Goal: Information Seeking & Learning: Check status

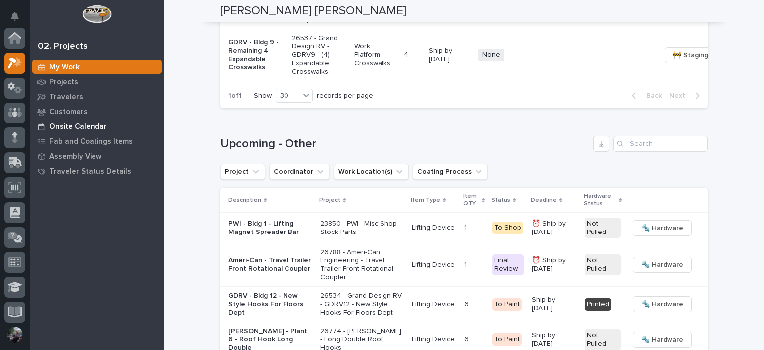
scroll to position [1194, 0]
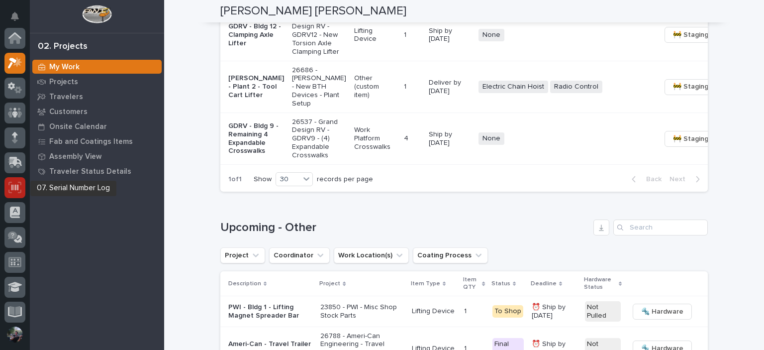
click at [11, 195] on div at bounding box center [14, 187] width 21 height 21
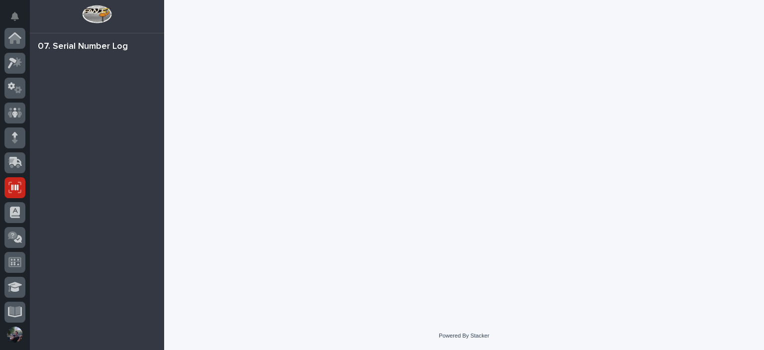
scroll to position [149, 0]
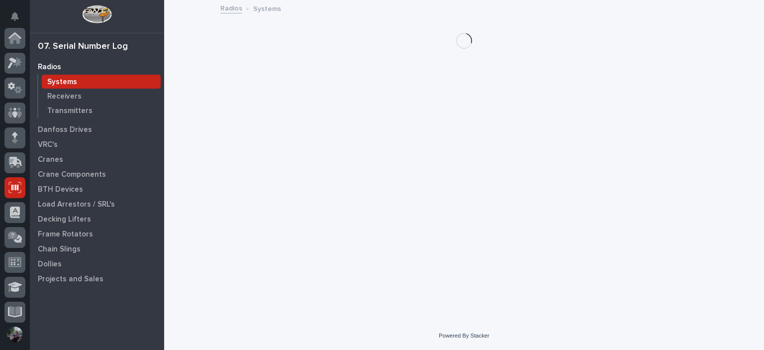
scroll to position [149, 0]
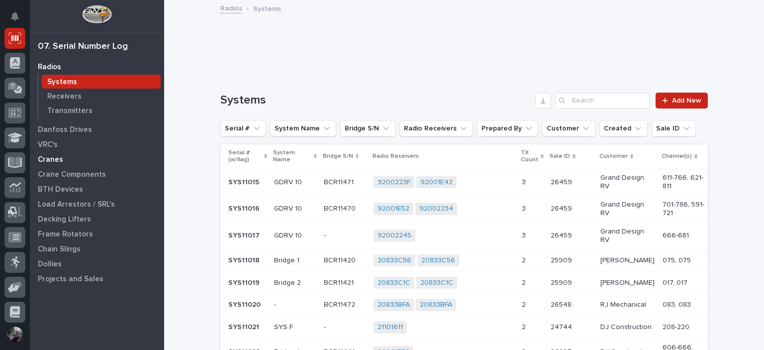
click at [60, 161] on p "Cranes" at bounding box center [50, 159] width 25 height 9
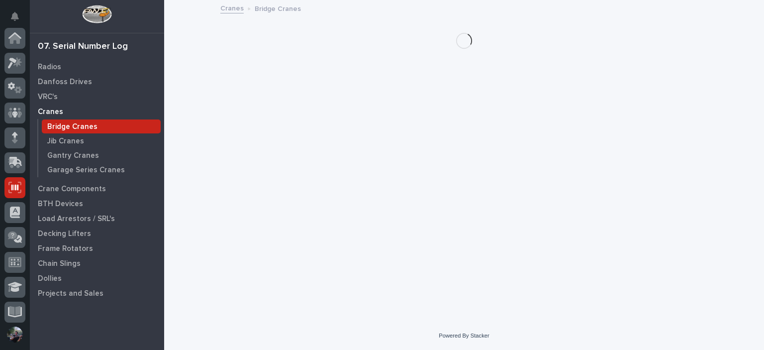
scroll to position [149, 0]
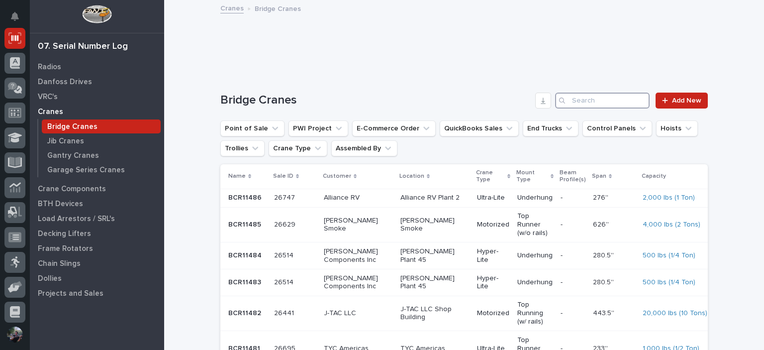
click at [602, 98] on input "Search" at bounding box center [602, 101] width 95 height 16
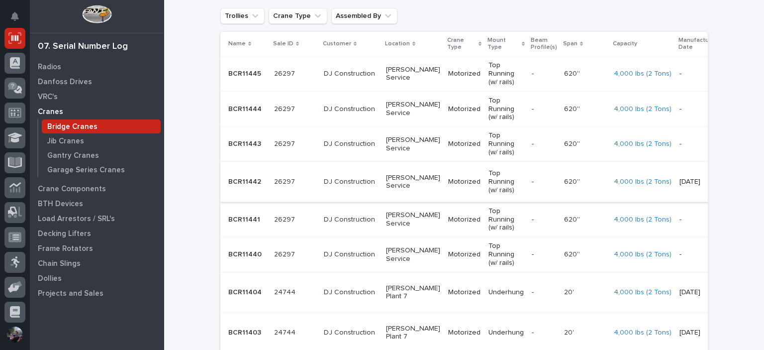
scroll to position [166, 0]
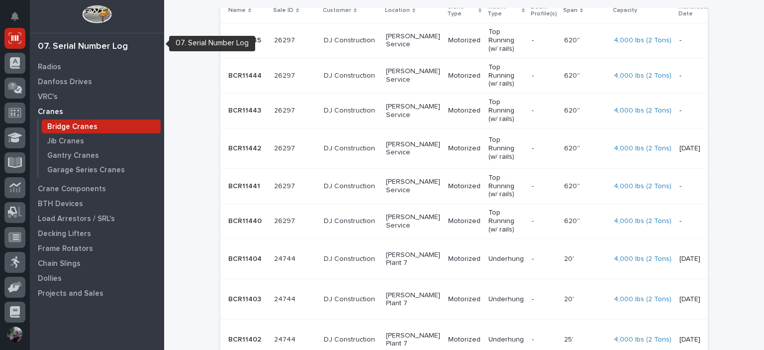
type input "[PERSON_NAME]"
click at [75, 189] on p "Crane Components" at bounding box center [72, 189] width 68 height 9
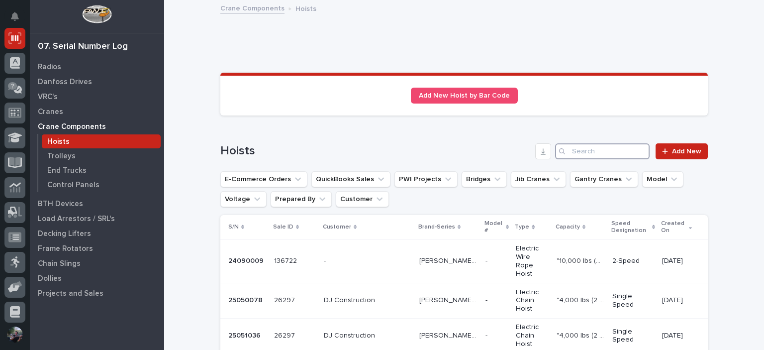
click at [596, 146] on input "Search" at bounding box center [602, 151] width 95 height 16
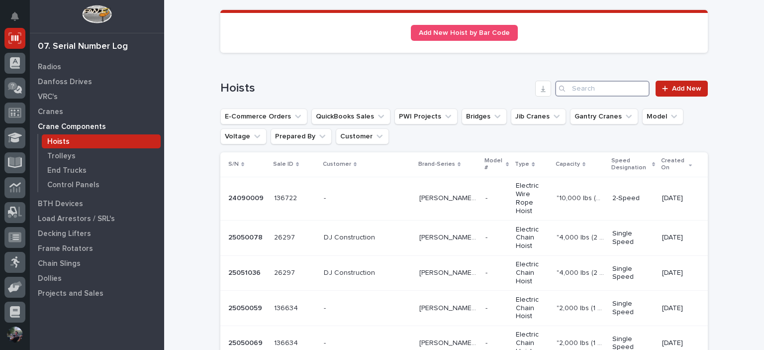
scroll to position [66, 0]
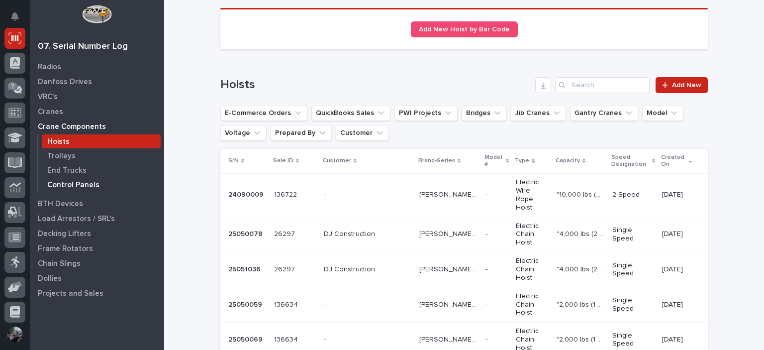
click at [68, 180] on div "Control Panels" at bounding box center [101, 185] width 119 height 14
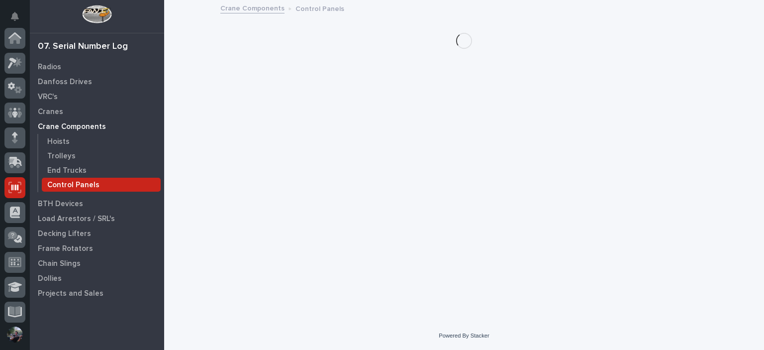
scroll to position [149, 0]
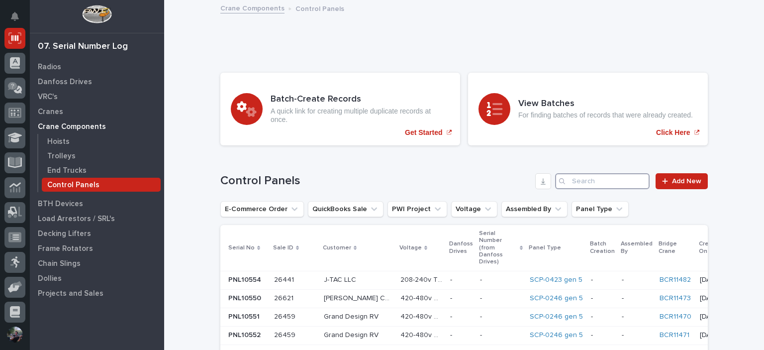
click at [596, 175] on input "Search" at bounding box center [602, 181] width 95 height 16
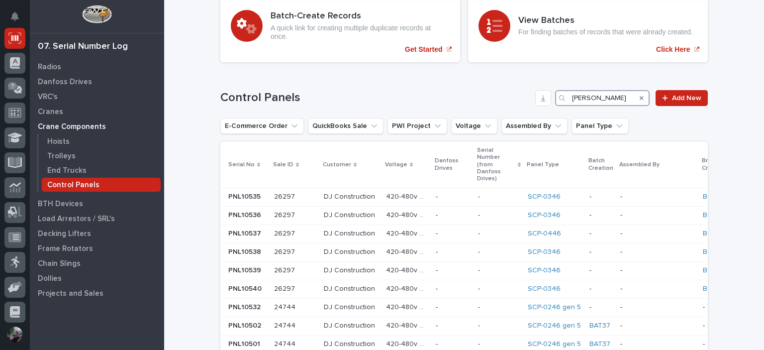
scroll to position [166, 0]
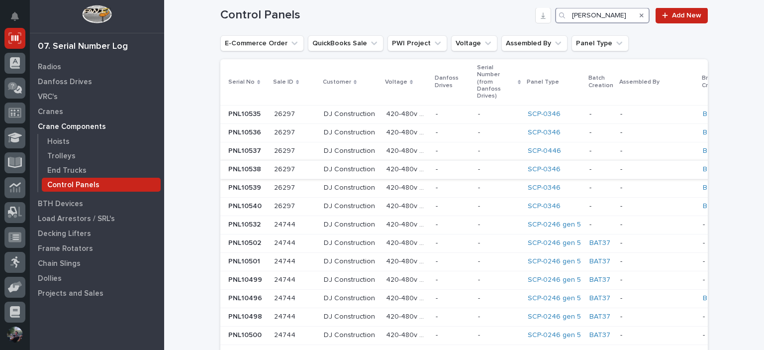
type input "[PERSON_NAME]"
click at [447, 165] on p "-" at bounding box center [453, 169] width 34 height 8
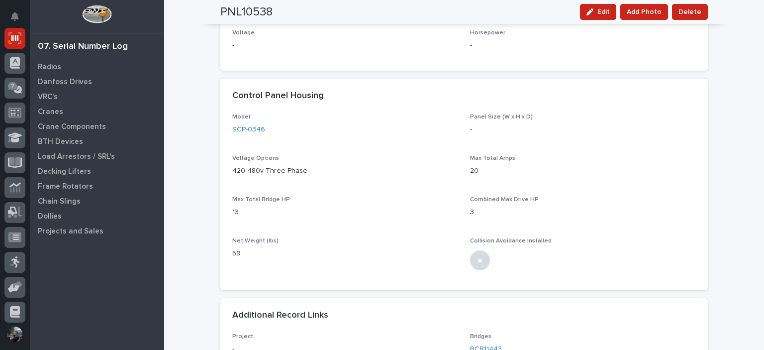
scroll to position [597, 0]
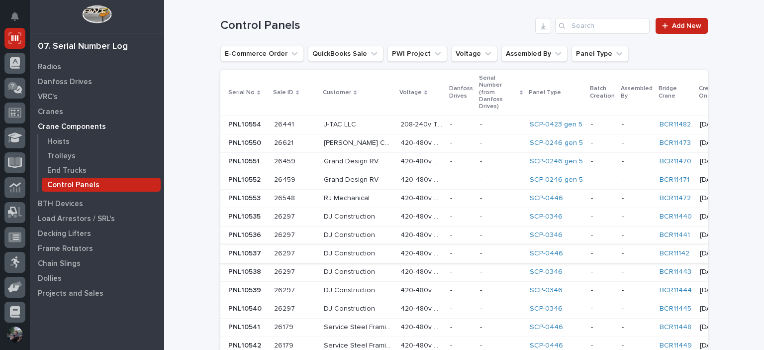
scroll to position [166, 0]
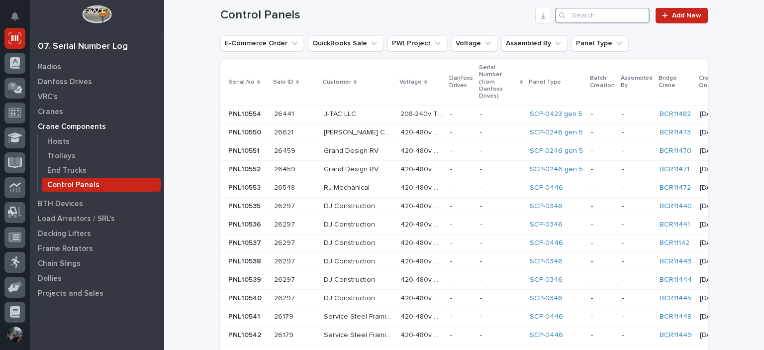
click at [590, 17] on input "Search" at bounding box center [602, 15] width 95 height 16
type input "b"
click at [450, 235] on div "-" at bounding box center [461, 243] width 22 height 16
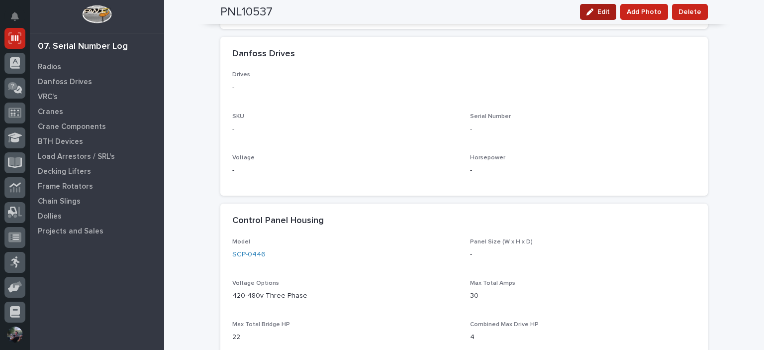
click at [596, 14] on div "button" at bounding box center [592, 11] width 11 height 7
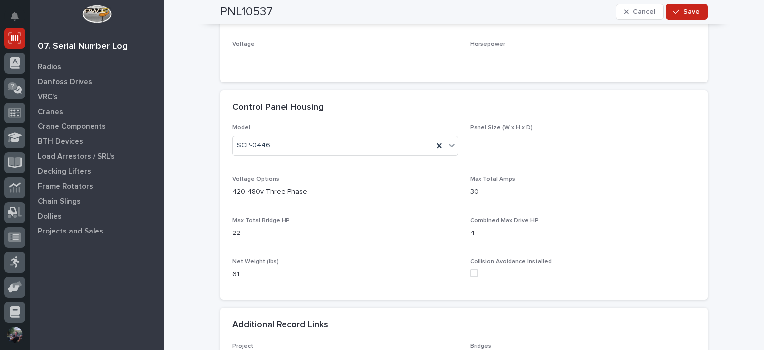
scroll to position [586, 0]
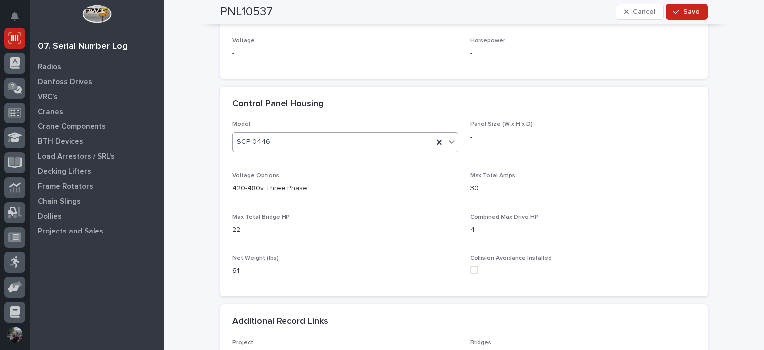
click at [448, 138] on icon at bounding box center [452, 142] width 10 height 10
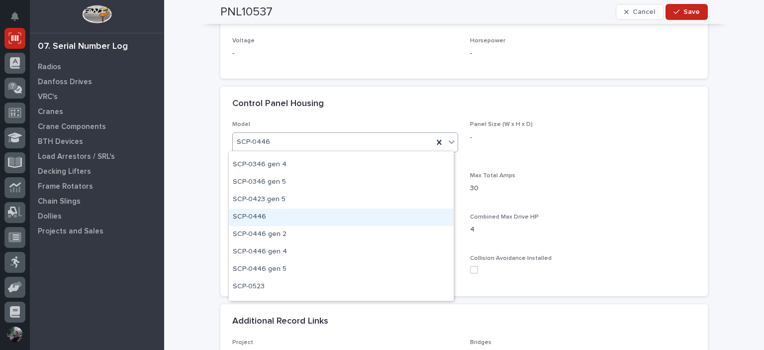
scroll to position [230, 0]
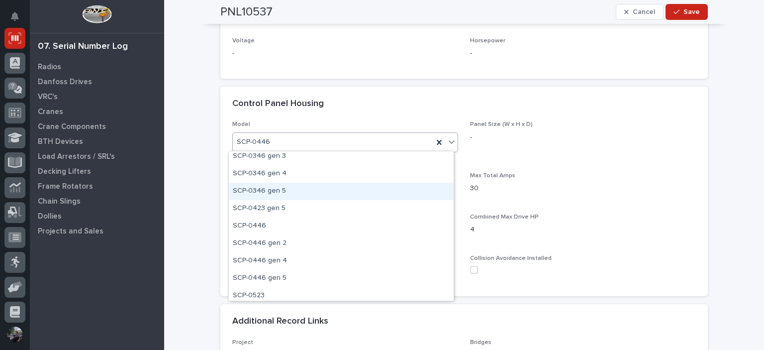
click at [299, 190] on div "SCP-0346 gen 5" at bounding box center [341, 191] width 225 height 17
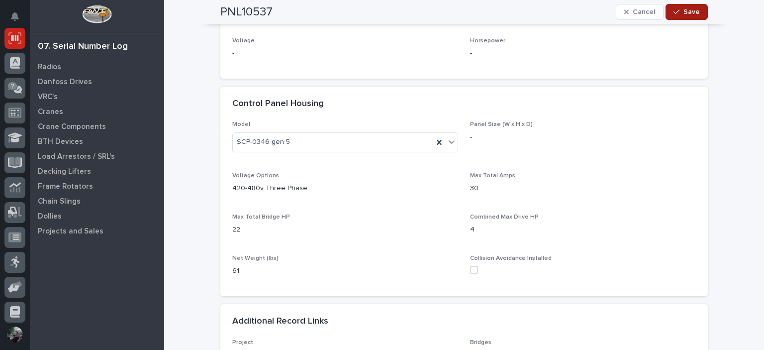
click at [698, 8] on button "Save" at bounding box center [687, 12] width 42 height 16
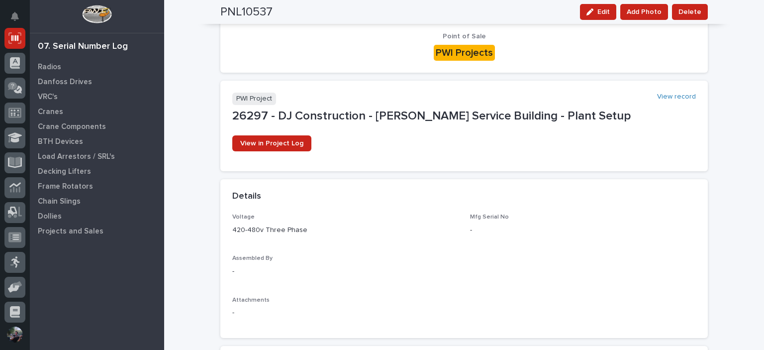
scroll to position [0, 0]
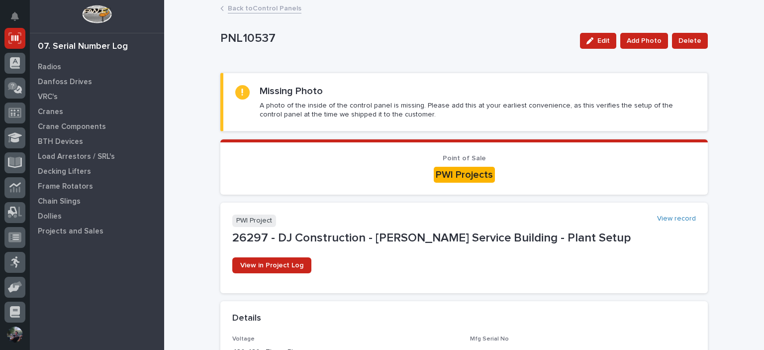
click at [291, 11] on link "Back to Control Panels" at bounding box center [265, 7] width 74 height 11
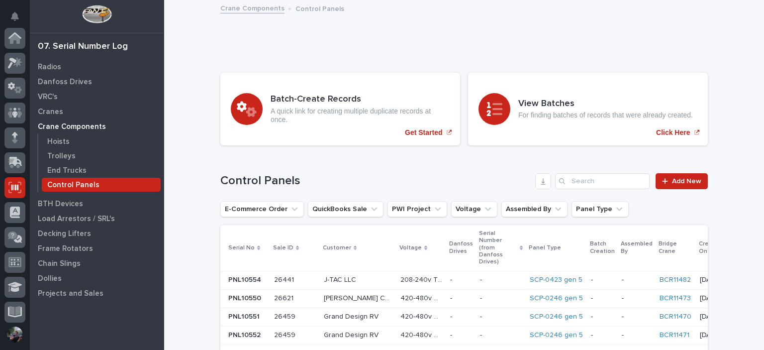
scroll to position [149, 0]
click at [54, 112] on p "Cranes" at bounding box center [50, 111] width 25 height 9
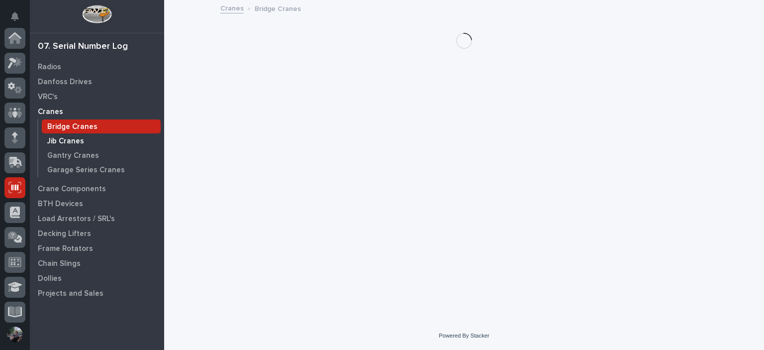
scroll to position [149, 0]
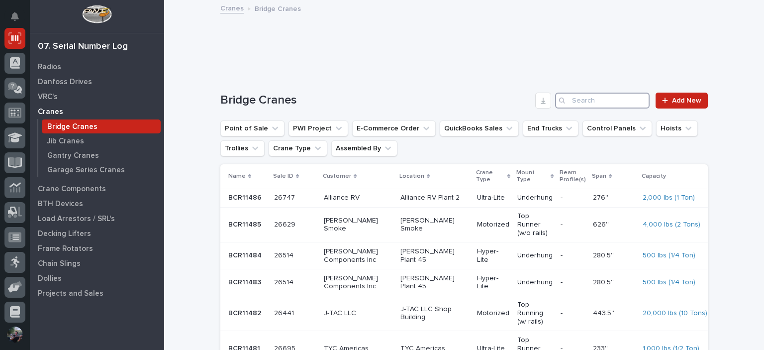
click at [623, 102] on input "Search" at bounding box center [602, 101] width 95 height 16
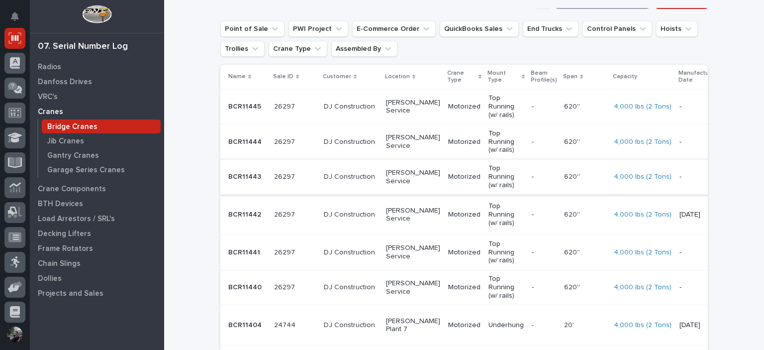
scroll to position [132, 0]
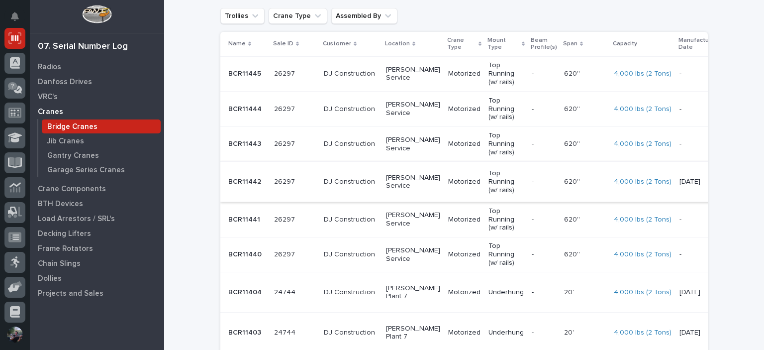
type input "[PERSON_NAME]"
click at [252, 181] on p "BCR11442" at bounding box center [245, 181] width 35 height 10
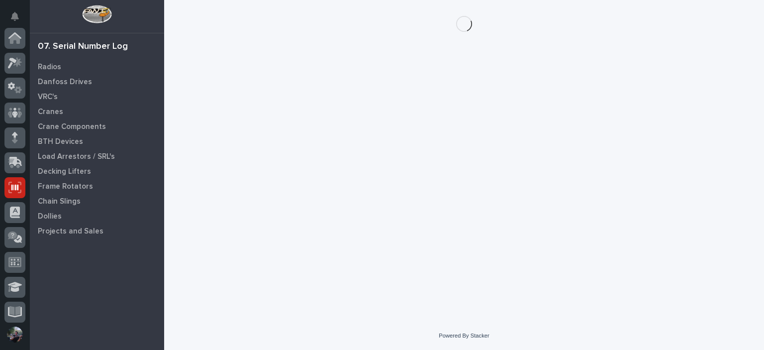
scroll to position [149, 0]
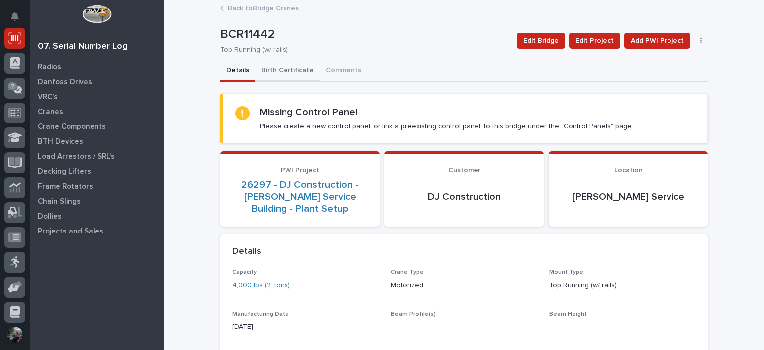
click at [291, 71] on button "Birth Certificate" at bounding box center [287, 71] width 65 height 21
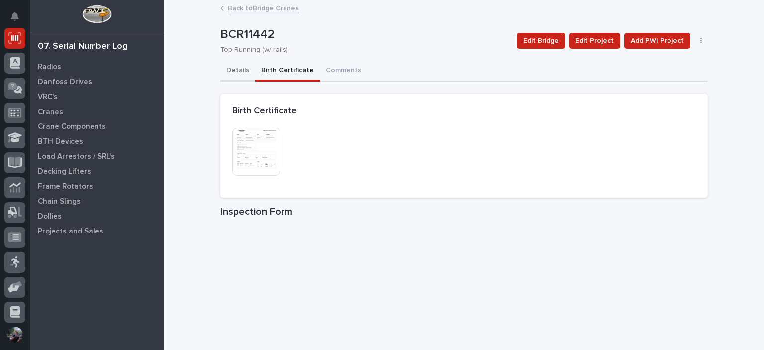
click at [244, 76] on button "Details" at bounding box center [237, 71] width 35 height 21
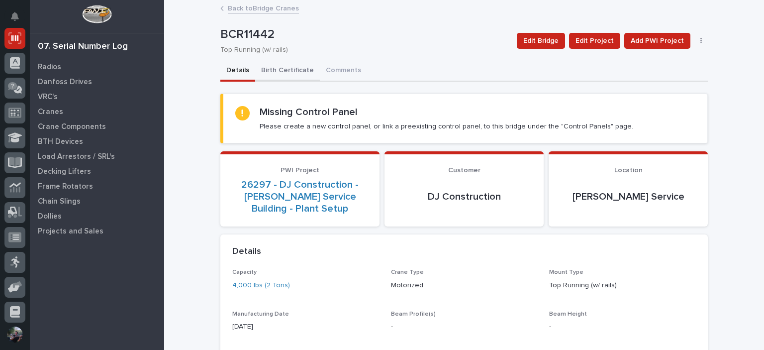
click at [296, 79] on button "Birth Certificate" at bounding box center [287, 71] width 65 height 21
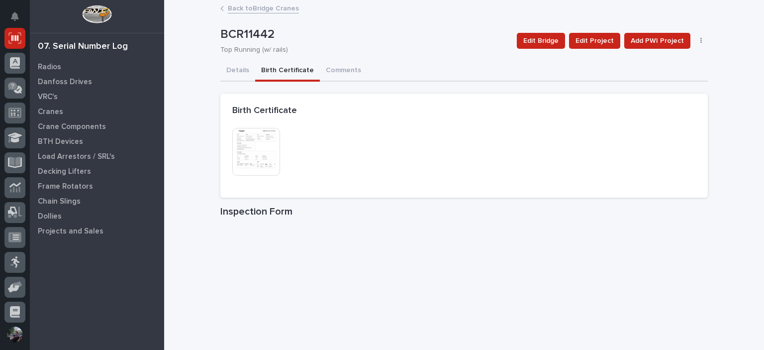
click at [230, 55] on div "BCR11442 Top Running (w/ rails) Edit Bridge Edit Project Add PWI Project Delete" at bounding box center [464, 41] width 488 height 40
click at [230, 63] on button "Details" at bounding box center [237, 71] width 35 height 21
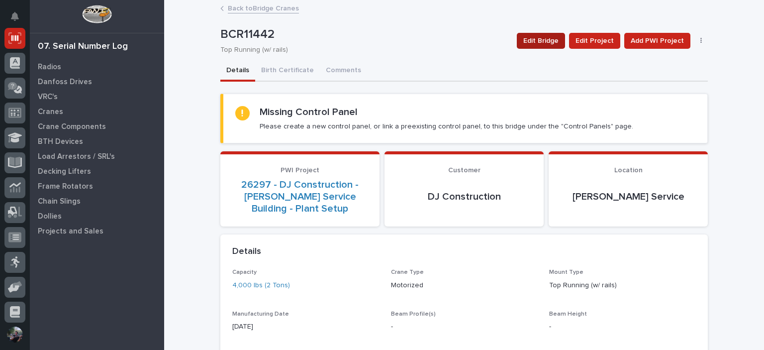
click at [536, 42] on span "Edit Bridge" at bounding box center [540, 41] width 35 height 12
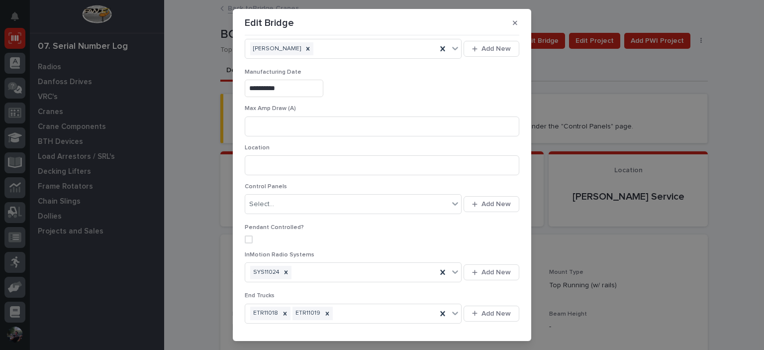
scroll to position [431, 0]
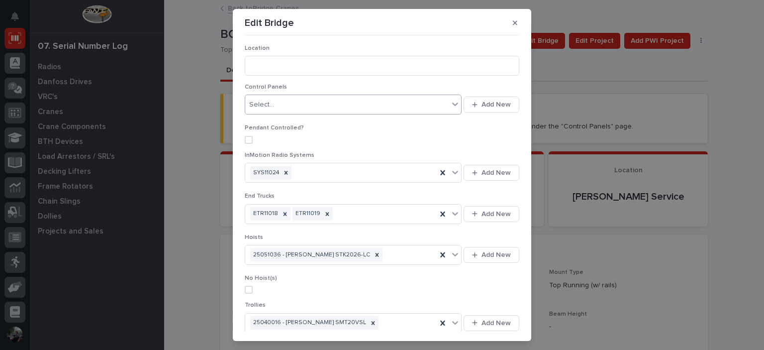
click at [338, 104] on div "Select..." at bounding box center [347, 105] width 204 height 16
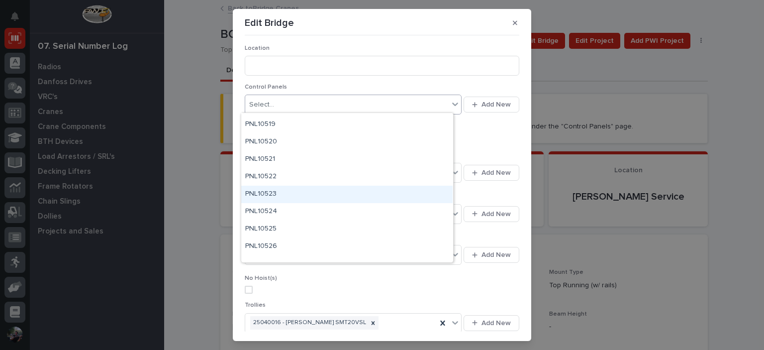
scroll to position [2573, 0]
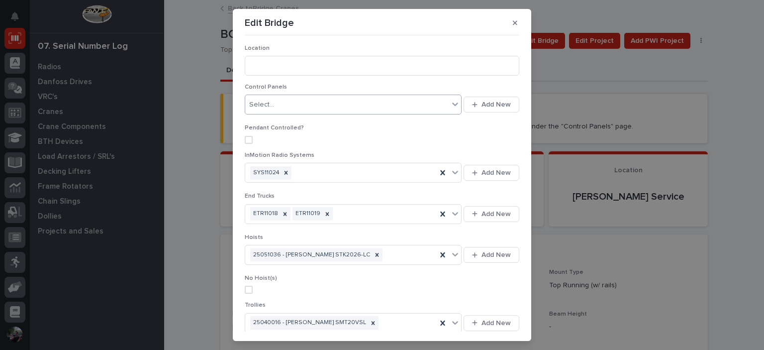
click at [300, 105] on div "Select..." at bounding box center [347, 105] width 204 height 16
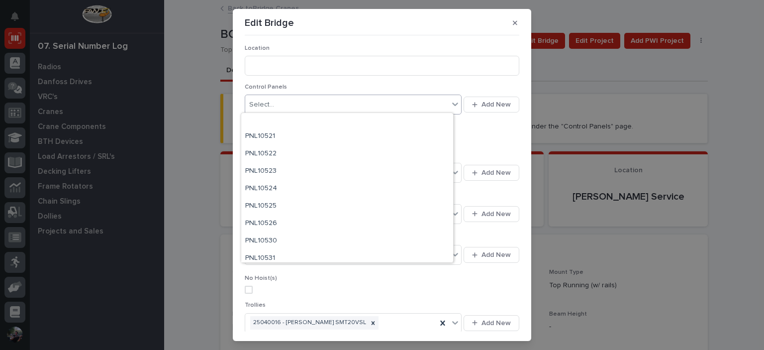
scroll to position [2672, 0]
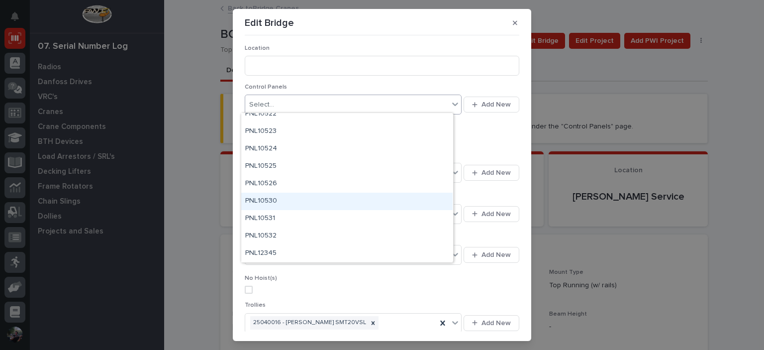
click at [291, 199] on div "PNL10530" at bounding box center [346, 201] width 211 height 17
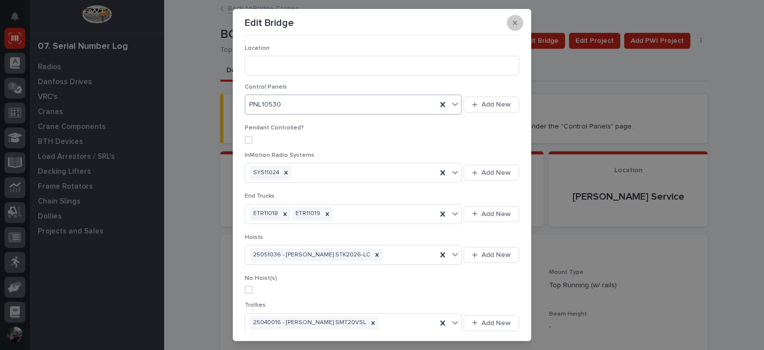
click at [513, 20] on icon "button" at bounding box center [515, 22] width 4 height 7
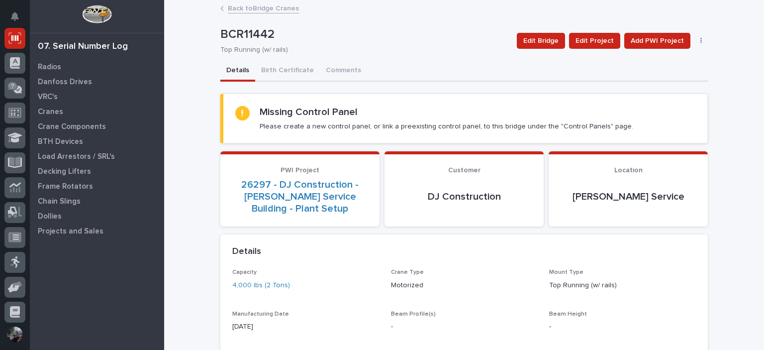
click at [272, 8] on link "Back to Bridge Cranes" at bounding box center [263, 7] width 71 height 11
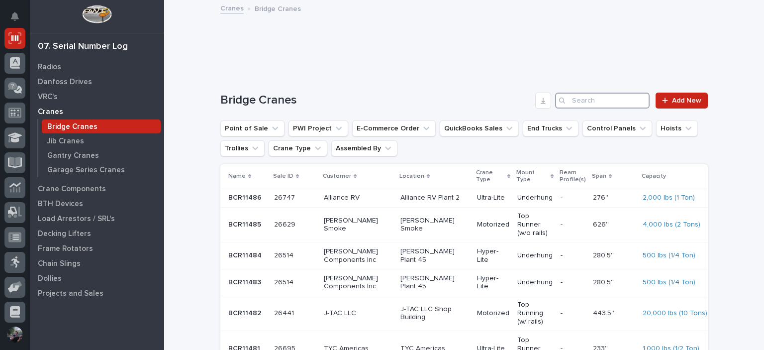
click at [594, 96] on input "Search" at bounding box center [602, 101] width 95 height 16
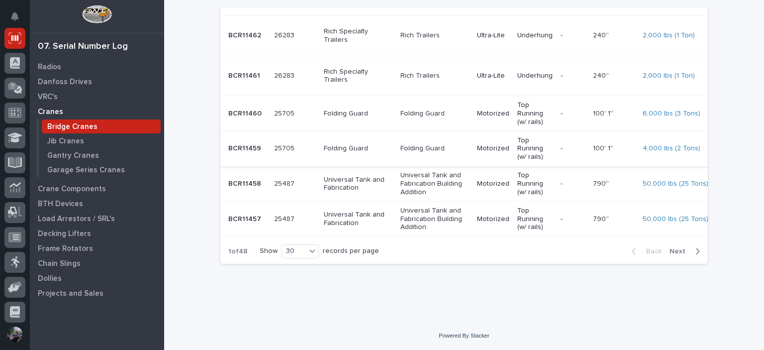
scroll to position [944, 0]
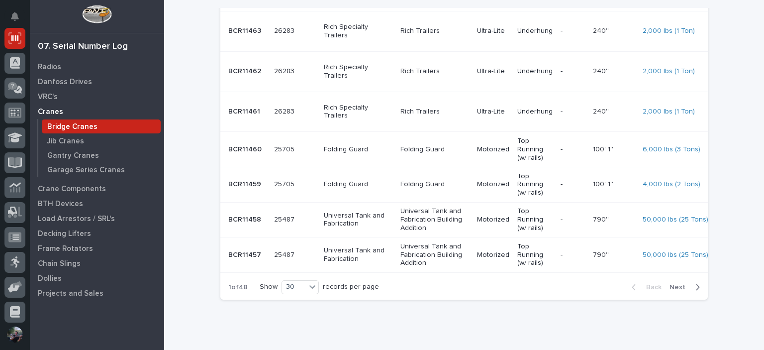
click at [561, 116] on p "-" at bounding box center [573, 111] width 24 height 8
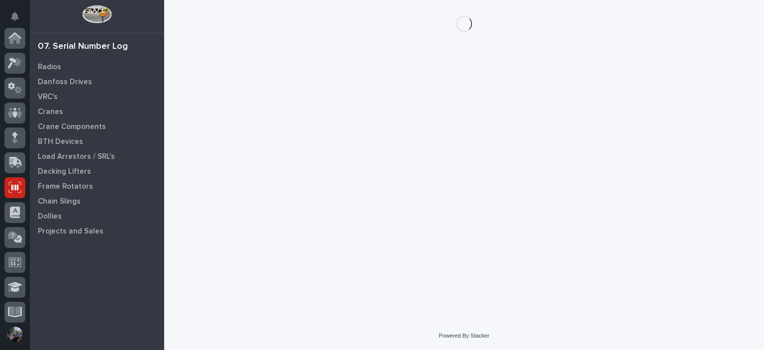
scroll to position [149, 0]
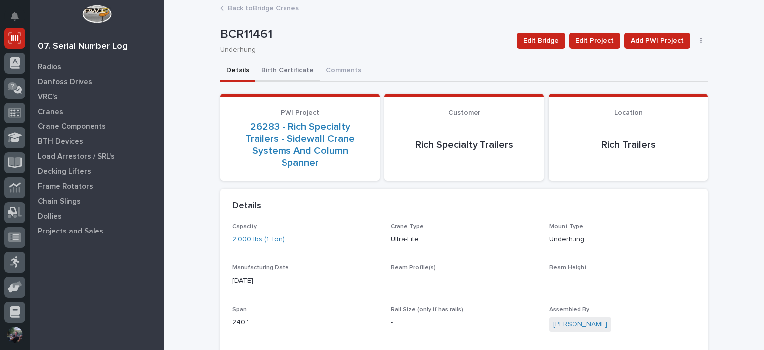
click at [292, 67] on button "Birth Certificate" at bounding box center [287, 71] width 65 height 21
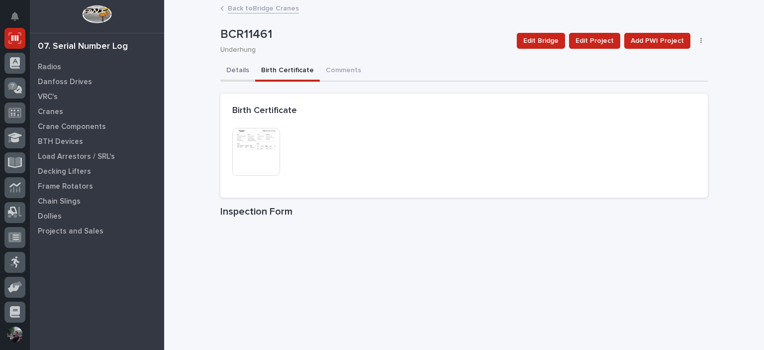
click at [240, 75] on button "Details" at bounding box center [237, 71] width 35 height 21
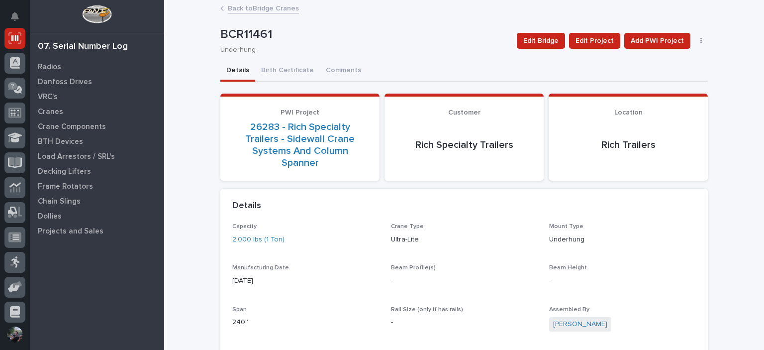
click at [237, 15] on div "Back to Bridge Cranes" at bounding box center [464, 9] width 498 height 14
click at [247, 5] on link "Back to Bridge Cranes" at bounding box center [263, 7] width 71 height 11
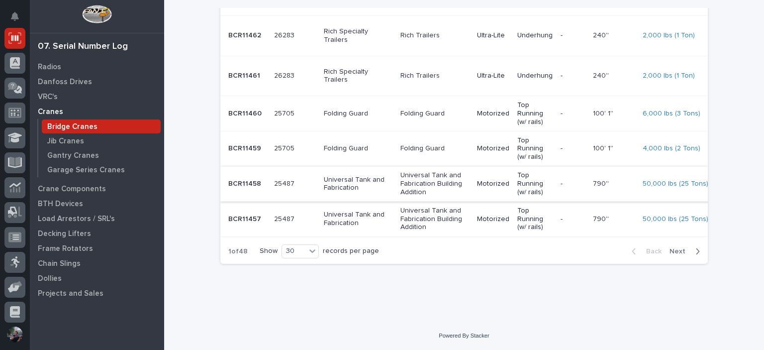
scroll to position [1077, 0]
click at [687, 259] on div "Back Next" at bounding box center [666, 251] width 84 height 25
click at [682, 256] on div "Back Next" at bounding box center [666, 251] width 84 height 25
click at [676, 251] on span "Next" at bounding box center [681, 251] width 22 height 9
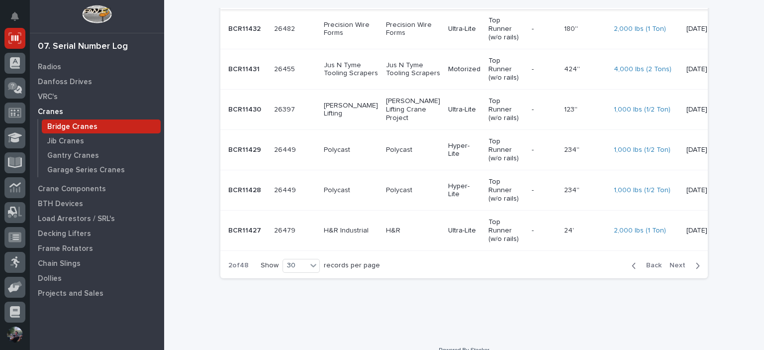
scroll to position [1100, 0]
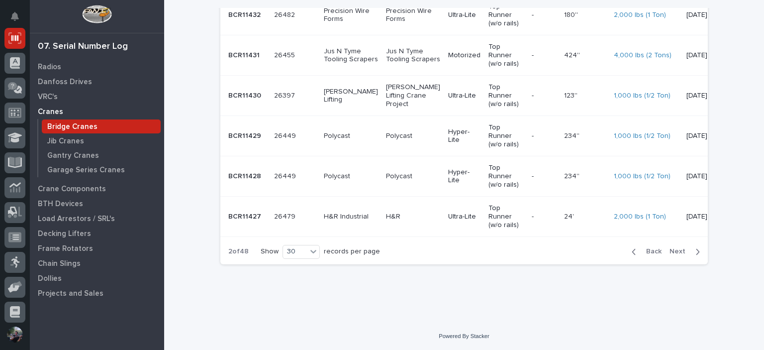
click at [677, 243] on div "Back Next" at bounding box center [666, 251] width 84 height 25
click at [678, 254] on span "Next" at bounding box center [681, 251] width 22 height 9
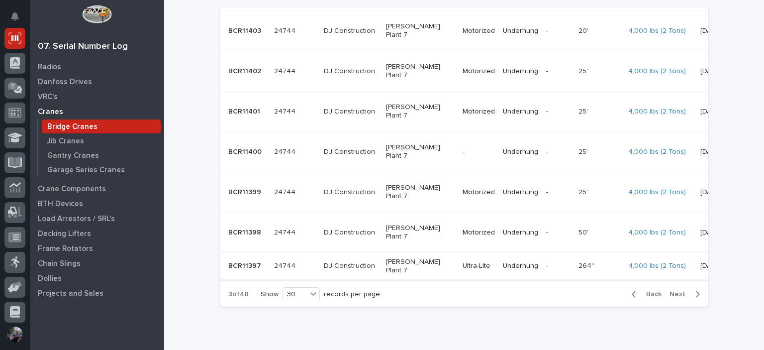
scroll to position [967, 0]
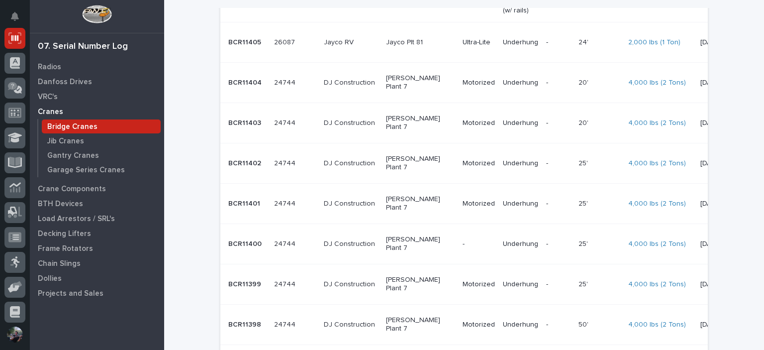
click at [463, 212] on div "Motorized" at bounding box center [479, 204] width 32 height 16
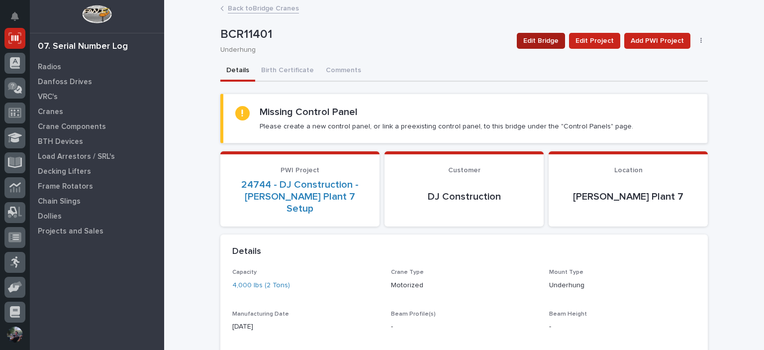
click at [556, 41] on span "Edit Bridge" at bounding box center [540, 41] width 35 height 12
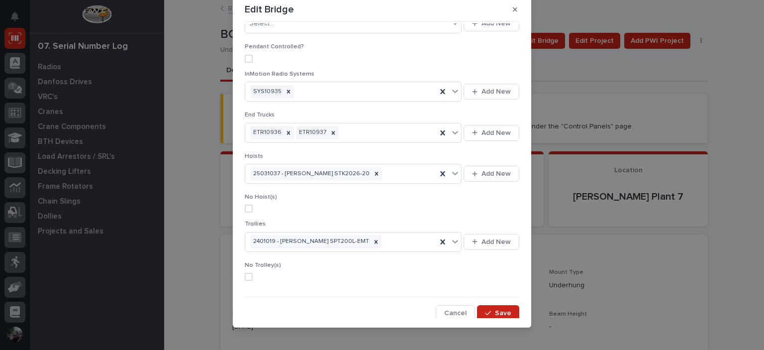
scroll to position [21, 0]
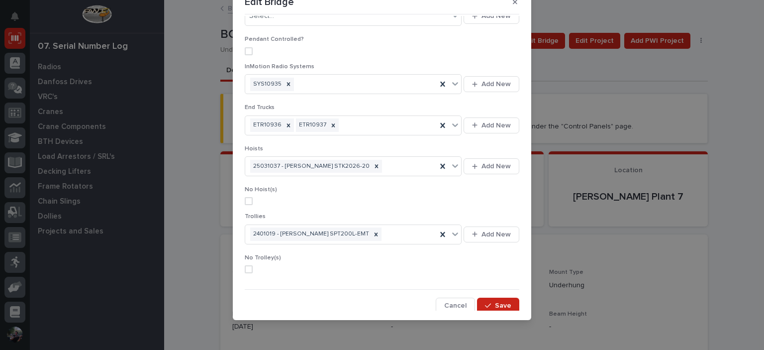
click at [182, 48] on div "**********" at bounding box center [382, 175] width 764 height 350
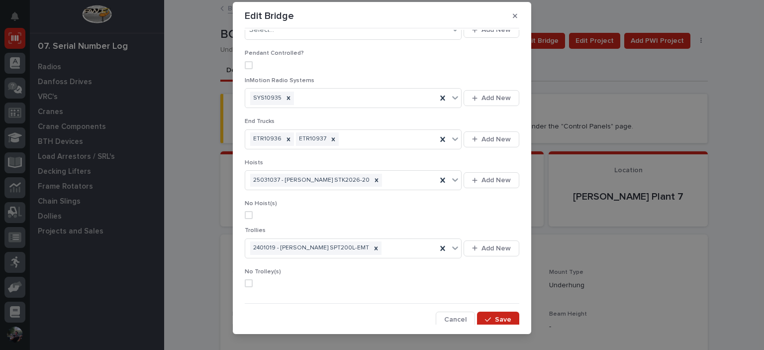
scroll to position [0, 0]
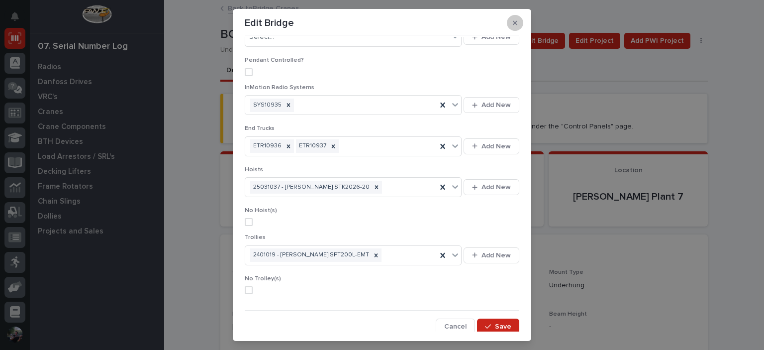
click at [512, 17] on button "button" at bounding box center [515, 23] width 16 height 16
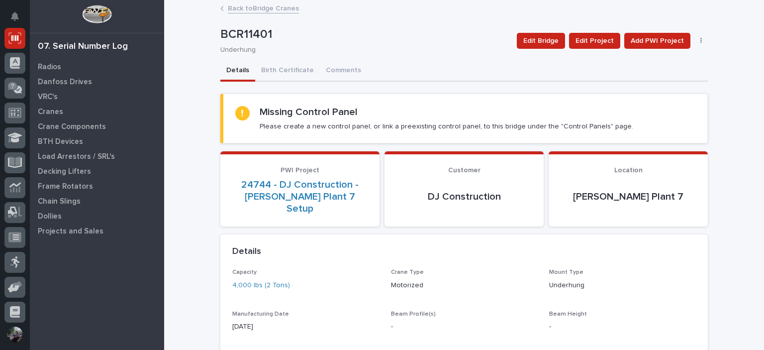
click at [252, 7] on link "Back to Bridge Cranes" at bounding box center [263, 7] width 71 height 11
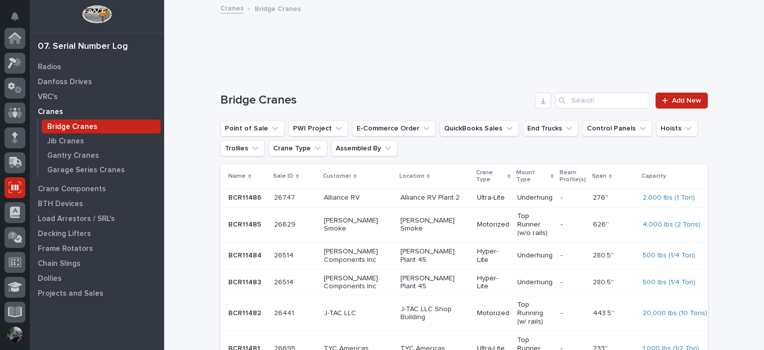
scroll to position [149, 0]
click at [580, 103] on input "Search" at bounding box center [602, 101] width 95 height 16
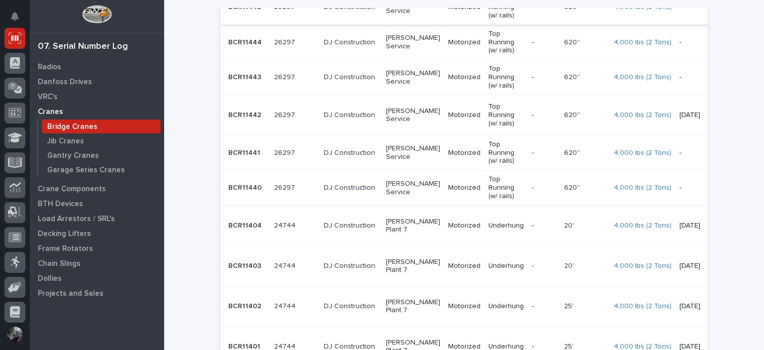
scroll to position [232, 0]
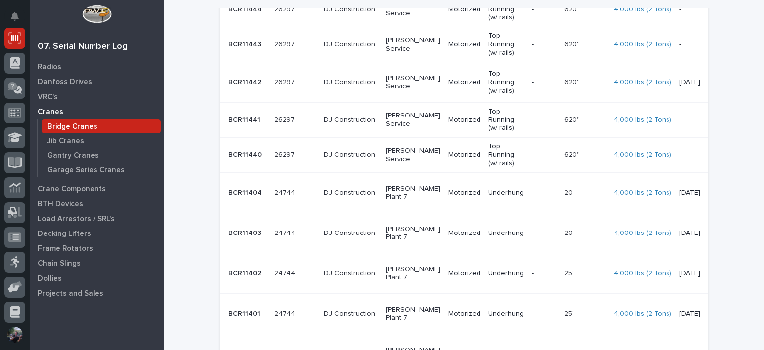
type input "[PERSON_NAME]"
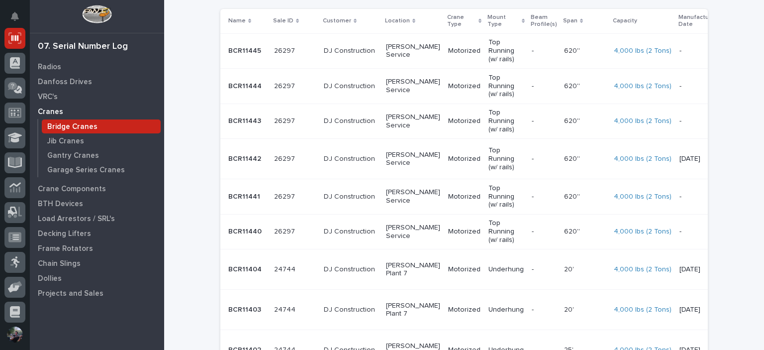
scroll to position [132, 0]
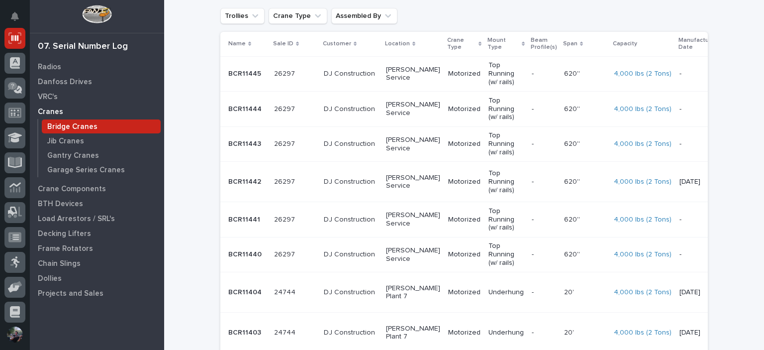
click at [532, 178] on p "-" at bounding box center [544, 182] width 24 height 8
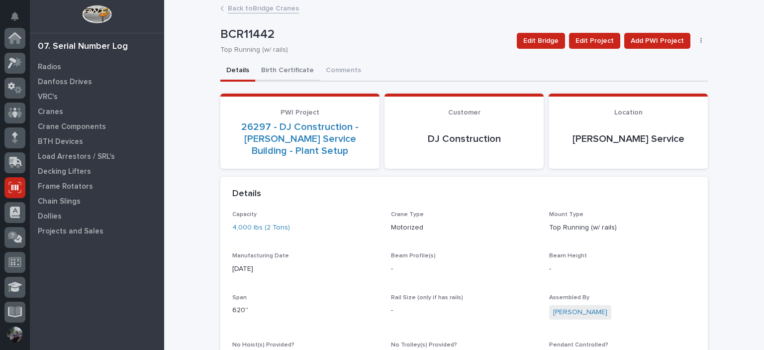
click at [292, 74] on button "Birth Certificate" at bounding box center [287, 71] width 65 height 21
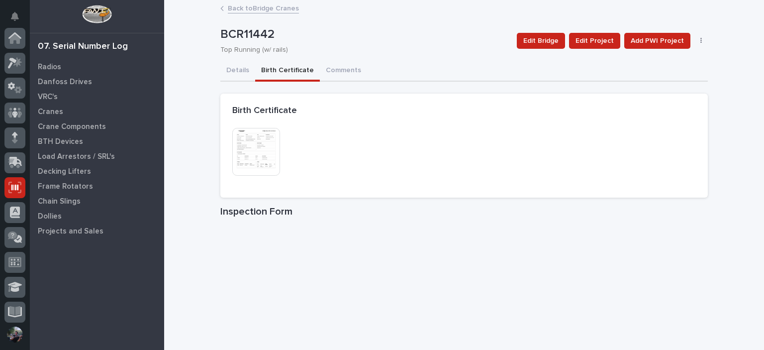
scroll to position [149, 0]
click at [333, 70] on button "Comments" at bounding box center [343, 71] width 47 height 21
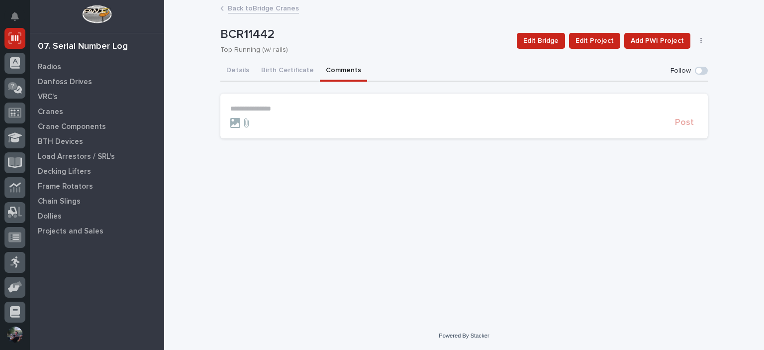
click at [264, 53] on p "Top Running (w/ rails)" at bounding box center [362, 50] width 285 height 8
drag, startPoint x: 276, startPoint y: 59, endPoint x: 286, endPoint y: 66, distance: 12.6
click at [278, 60] on div "**********" at bounding box center [464, 73] width 488 height 145
click at [290, 69] on button "Birth Certificate" at bounding box center [287, 71] width 65 height 21
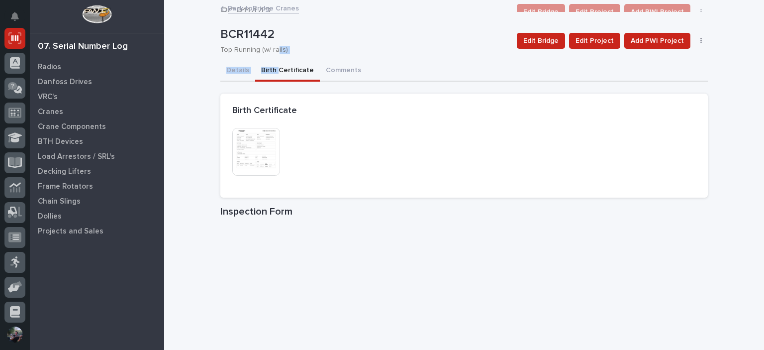
click at [389, 72] on div "Details Birth Certificate Comments" at bounding box center [464, 71] width 488 height 21
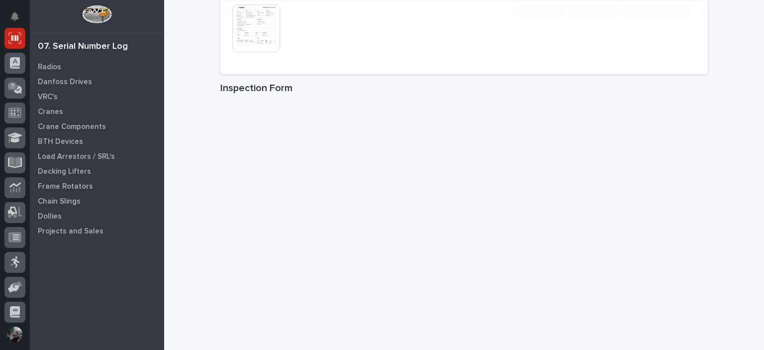
scroll to position [199, 0]
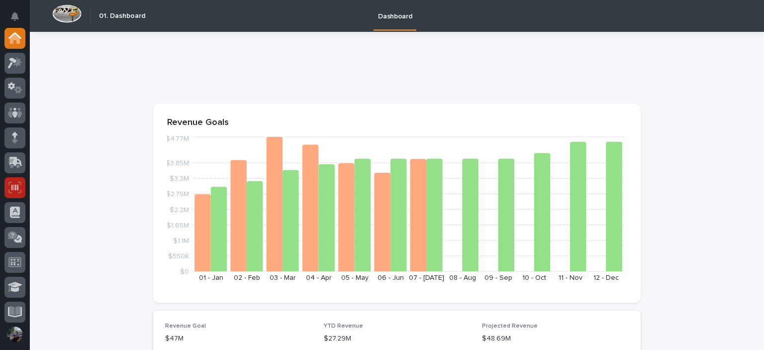
click at [6, 191] on div at bounding box center [14, 187] width 21 height 21
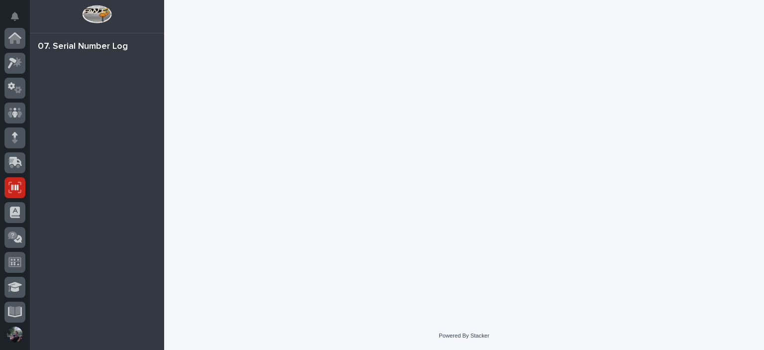
scroll to position [149, 0]
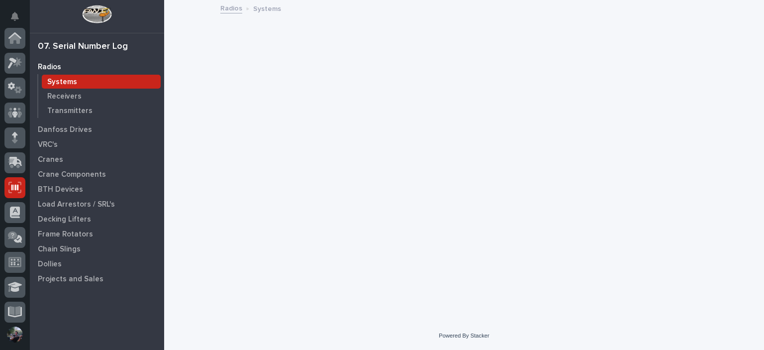
scroll to position [149, 0]
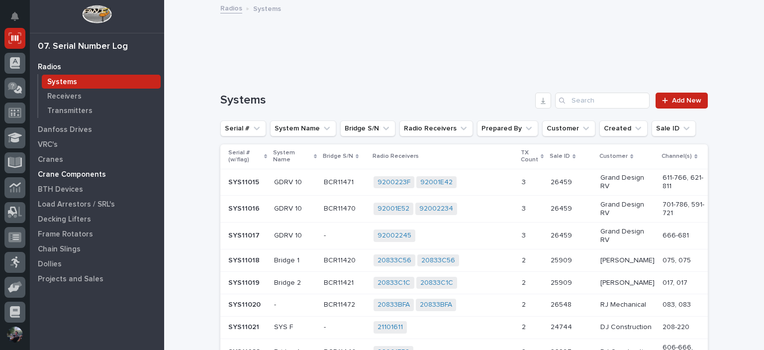
click at [57, 176] on p "Crane Components" at bounding box center [72, 174] width 68 height 9
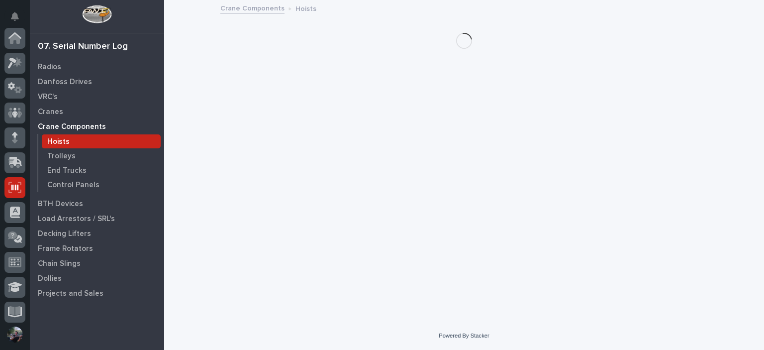
scroll to position [149, 0]
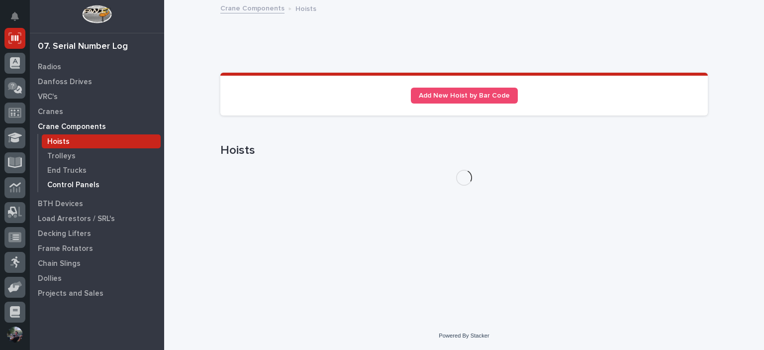
click at [65, 188] on p "Control Panels" at bounding box center [73, 185] width 52 height 9
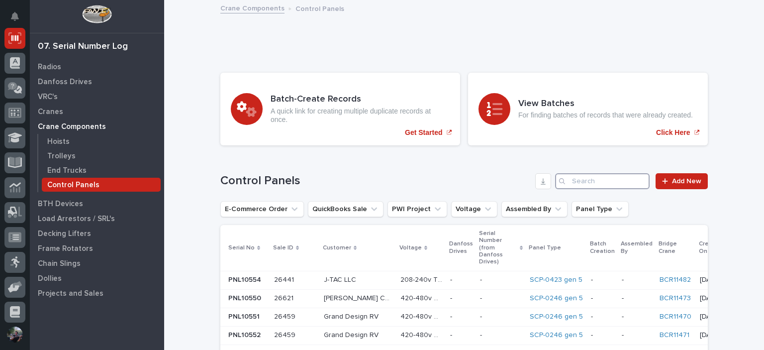
click at [600, 176] on input "Search" at bounding box center [602, 181] width 95 height 16
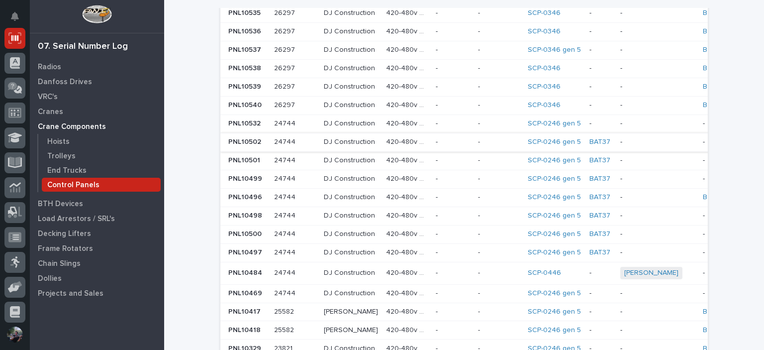
scroll to position [134, 0]
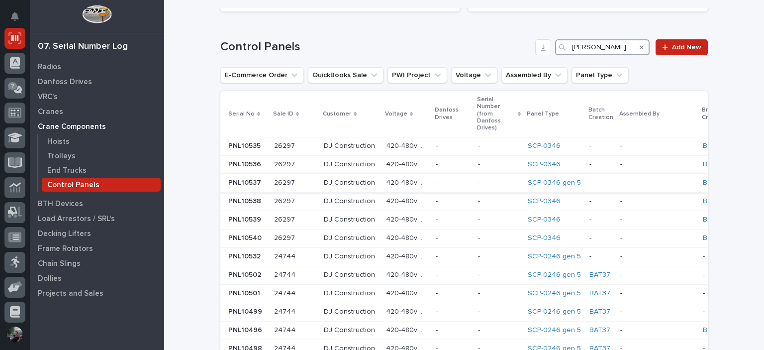
type input "[PERSON_NAME]"
click at [664, 174] on td "-" at bounding box center [658, 183] width 83 height 18
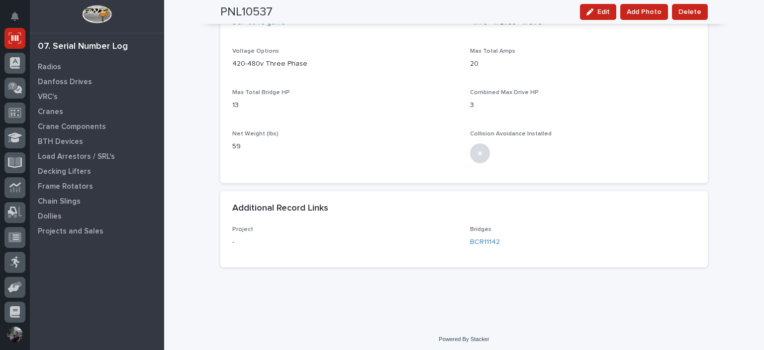
scroll to position [666, 0]
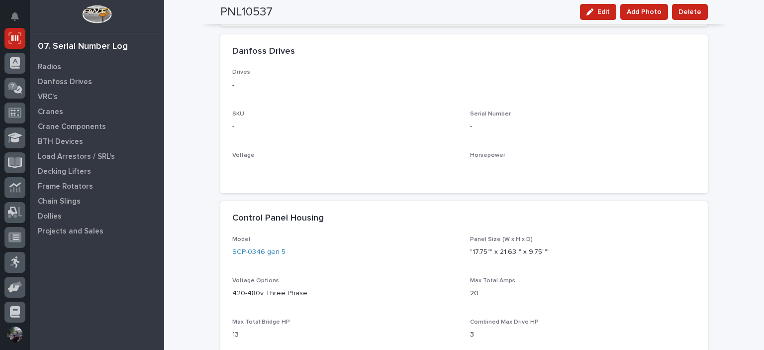
click at [596, 13] on div "button" at bounding box center [592, 11] width 11 height 7
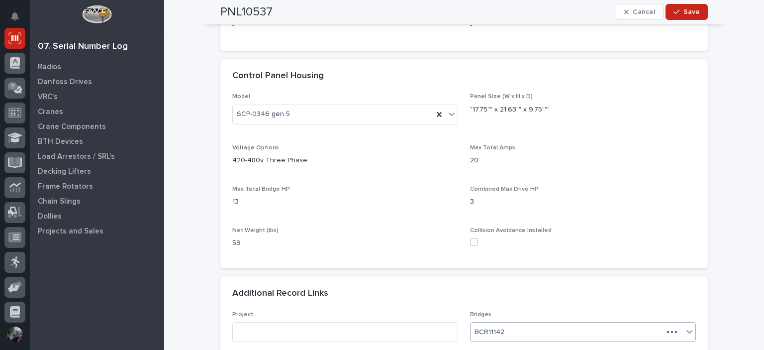
scroll to position [711, 0]
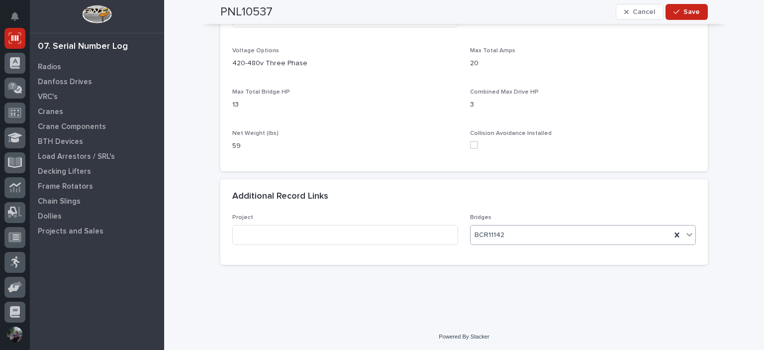
click at [537, 239] on div "BCR11142" at bounding box center [571, 235] width 201 height 16
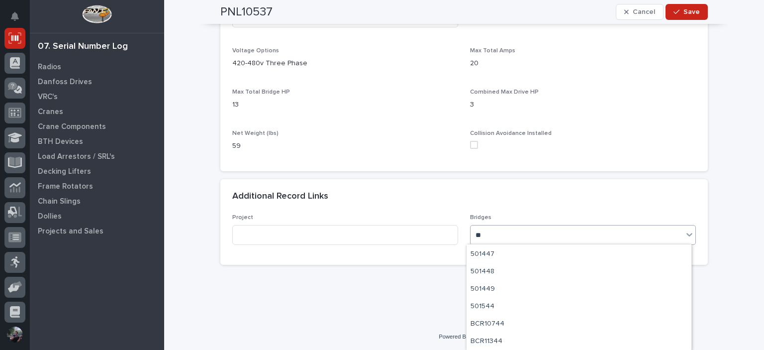
scroll to position [137, 0]
type input "***"
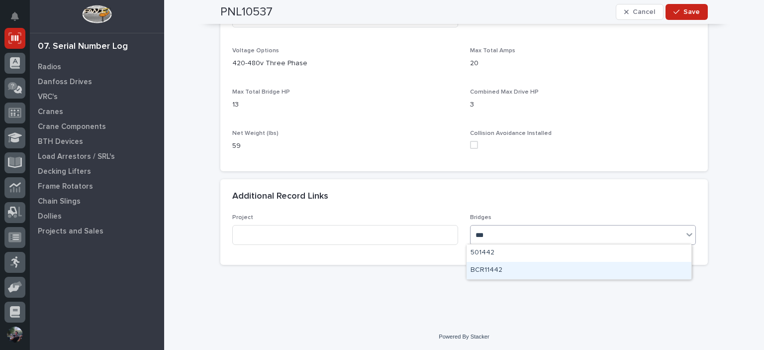
click at [521, 270] on div "BCR11442" at bounding box center [579, 270] width 225 height 17
click at [678, 13] on div "button" at bounding box center [679, 11] width 10 height 7
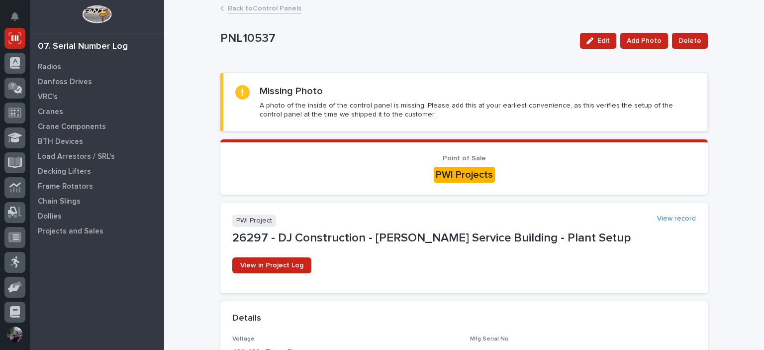
click at [238, 10] on link "Back to Control Panels" at bounding box center [265, 7] width 74 height 11
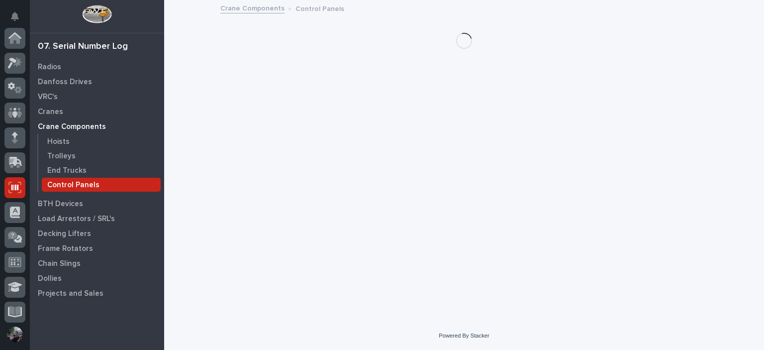
scroll to position [149, 0]
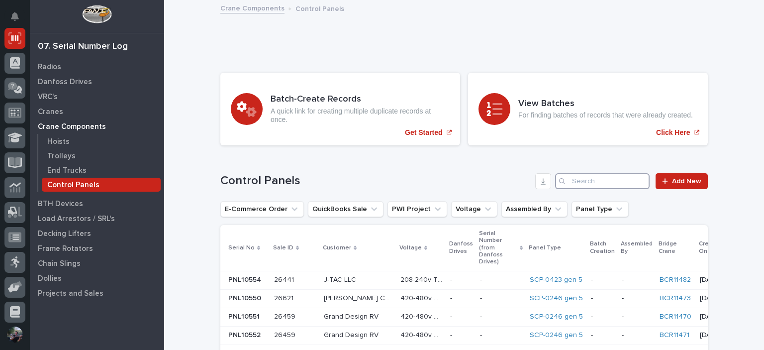
click at [599, 180] on input "Search" at bounding box center [602, 181] width 95 height 16
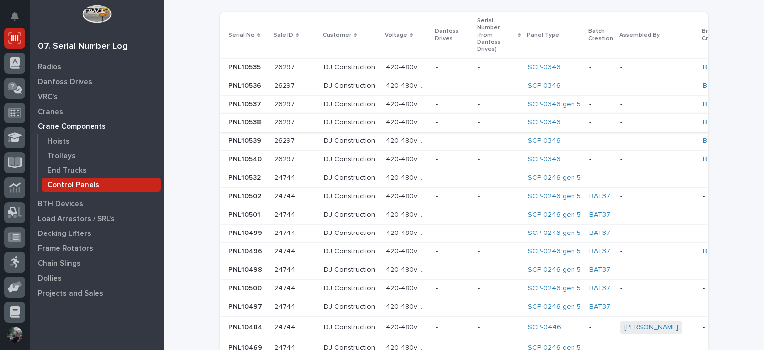
scroll to position [132, 0]
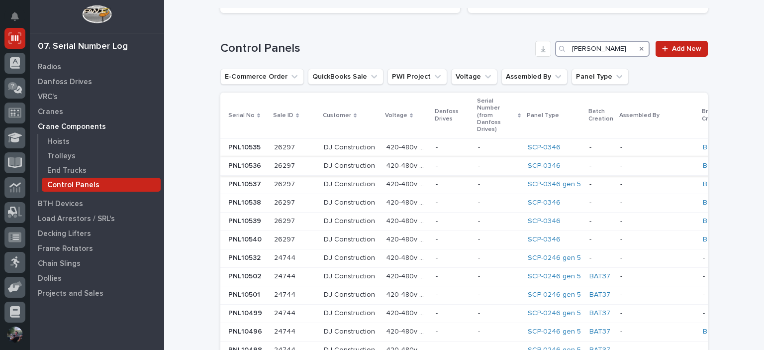
type input "[PERSON_NAME]"
click at [560, 162] on div "SCP-0346" at bounding box center [555, 166] width 54 height 8
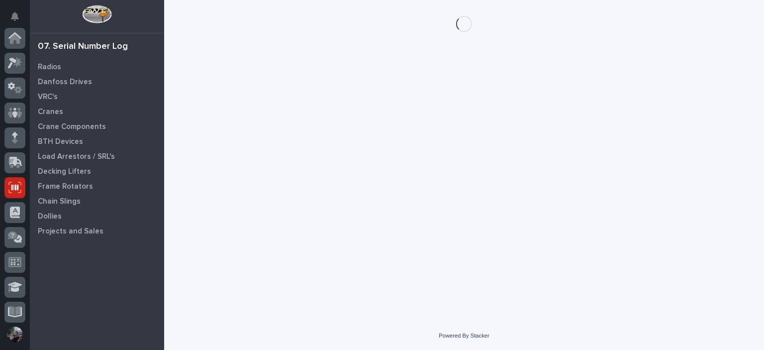
scroll to position [149, 0]
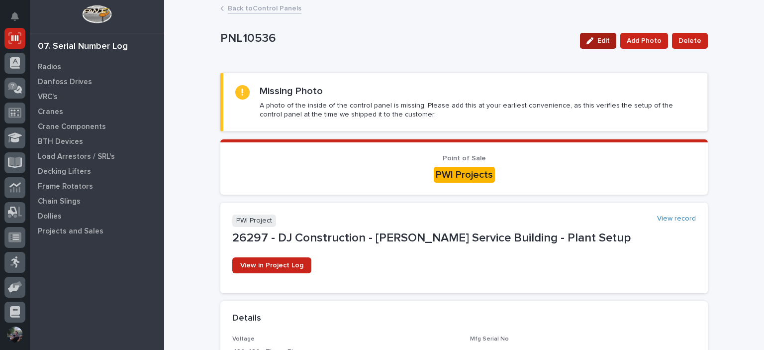
click at [592, 44] on button "Edit" at bounding box center [598, 41] width 36 height 16
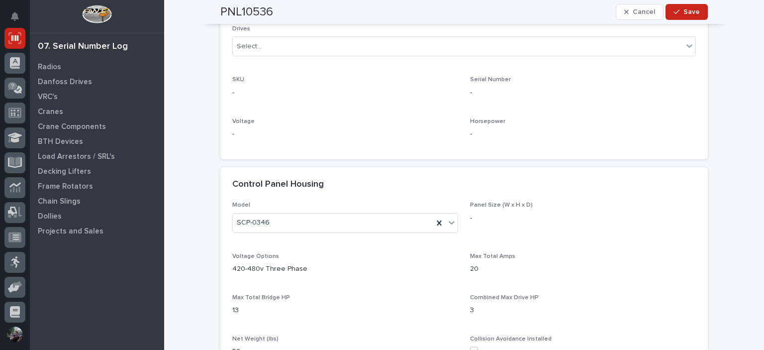
scroll to position [564, 0]
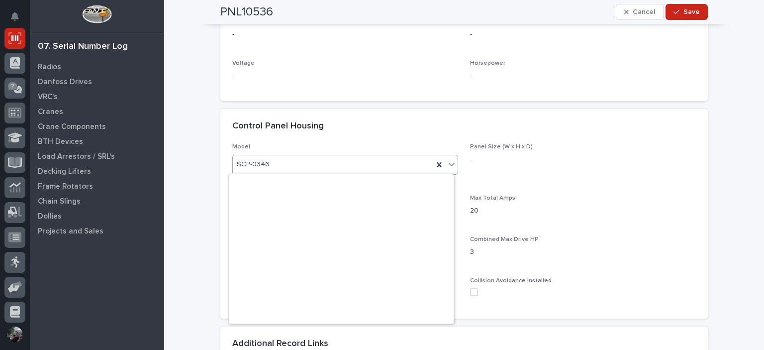
click at [297, 163] on div "SCP-0346" at bounding box center [333, 164] width 201 height 16
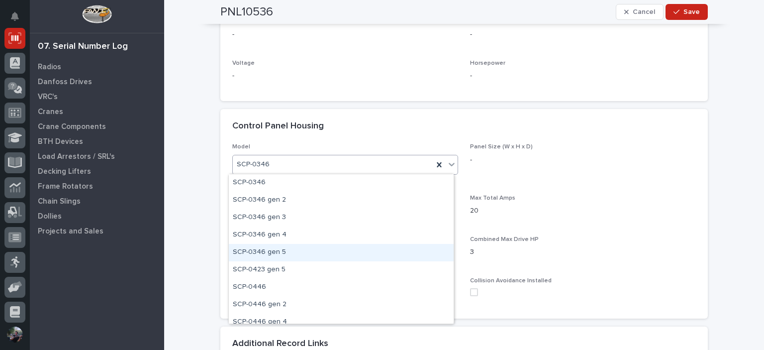
click at [294, 249] on div "SCP-0346 gen 5" at bounding box center [341, 252] width 225 height 17
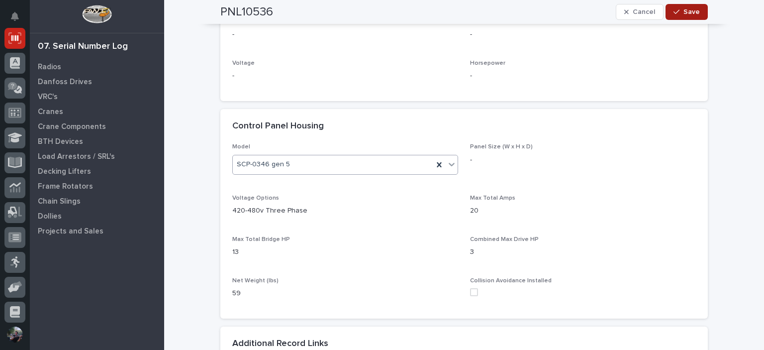
click at [693, 15] on span "Save" at bounding box center [692, 11] width 16 height 9
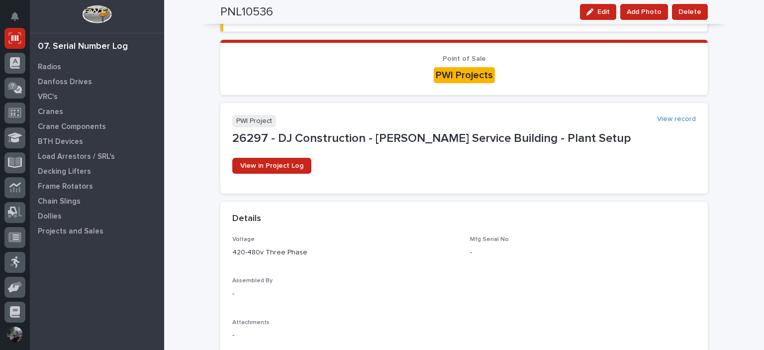
scroll to position [0, 0]
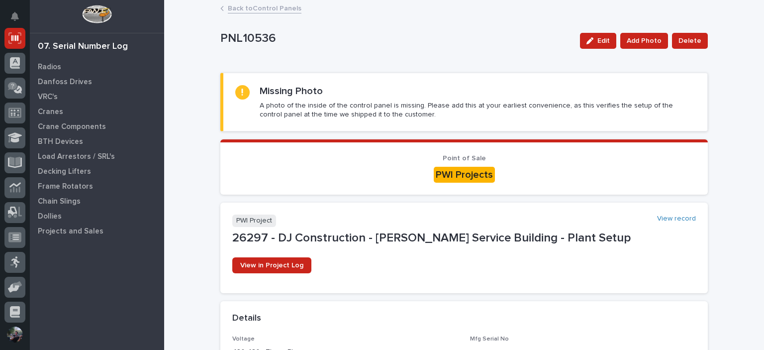
click at [269, 11] on link "Back to Control Panels" at bounding box center [265, 7] width 74 height 11
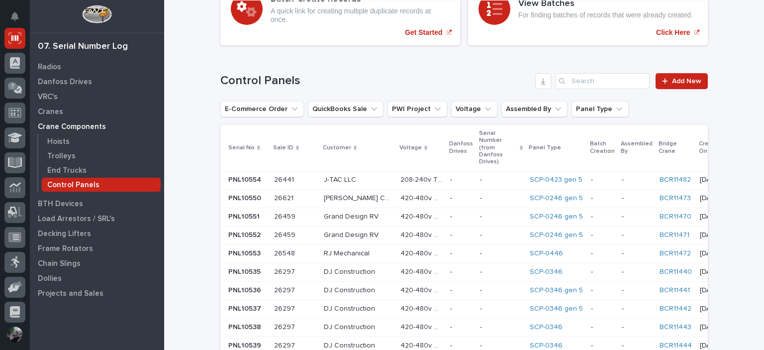
scroll to position [100, 0]
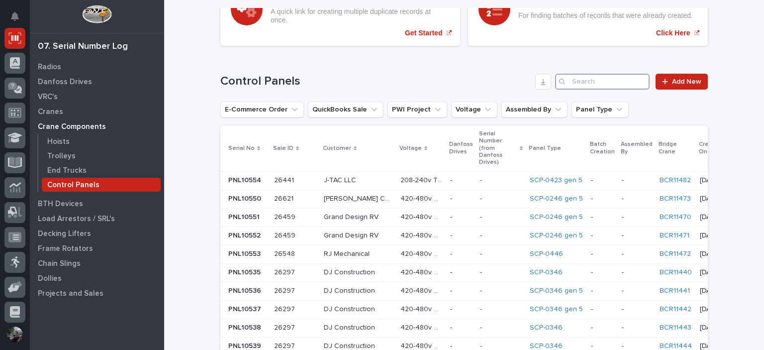
click at [582, 82] on input "Search" at bounding box center [602, 82] width 95 height 16
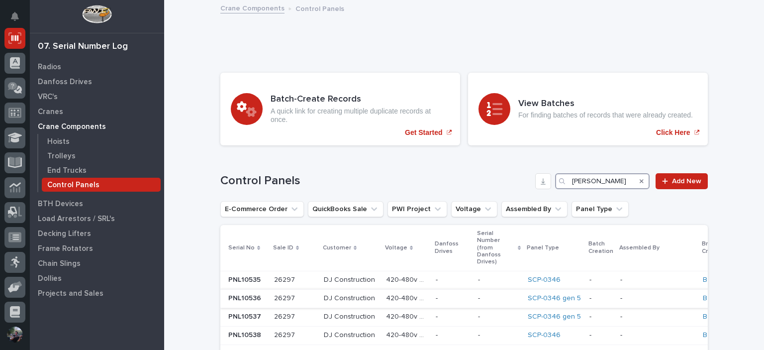
scroll to position [132, 0]
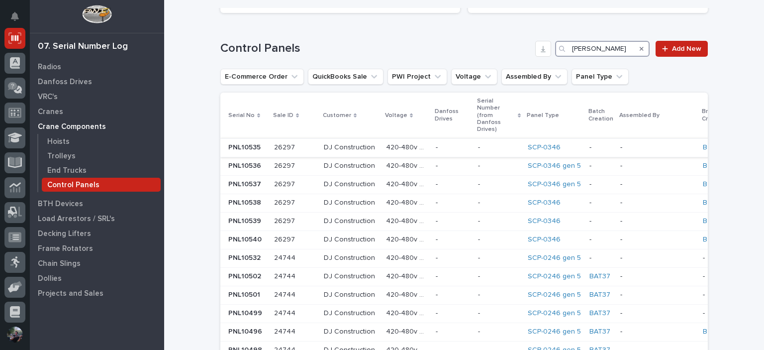
type input "[PERSON_NAME]"
click at [554, 143] on div "SCP-0346" at bounding box center [555, 147] width 54 height 8
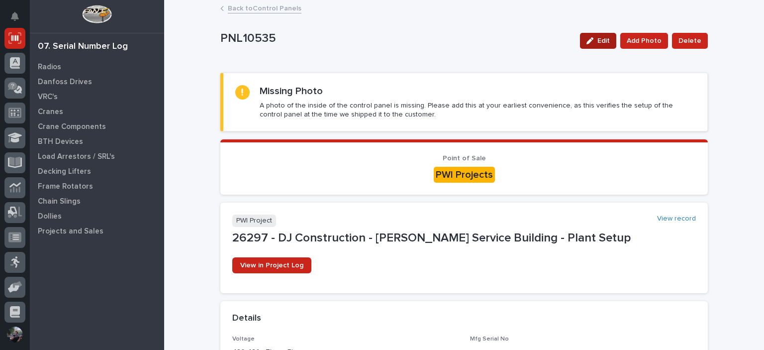
click at [596, 42] on div "button" at bounding box center [592, 40] width 11 height 7
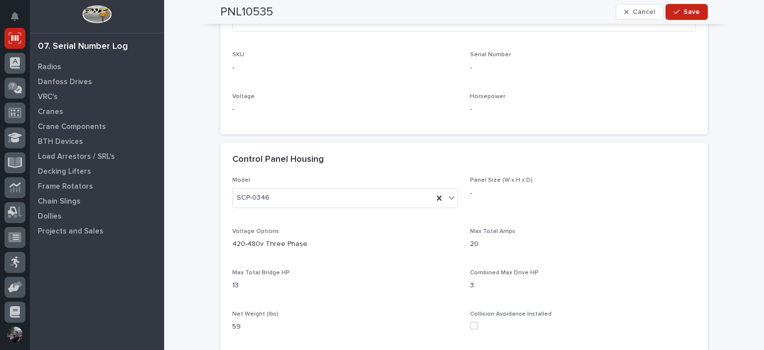
scroll to position [530, 0]
click at [311, 190] on div "SCP-0346" at bounding box center [333, 198] width 201 height 16
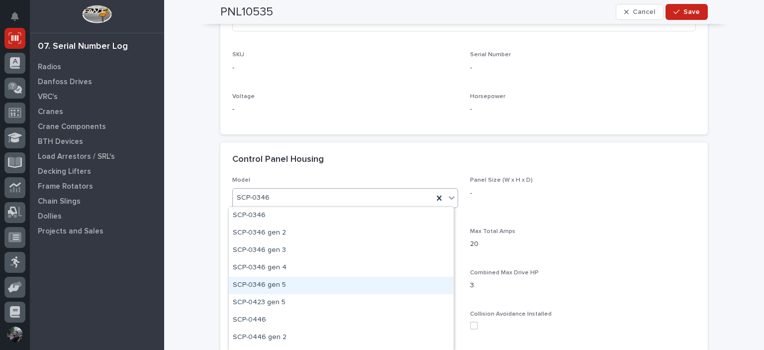
click at [303, 279] on div "SCP-0346 gen 5" at bounding box center [341, 285] width 225 height 17
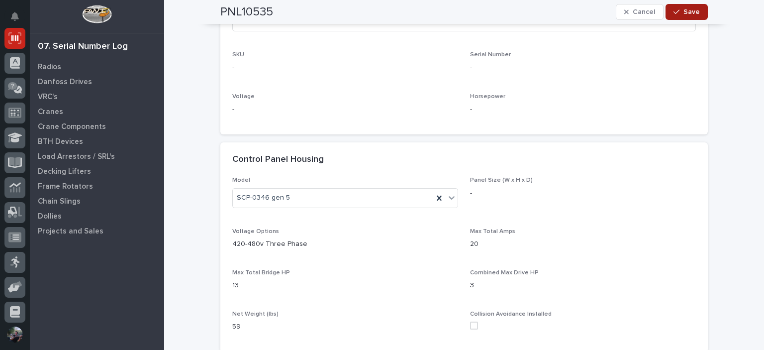
click at [675, 13] on icon "button" at bounding box center [677, 11] width 6 height 7
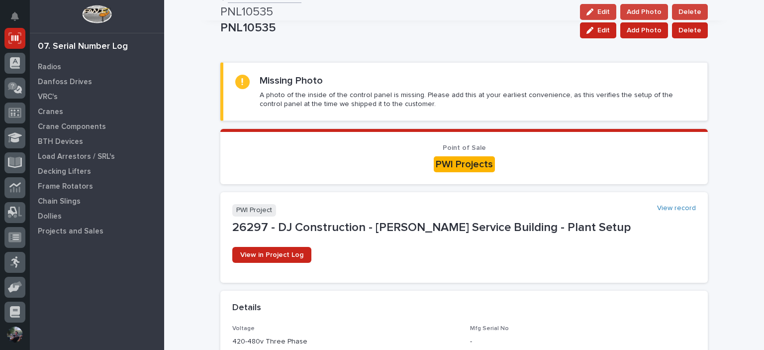
scroll to position [0, 0]
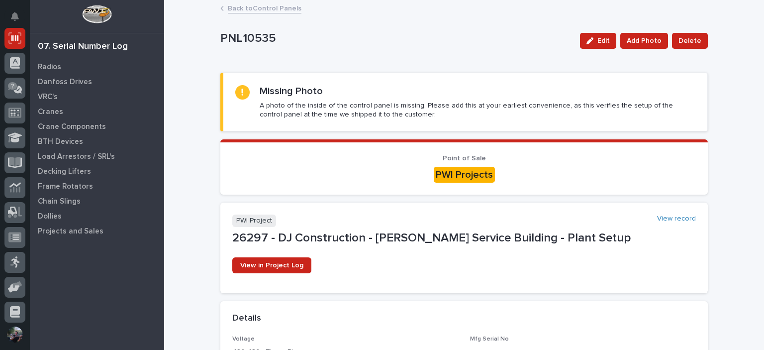
click at [268, 7] on link "Back to Control Panels" at bounding box center [265, 7] width 74 height 11
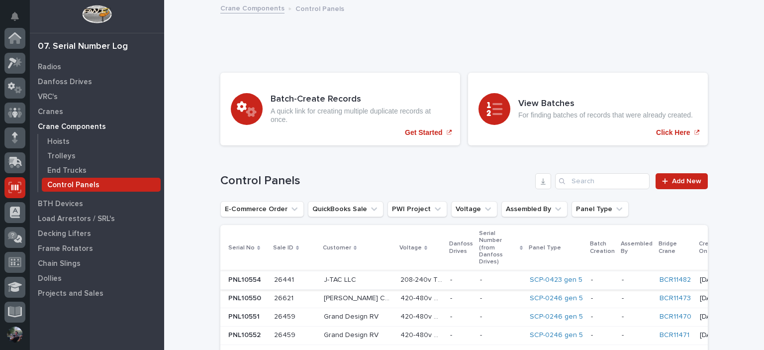
scroll to position [149, 0]
click at [595, 182] on input "Search" at bounding box center [602, 181] width 95 height 16
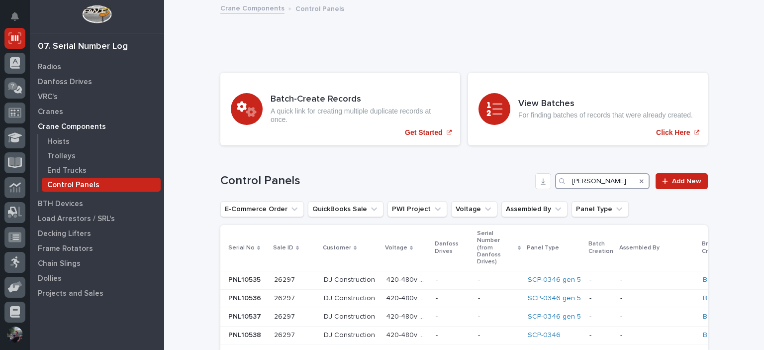
drag, startPoint x: 595, startPoint y: 183, endPoint x: 568, endPoint y: 183, distance: 26.9
click at [568, 183] on input "[PERSON_NAME]" at bounding box center [602, 181] width 95 height 16
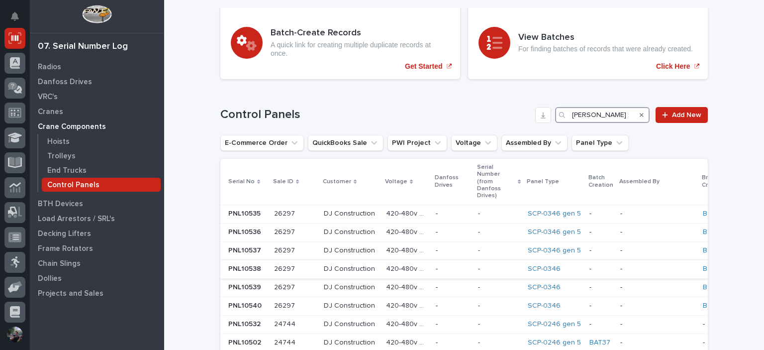
type input "[PERSON_NAME]"
click at [549, 265] on div "SCP-0346" at bounding box center [555, 269] width 54 height 8
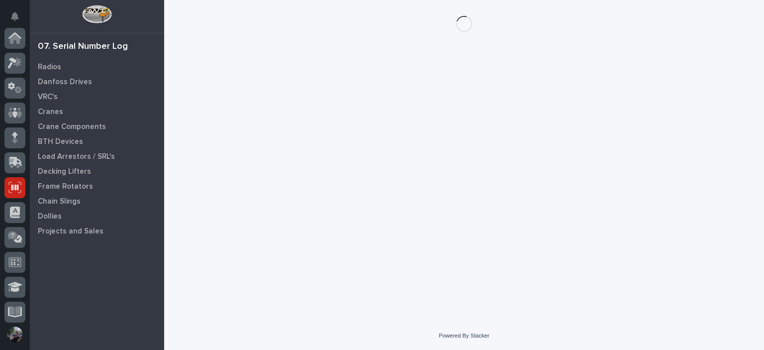
scroll to position [149, 0]
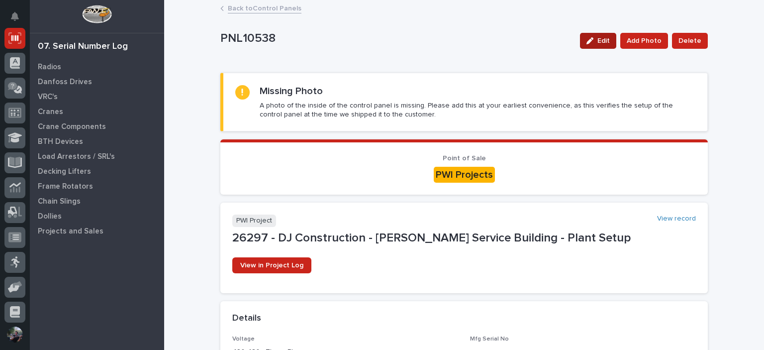
click at [604, 44] on span "Edit" at bounding box center [604, 40] width 12 height 9
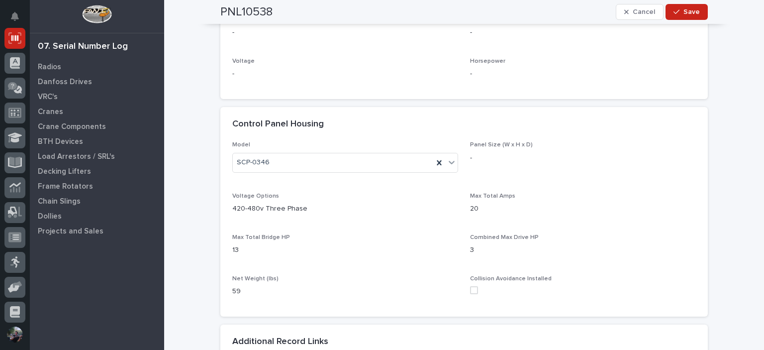
scroll to position [597, 0]
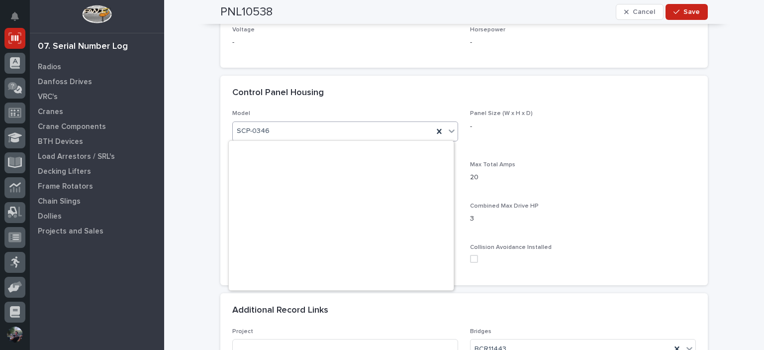
click at [308, 133] on div "SCP-0346" at bounding box center [333, 131] width 201 height 16
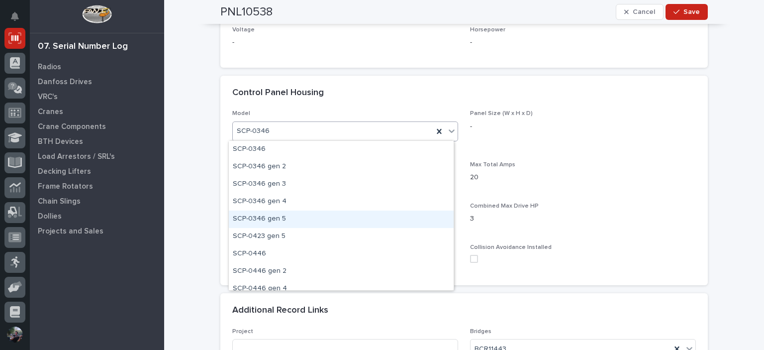
click at [284, 213] on div "SCP-0346 gen 5" at bounding box center [341, 218] width 225 height 17
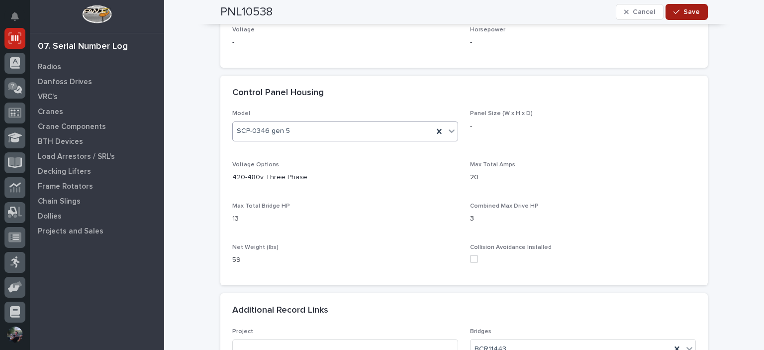
click at [682, 17] on button "Save" at bounding box center [687, 12] width 42 height 16
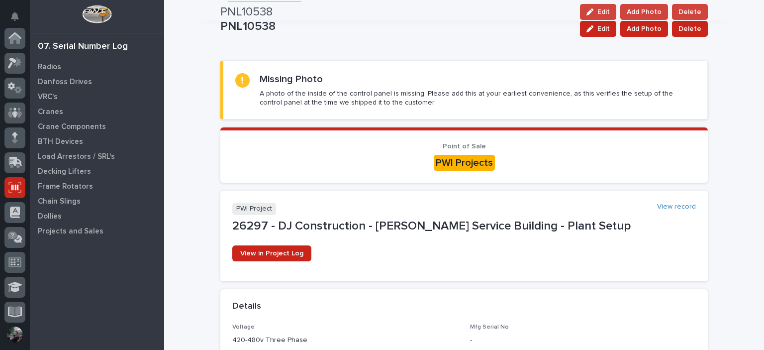
scroll to position [0, 0]
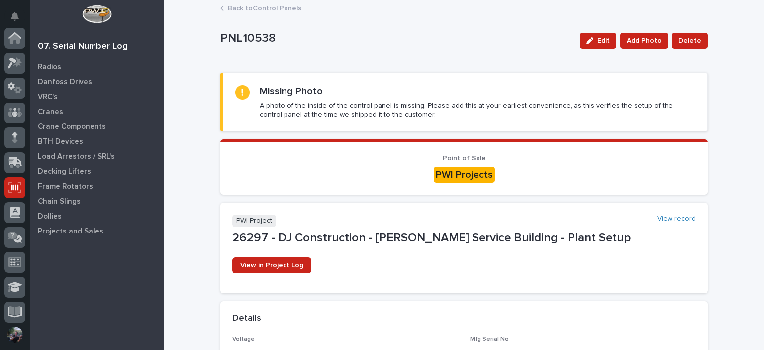
click at [263, 3] on link "Back to Control Panels" at bounding box center [265, 7] width 74 height 11
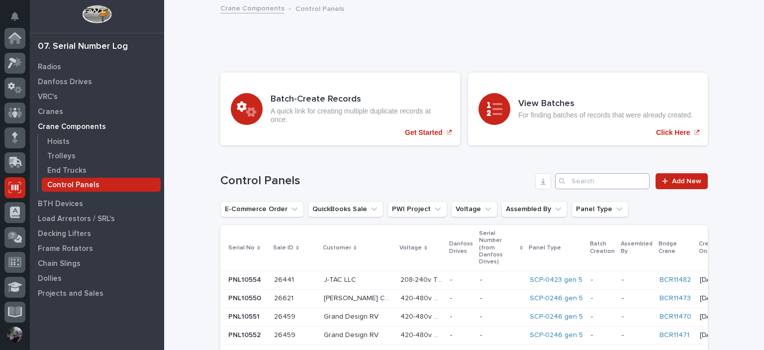
scroll to position [149, 0]
paste input "[PERSON_NAME]"
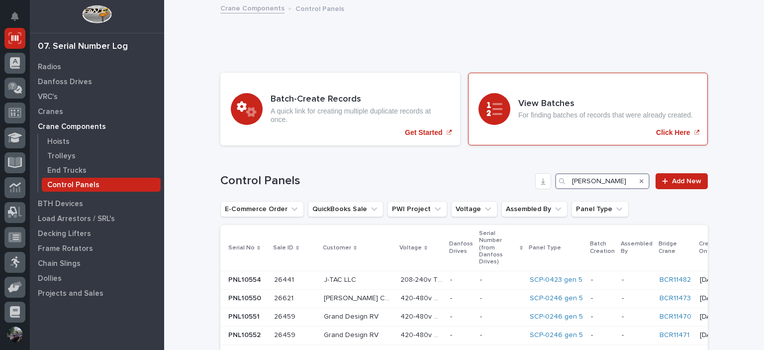
type input "[PERSON_NAME]"
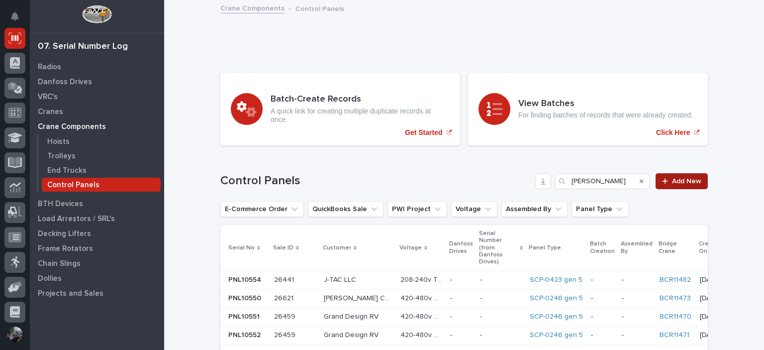
click at [667, 182] on div at bounding box center [667, 181] width 10 height 7
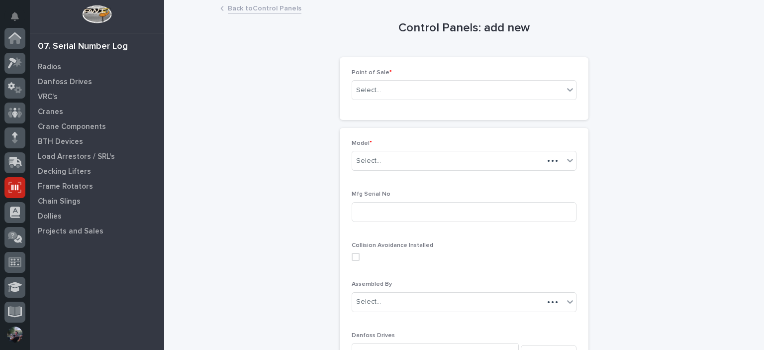
scroll to position [149, 0]
click at [256, 14] on div "Back to Control Panels" at bounding box center [464, 9] width 498 height 14
click at [256, 9] on link "Back to Control Panels" at bounding box center [265, 7] width 74 height 11
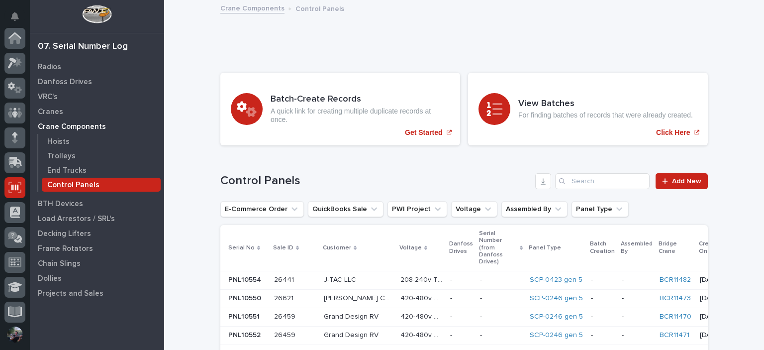
scroll to position [149, 0]
paste input "[PERSON_NAME]"
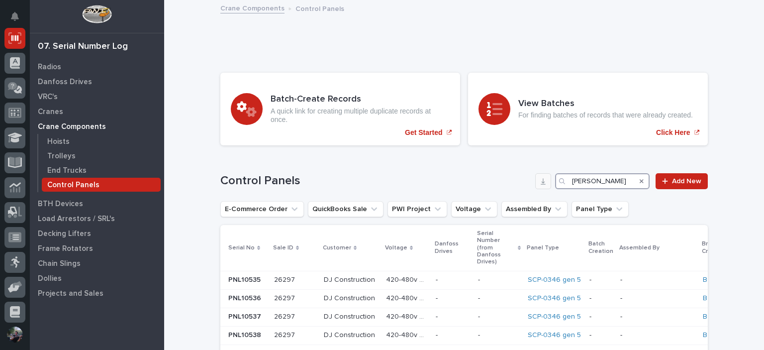
type input "[PERSON_NAME]"
click at [603, 181] on input "[PERSON_NAME]" at bounding box center [602, 181] width 95 height 16
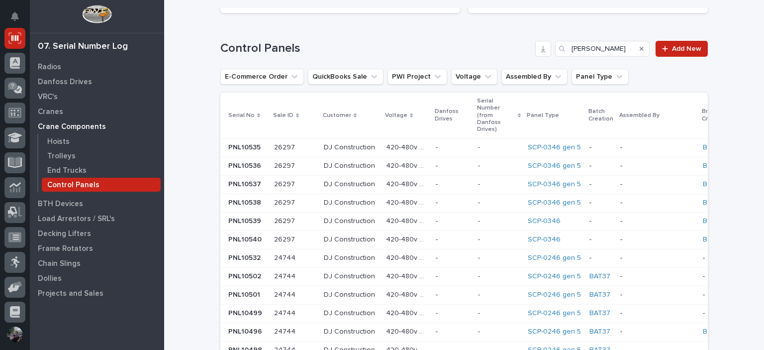
click at [542, 231] on div "SCP-0346" at bounding box center [555, 239] width 54 height 16
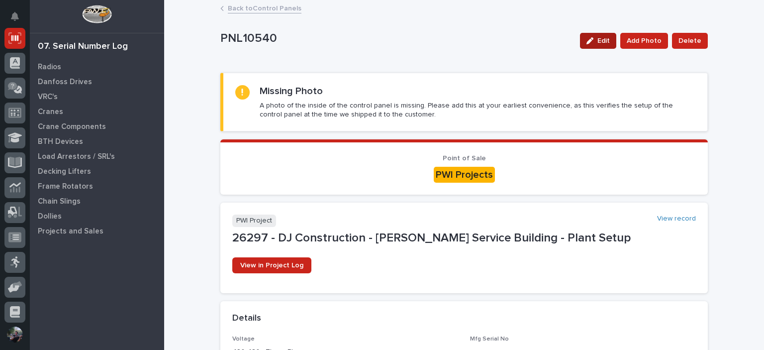
click at [605, 43] on span "Edit" at bounding box center [604, 40] width 12 height 9
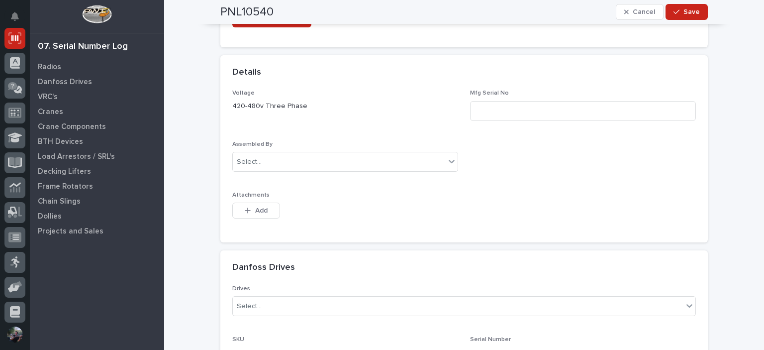
scroll to position [265, 0]
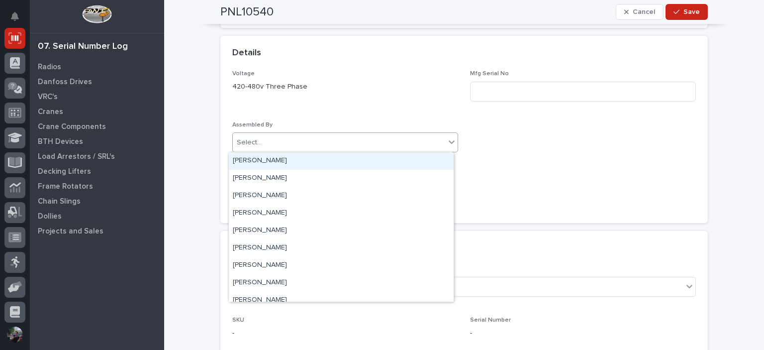
click at [311, 144] on div "Select..." at bounding box center [339, 142] width 212 height 16
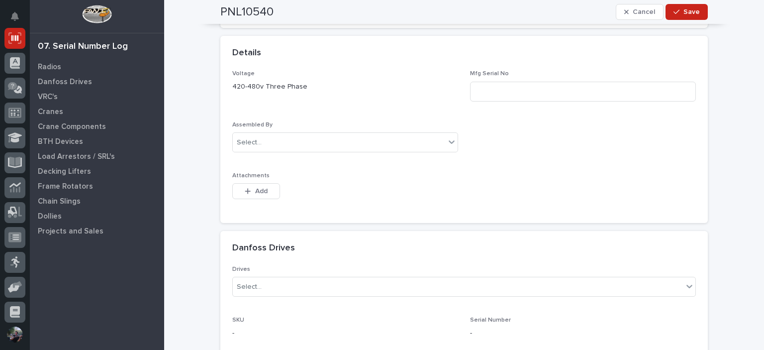
click at [306, 107] on span "Voltage 420-480v Three Phase" at bounding box center [345, 89] width 226 height 39
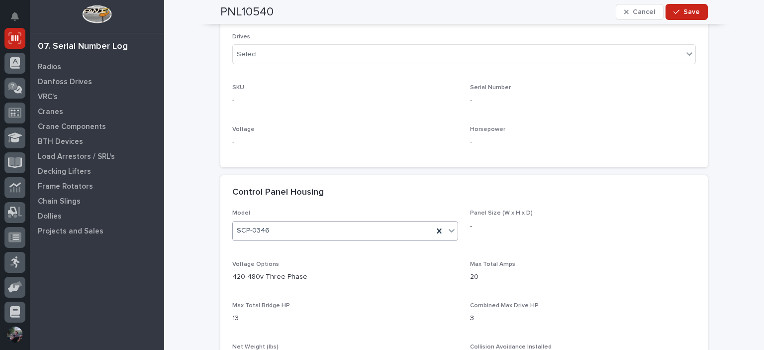
click at [281, 224] on div "SCP-0346" at bounding box center [333, 230] width 201 height 16
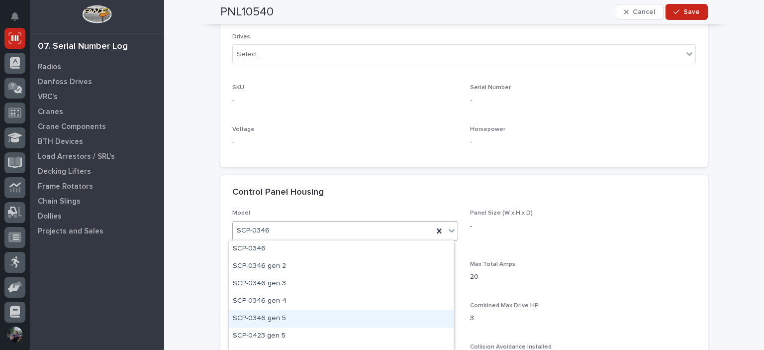
click at [291, 313] on div "SCP-0346 gen 5" at bounding box center [341, 318] width 225 height 17
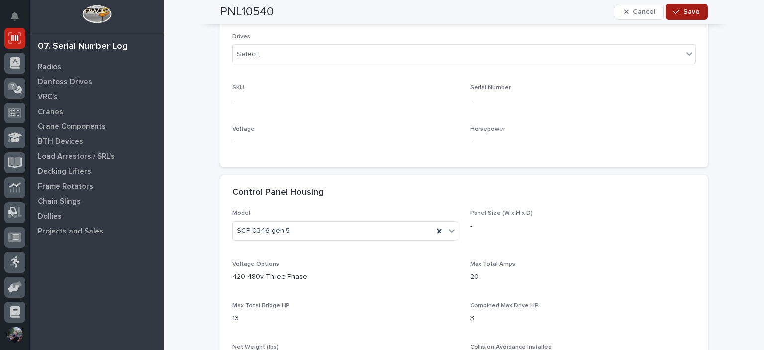
click at [674, 9] on icon "button" at bounding box center [677, 11] width 6 height 7
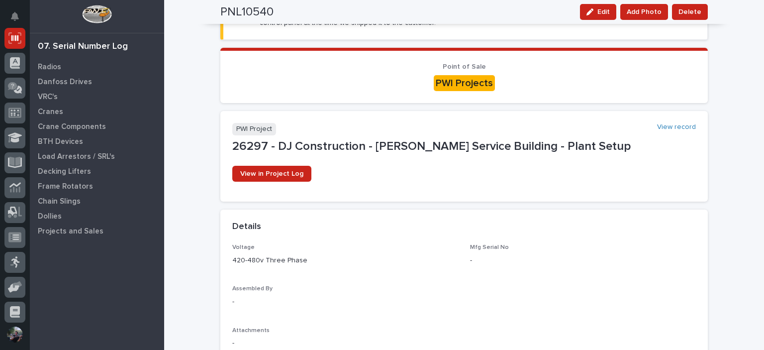
scroll to position [0, 0]
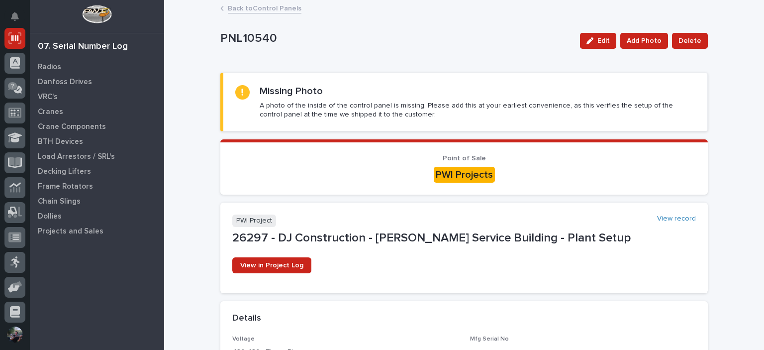
click at [265, 5] on link "Back to Control Panels" at bounding box center [265, 7] width 74 height 11
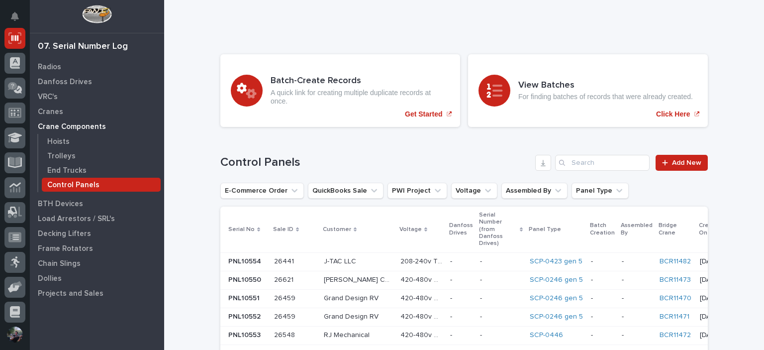
scroll to position [33, 0]
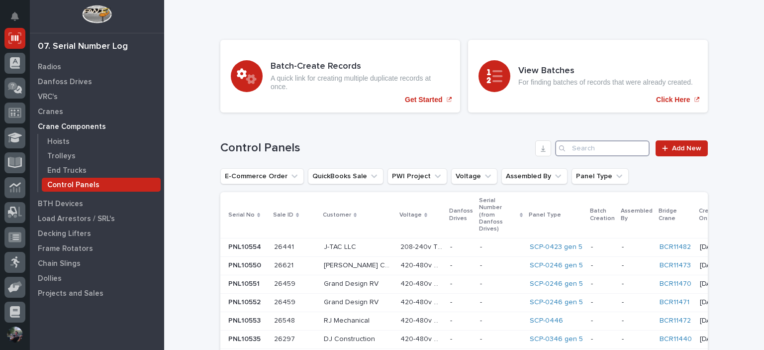
paste input "[PERSON_NAME]"
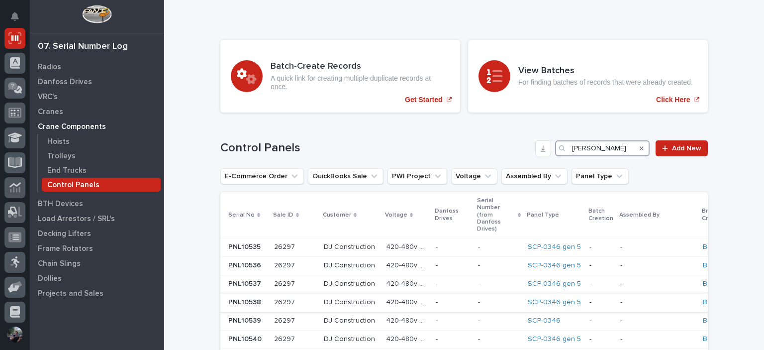
scroll to position [199, 0]
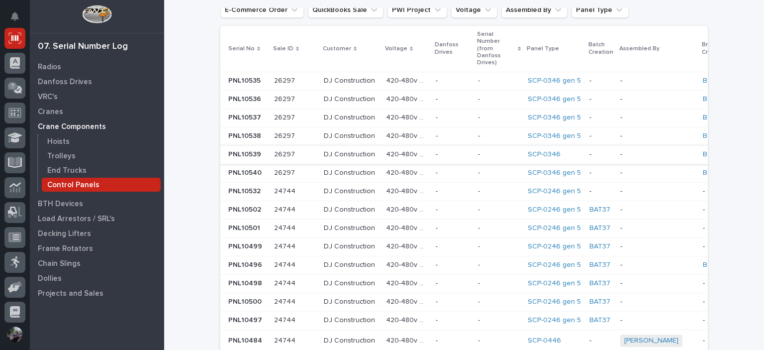
type input "[PERSON_NAME]"
click at [545, 150] on div "SCP-0346" at bounding box center [555, 154] width 54 height 8
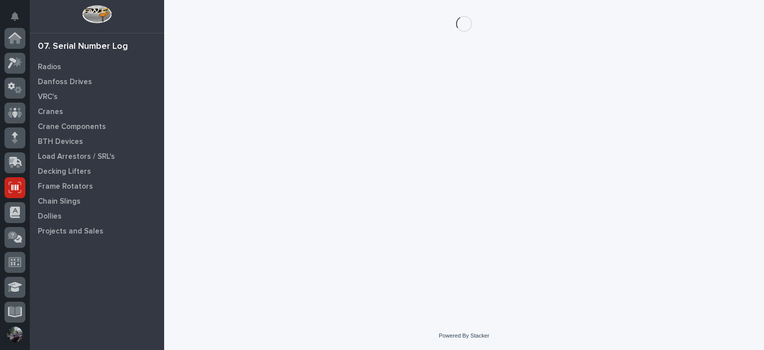
scroll to position [149, 0]
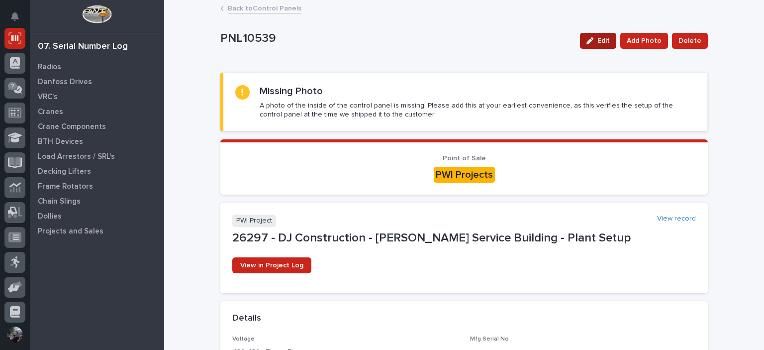
click at [597, 41] on div "button" at bounding box center [592, 40] width 11 height 7
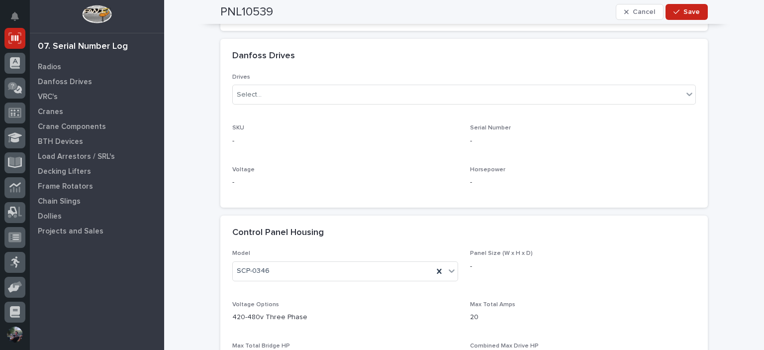
scroll to position [530, 0]
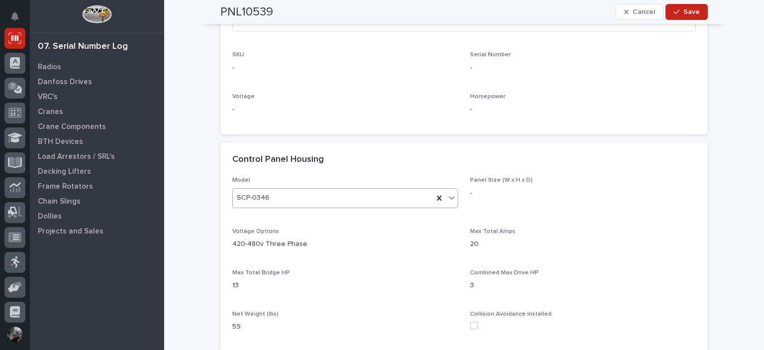
click at [278, 197] on div "SCP-0346" at bounding box center [333, 198] width 201 height 16
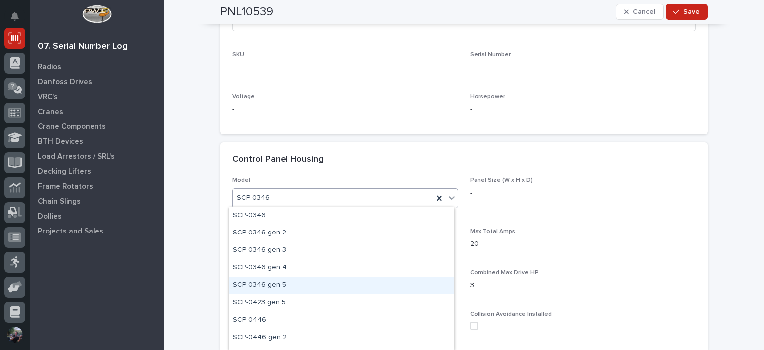
click at [287, 284] on div "SCP-0346 gen 5" at bounding box center [341, 285] width 225 height 17
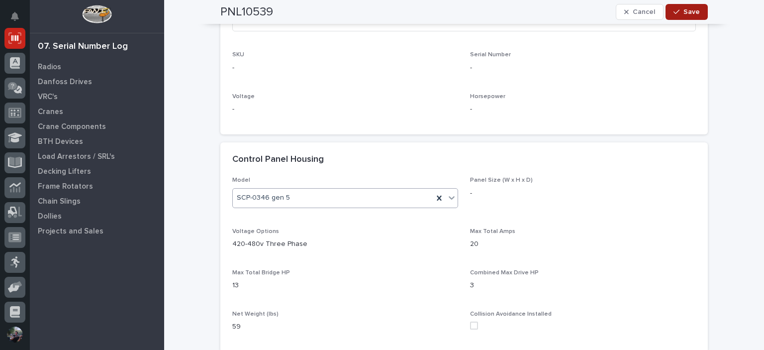
click at [690, 13] on span "Save" at bounding box center [692, 11] width 16 height 9
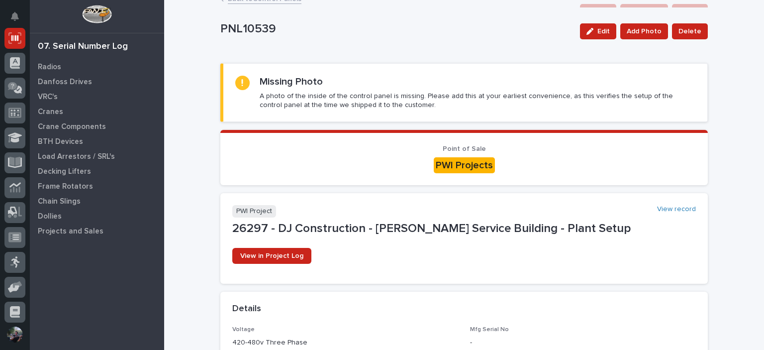
scroll to position [0, 0]
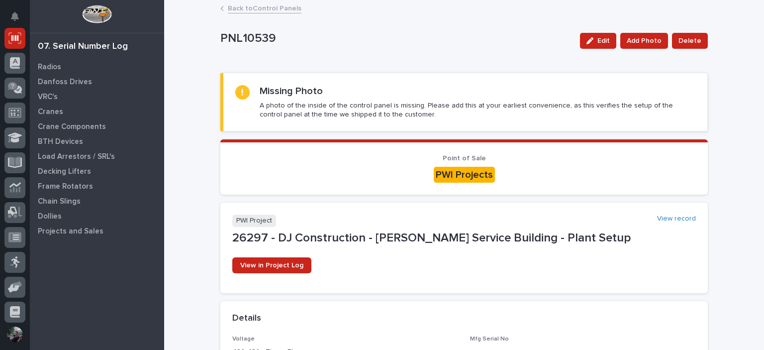
click at [242, 9] on link "Back to Control Panels" at bounding box center [265, 7] width 74 height 11
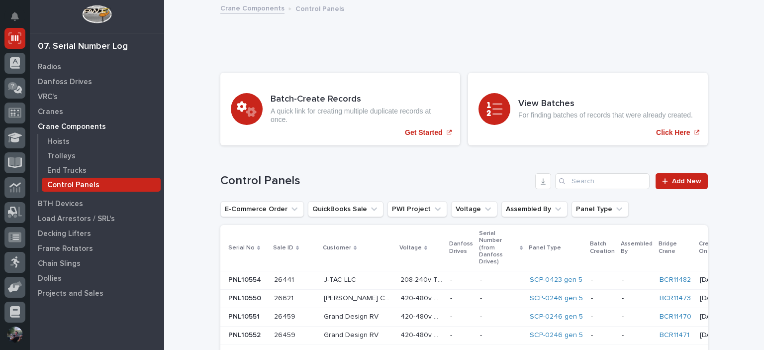
scroll to position [199, 0]
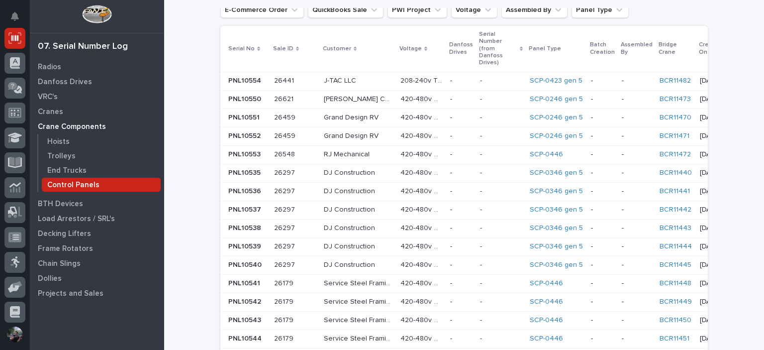
click at [587, 145] on td "-" at bounding box center [602, 154] width 31 height 18
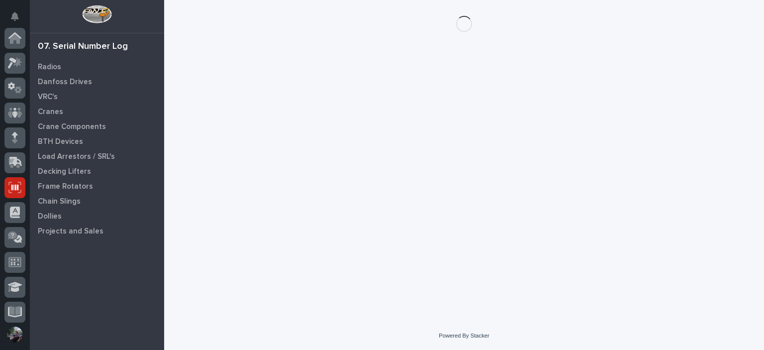
scroll to position [149, 0]
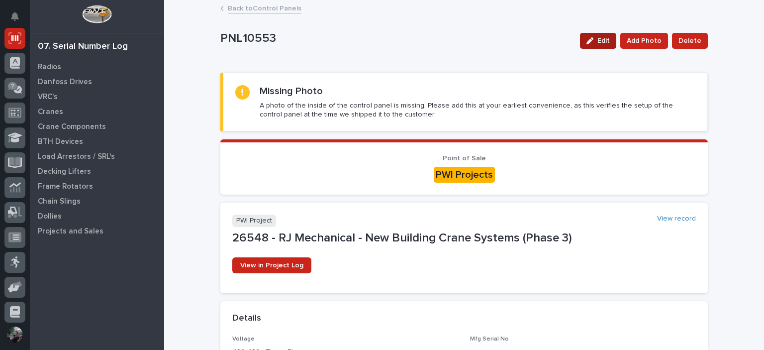
click at [611, 35] on button "Edit" at bounding box center [598, 41] width 36 height 16
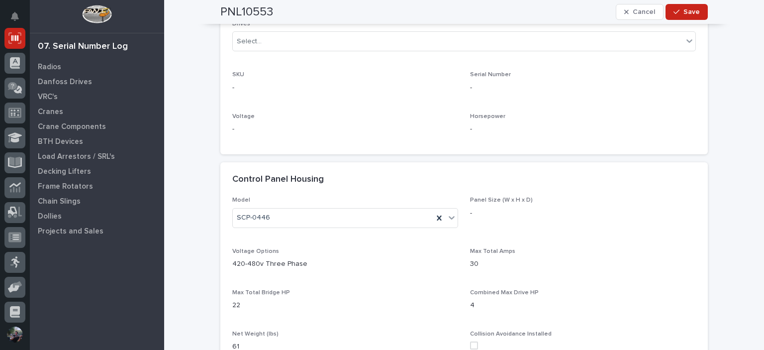
scroll to position [564, 0]
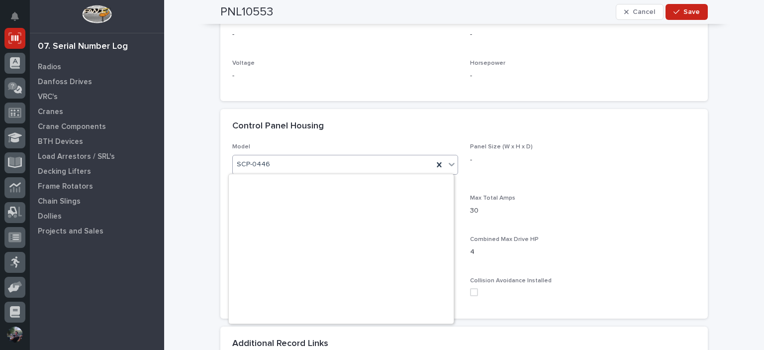
click at [283, 160] on div "SCP-0446" at bounding box center [333, 164] width 201 height 16
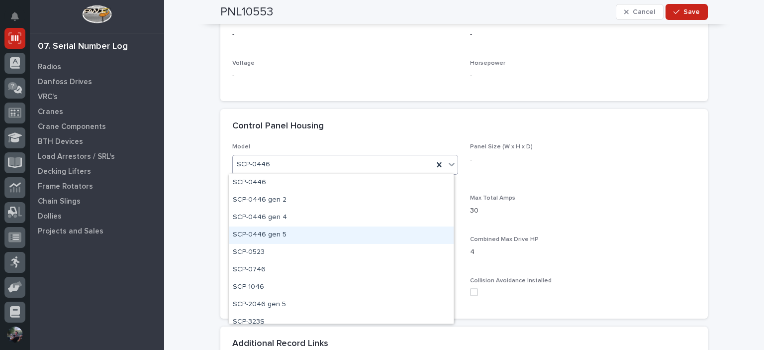
drag, startPoint x: 294, startPoint y: 222, endPoint x: 291, endPoint y: 235, distance: 13.3
click at [291, 235] on div "SCP-0446 gen 5" at bounding box center [341, 234] width 225 height 17
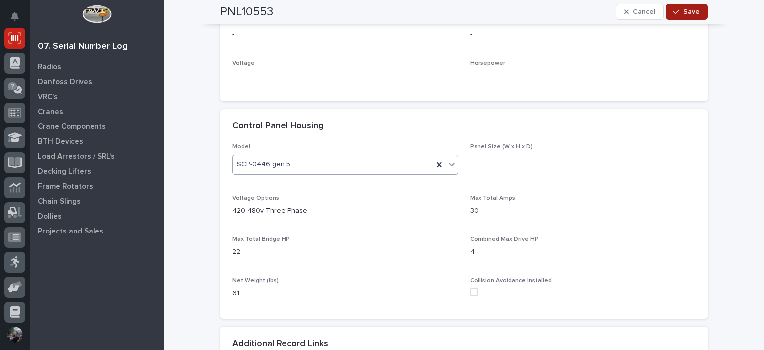
click at [685, 12] on span "Save" at bounding box center [692, 11] width 16 height 9
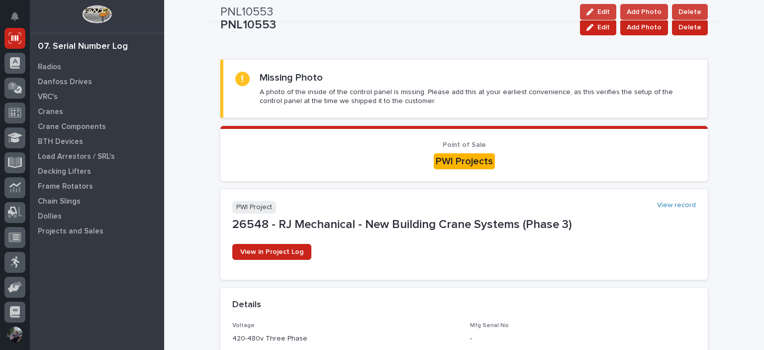
scroll to position [0, 0]
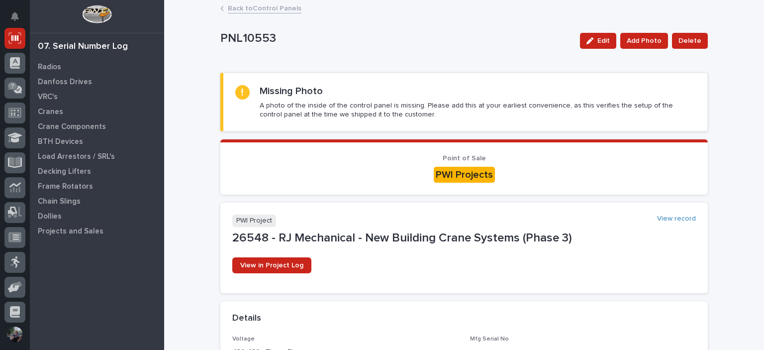
click at [278, 10] on link "Back to Control Panels" at bounding box center [265, 7] width 74 height 11
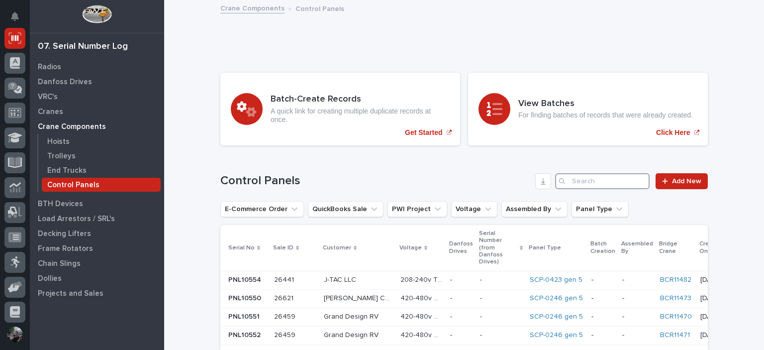
click at [618, 180] on input "Search" at bounding box center [602, 181] width 95 height 16
paste input "[PERSON_NAME]"
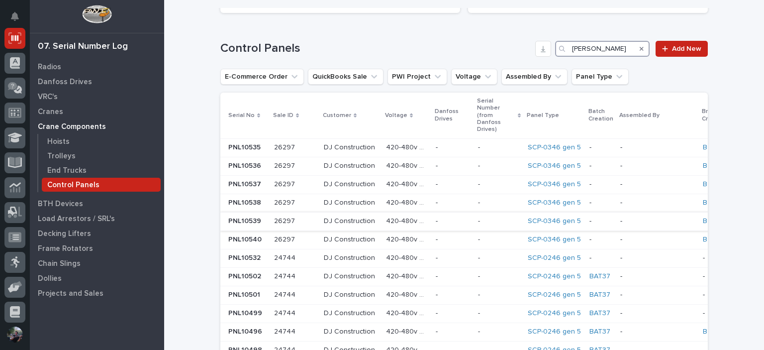
scroll to position [299, 0]
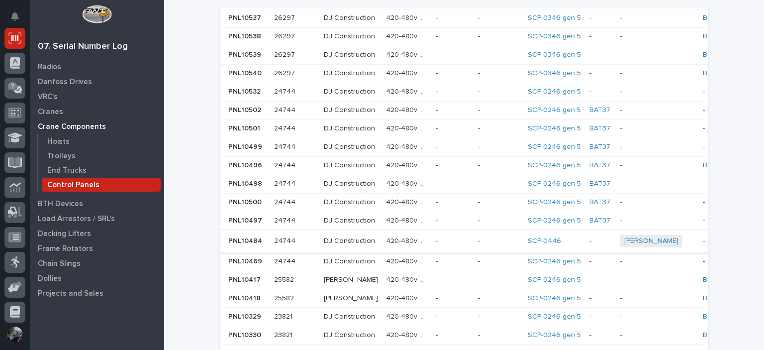
type input "[PERSON_NAME]"
click at [334, 235] on p "DJ Construction" at bounding box center [350, 240] width 53 height 10
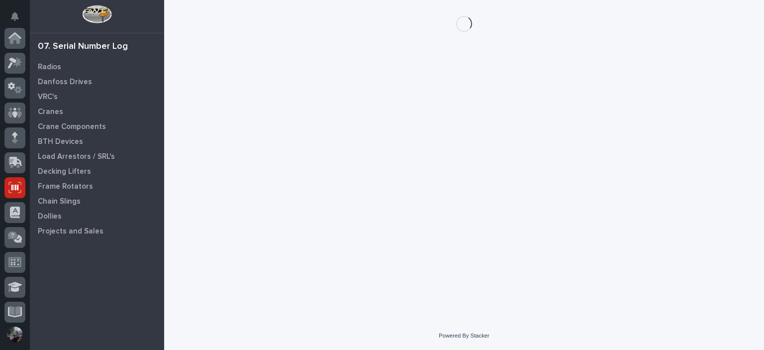
scroll to position [149, 0]
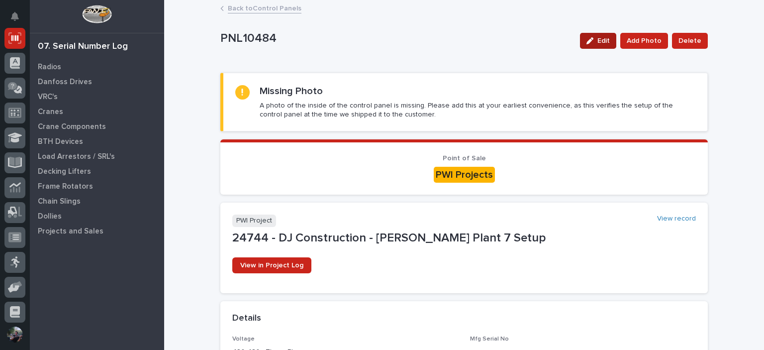
click at [609, 40] on span "Edit" at bounding box center [604, 40] width 12 height 9
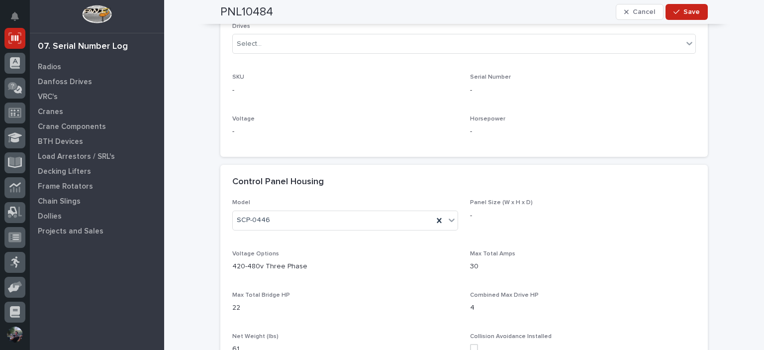
scroll to position [597, 0]
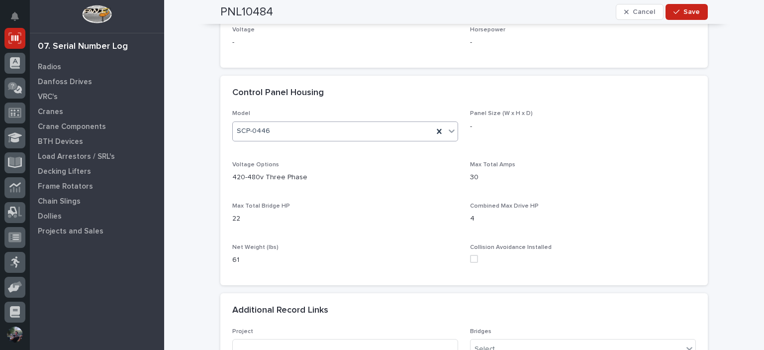
click at [300, 127] on div "SCP-0446" at bounding box center [333, 131] width 201 height 16
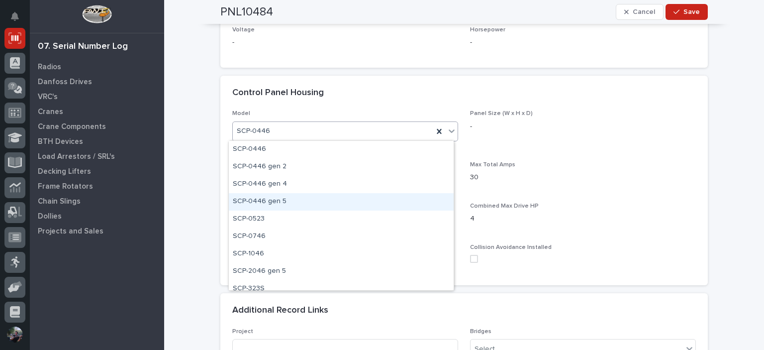
drag, startPoint x: 267, startPoint y: 222, endPoint x: 289, endPoint y: 201, distance: 30.6
click at [289, 201] on div "SCP-0446 gen 5" at bounding box center [341, 201] width 225 height 17
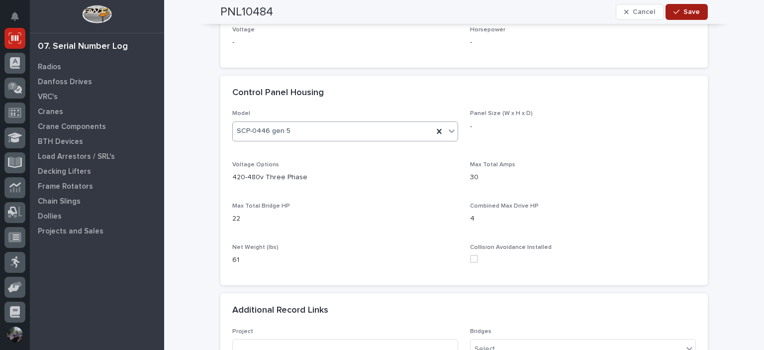
click at [679, 10] on div "button" at bounding box center [679, 11] width 10 height 7
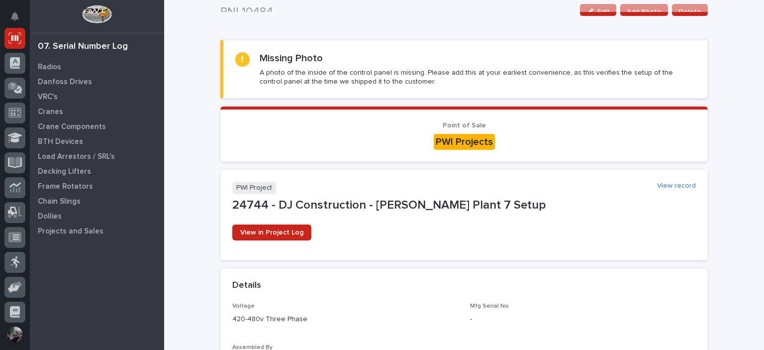
scroll to position [0, 0]
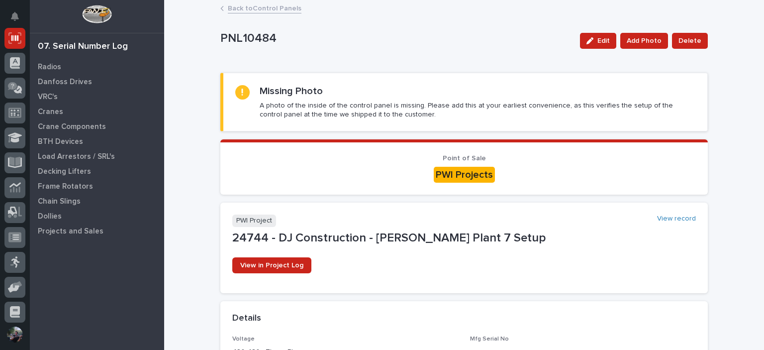
click at [263, 11] on link "Back to Control Panels" at bounding box center [265, 7] width 74 height 11
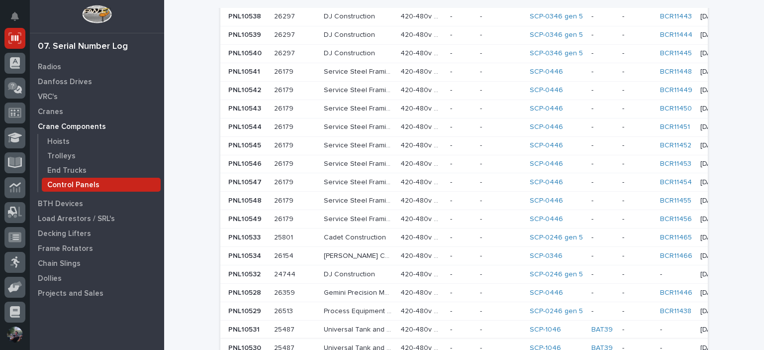
scroll to position [377, 0]
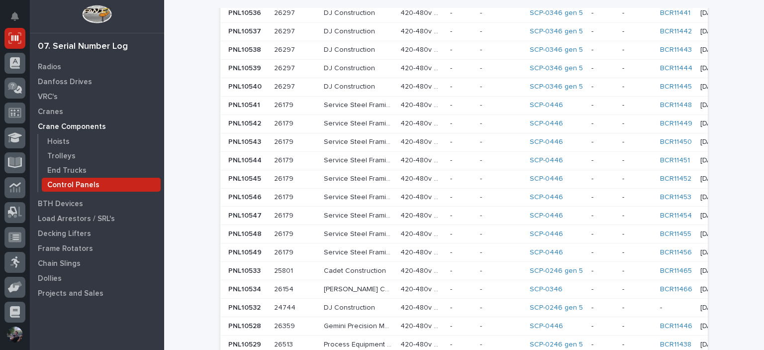
click at [480, 244] on div "- -" at bounding box center [501, 252] width 42 height 16
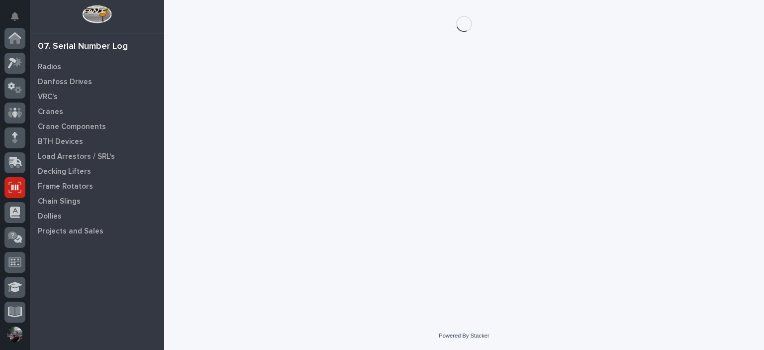
scroll to position [149, 0]
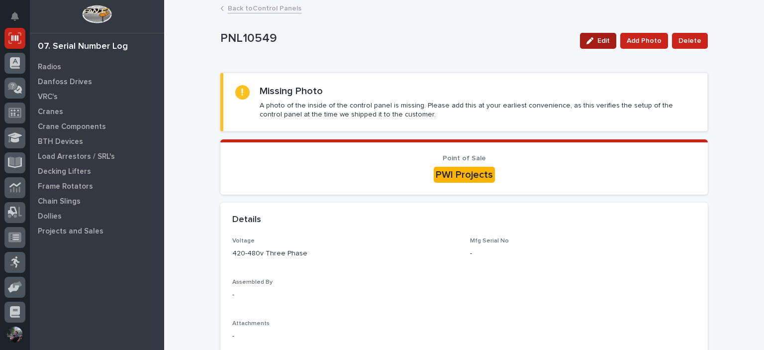
click at [607, 46] on button "Edit" at bounding box center [598, 41] width 36 height 16
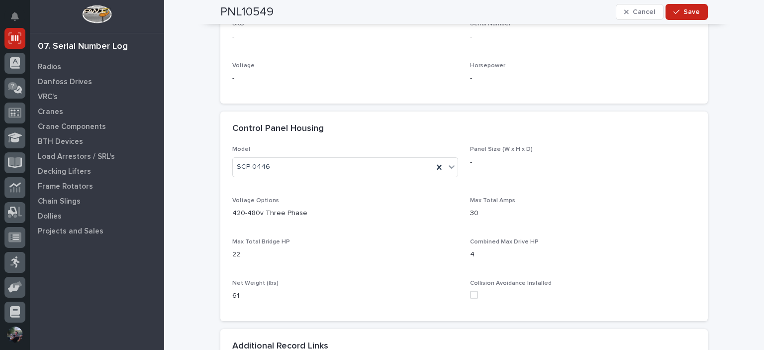
scroll to position [564, 0]
click at [316, 150] on p "Model" at bounding box center [345, 146] width 226 height 7
click at [316, 159] on div "SCP-0446" at bounding box center [333, 164] width 201 height 16
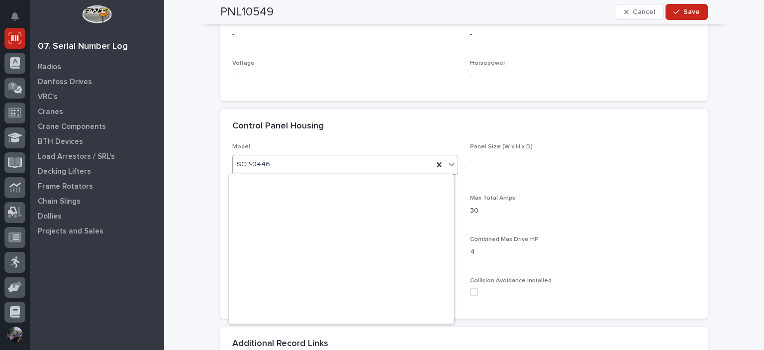
scroll to position [296, 0]
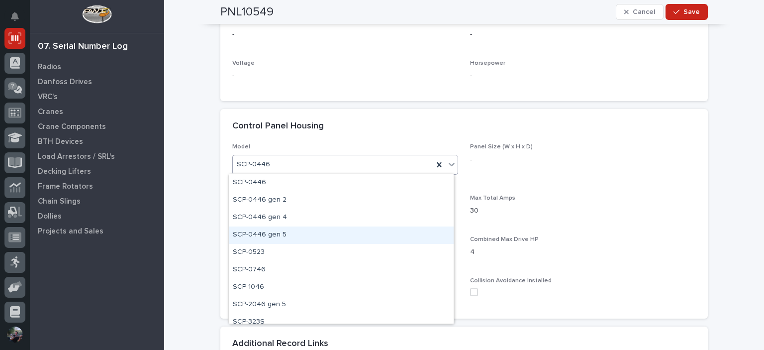
click at [299, 234] on div "SCP-0446 gen 5" at bounding box center [341, 234] width 225 height 17
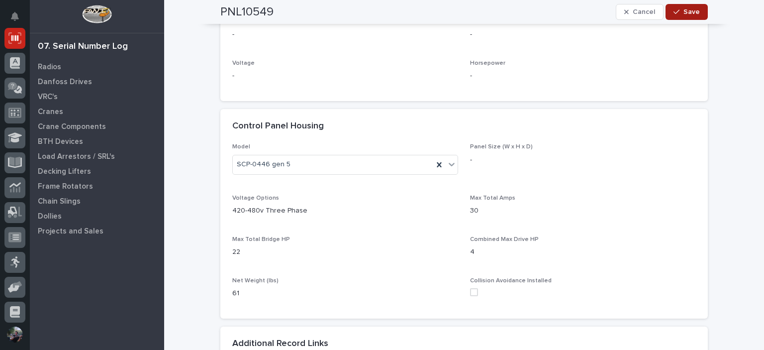
click at [696, 13] on span "Save" at bounding box center [692, 11] width 16 height 9
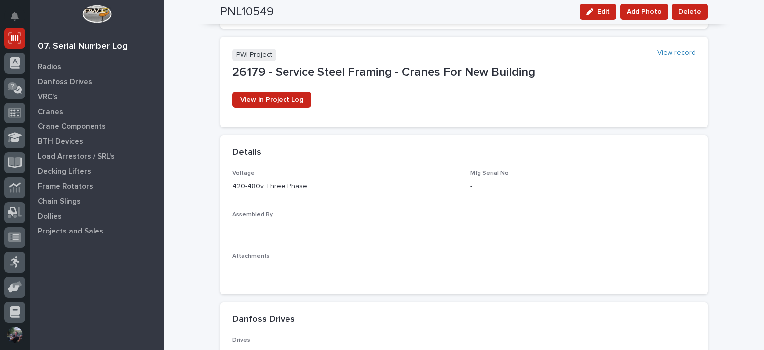
scroll to position [0, 0]
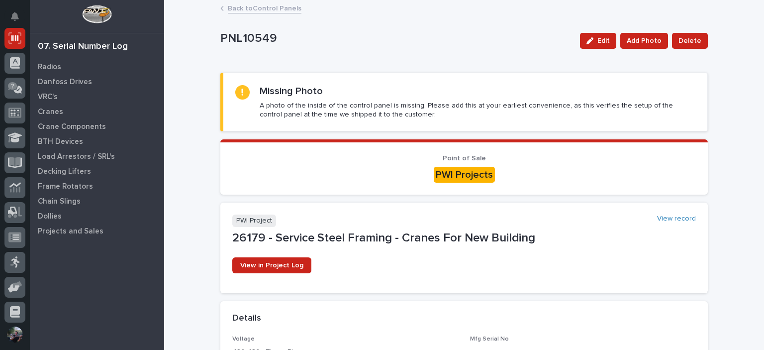
click at [257, 11] on link "Back to Control Panels" at bounding box center [265, 7] width 74 height 11
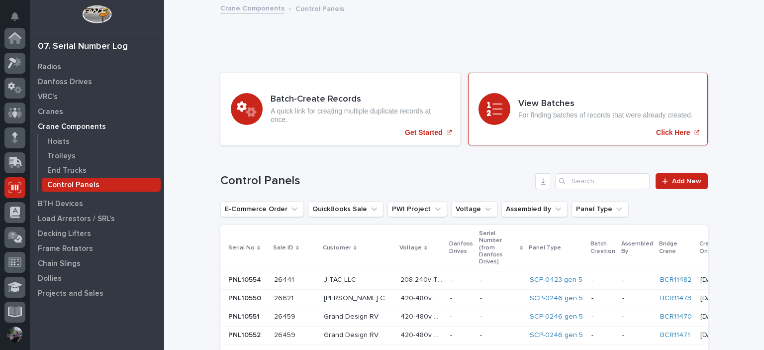
scroll to position [149, 0]
drag, startPoint x: 579, startPoint y: 175, endPoint x: 531, endPoint y: 132, distance: 64.1
click at [531, 132] on div "View Batches For finding batches of records that were already created. Click He…" at bounding box center [588, 109] width 240 height 73
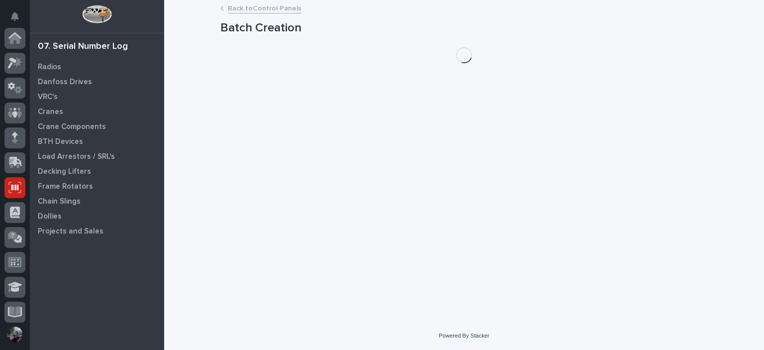
scroll to position [149, 0]
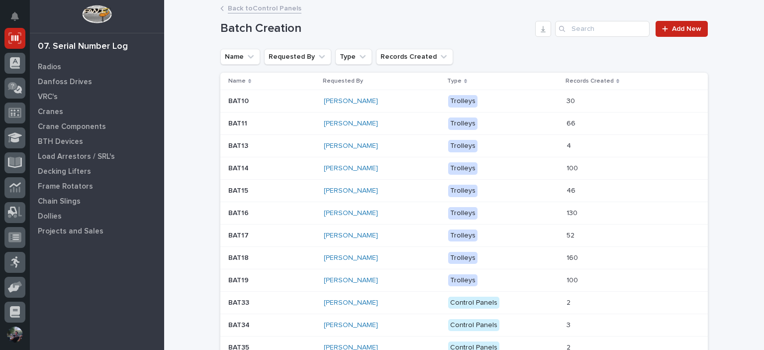
click at [278, 12] on link "Back to Control Panels" at bounding box center [265, 7] width 74 height 11
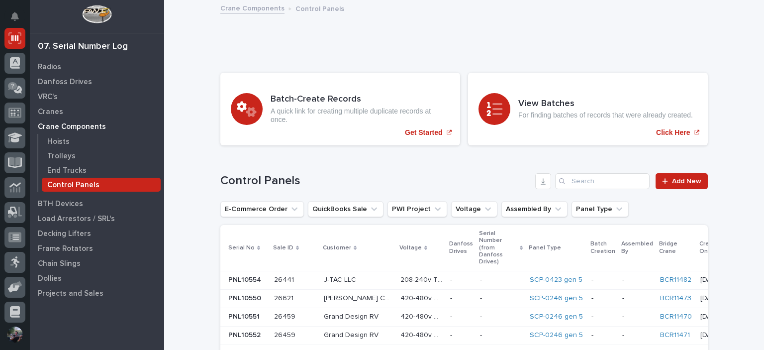
scroll to position [398, 0]
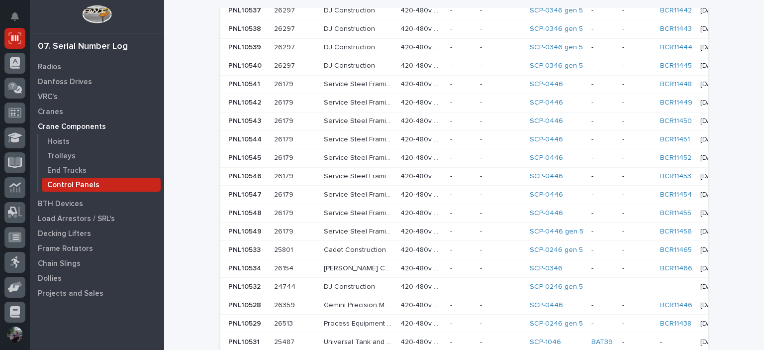
click at [538, 209] on div "SCP-0446" at bounding box center [557, 213] width 54 height 8
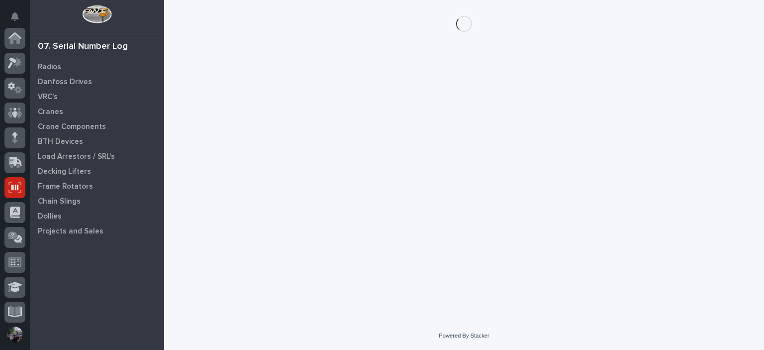
scroll to position [149, 0]
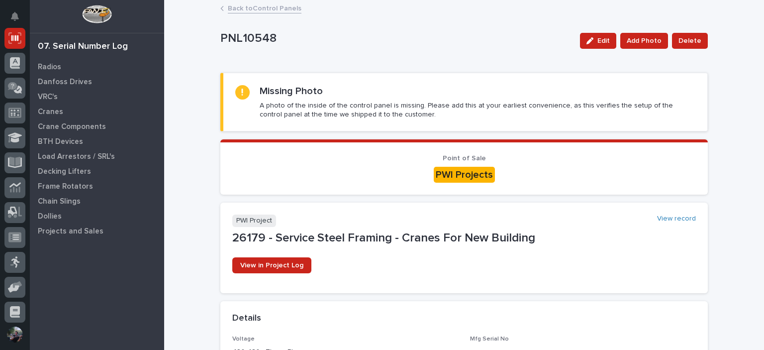
click at [595, 46] on button "Edit" at bounding box center [598, 41] width 36 height 16
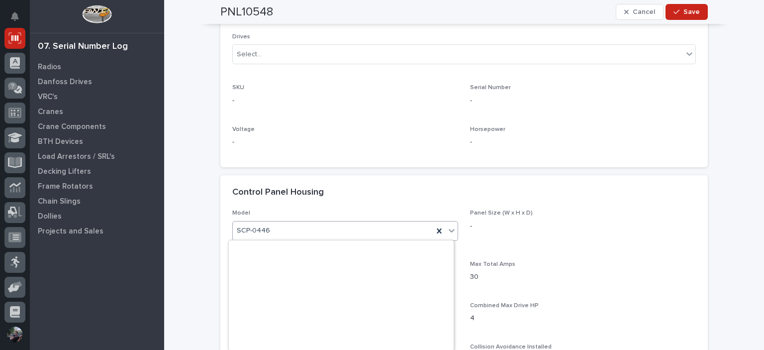
scroll to position [296, 0]
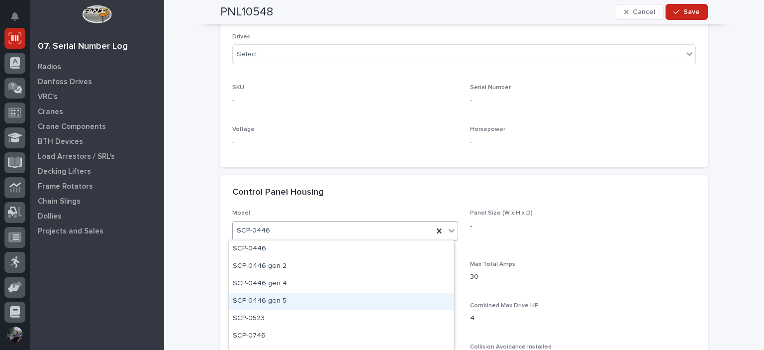
click at [310, 303] on div "SCP-0446 gen 5" at bounding box center [341, 301] width 225 height 17
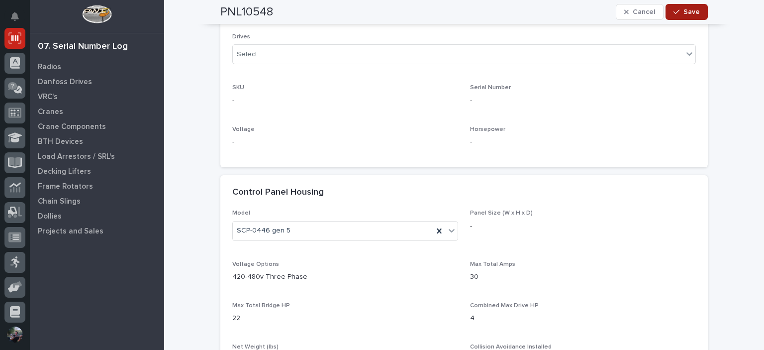
click at [675, 11] on icon "button" at bounding box center [677, 11] width 6 height 7
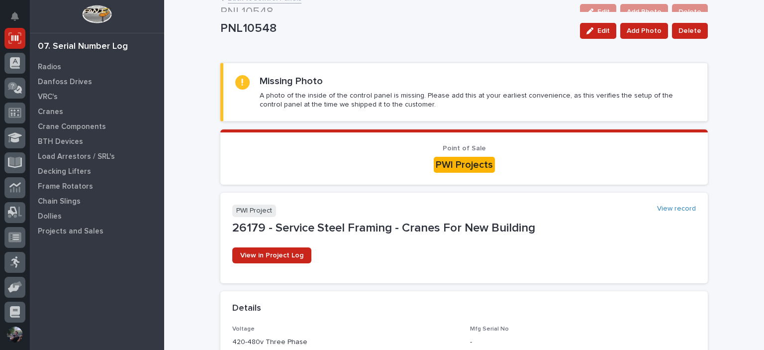
scroll to position [0, 0]
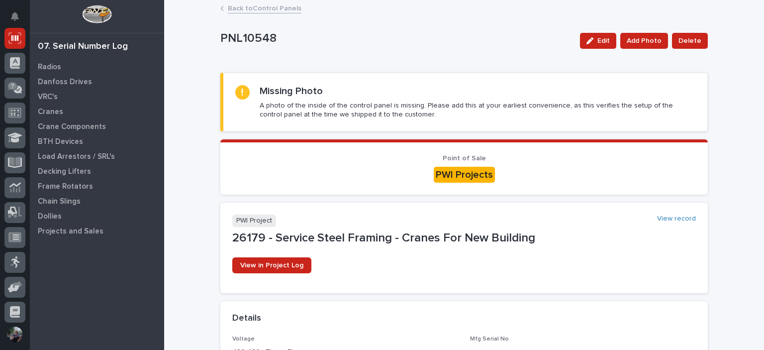
click at [256, 11] on link "Back to Control Panels" at bounding box center [265, 7] width 74 height 11
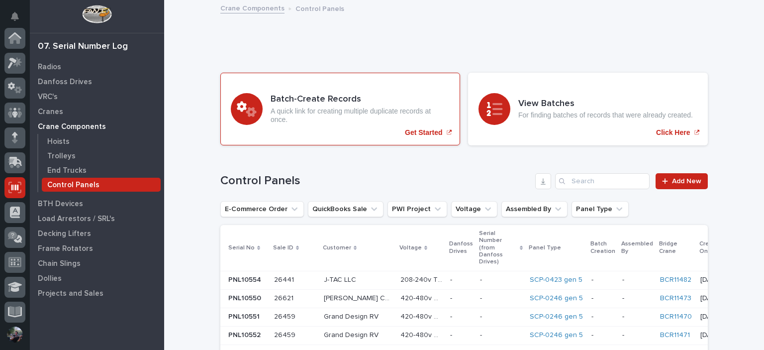
scroll to position [149, 0]
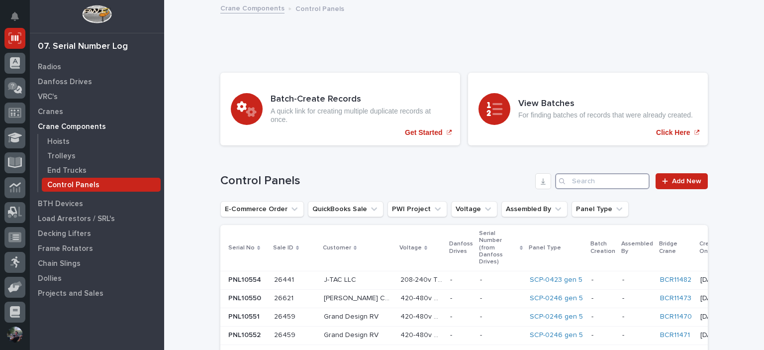
click at [573, 180] on input "Search" at bounding box center [602, 181] width 95 height 16
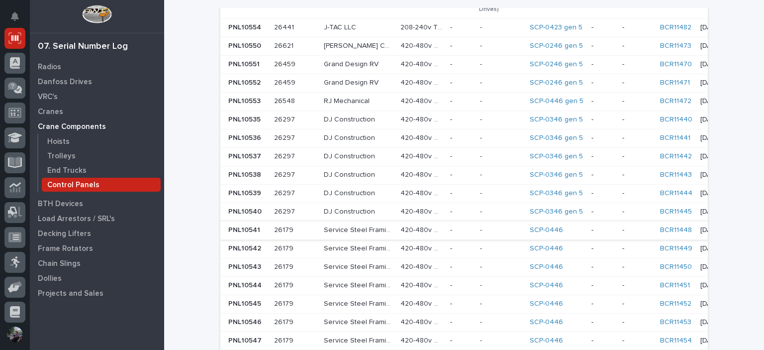
scroll to position [299, 0]
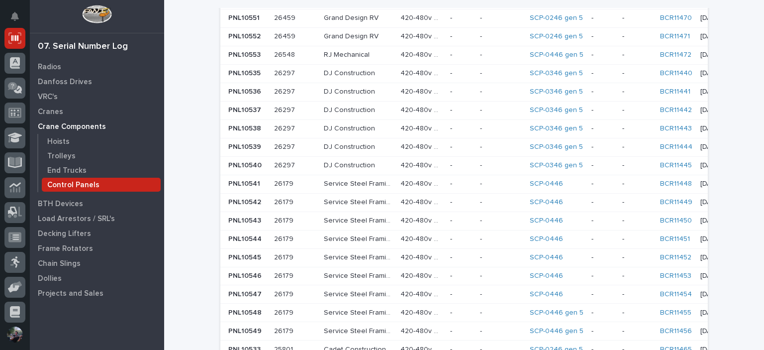
click at [534, 290] on div "SCP-0446" at bounding box center [557, 294] width 54 height 8
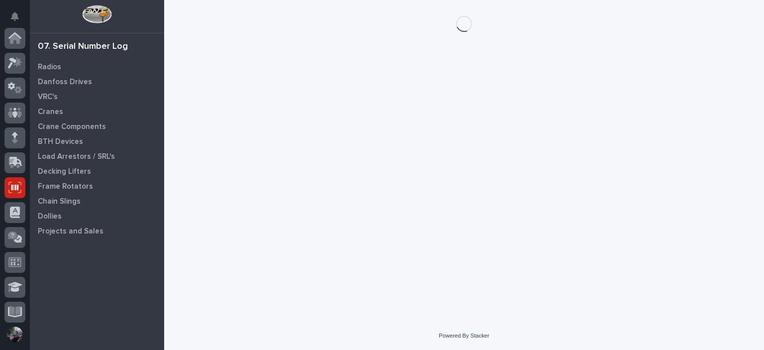
scroll to position [149, 0]
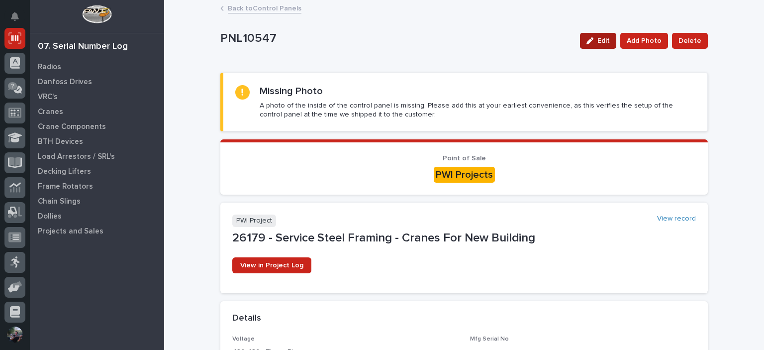
click at [602, 40] on span "Edit" at bounding box center [604, 40] width 12 height 9
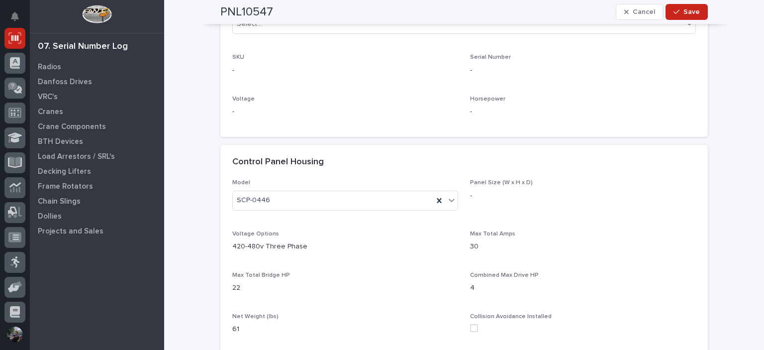
scroll to position [564, 0]
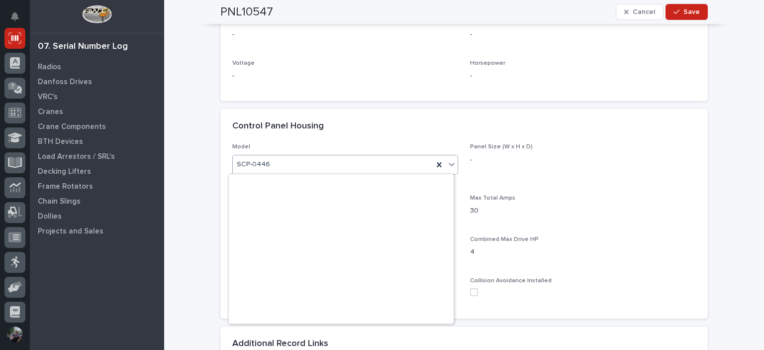
click at [298, 160] on div "SCP-0446" at bounding box center [333, 164] width 201 height 16
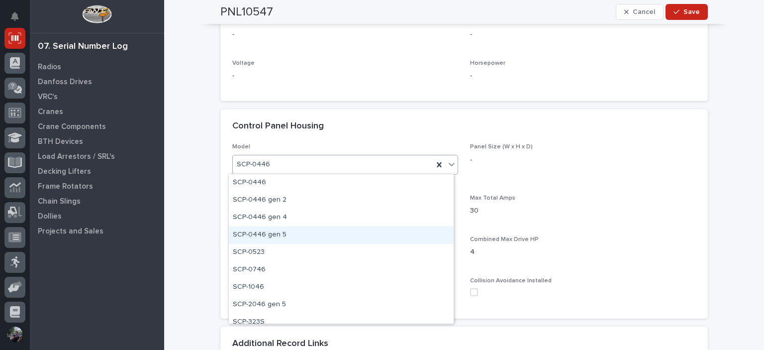
click at [288, 238] on div "SCP-0446 gen 5" at bounding box center [341, 234] width 225 height 17
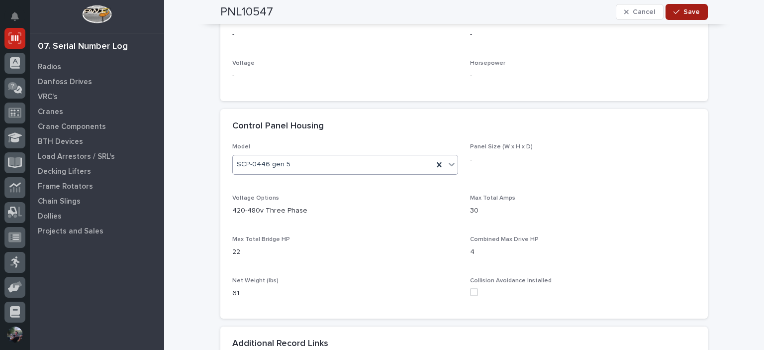
click at [679, 19] on button "Save" at bounding box center [687, 12] width 42 height 16
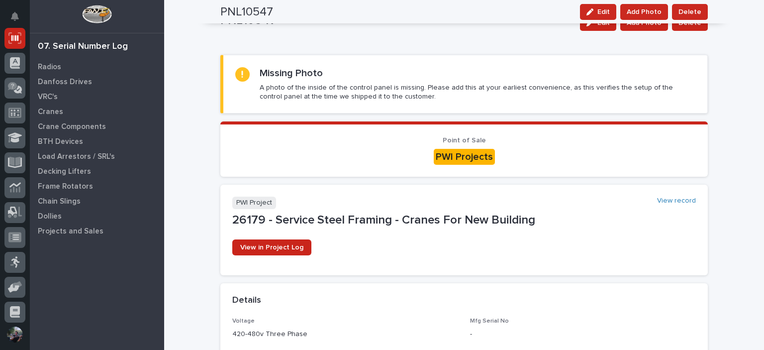
scroll to position [0, 0]
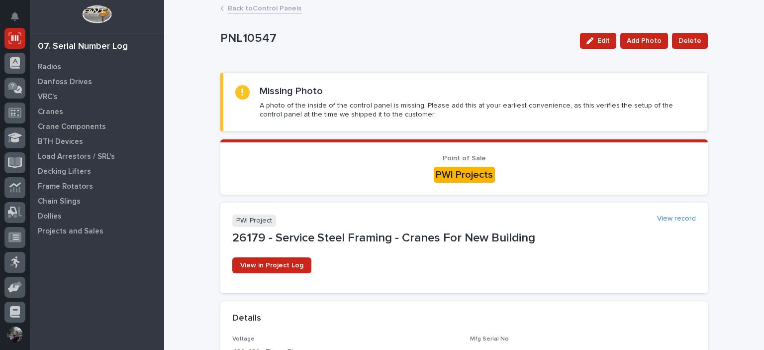
click at [272, 7] on link "Back to Control Panels" at bounding box center [265, 7] width 74 height 11
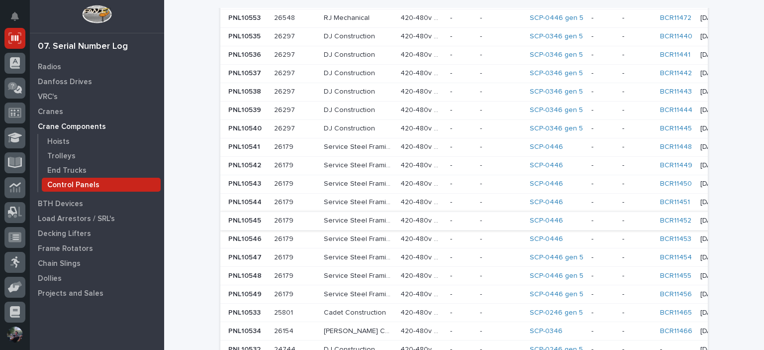
scroll to position [398, 0]
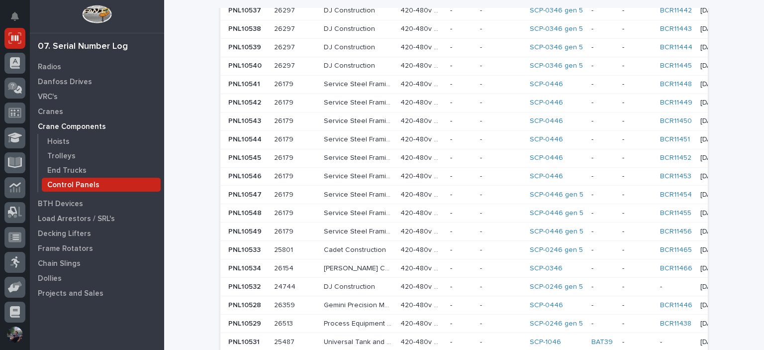
click at [549, 75] on td "SCP-0446" at bounding box center [557, 84] width 62 height 18
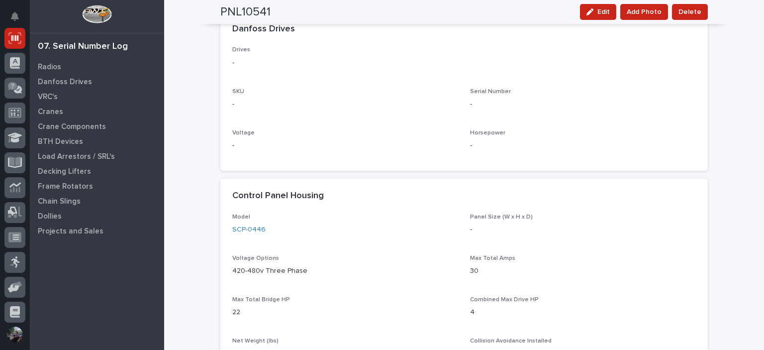
scroll to position [530, 0]
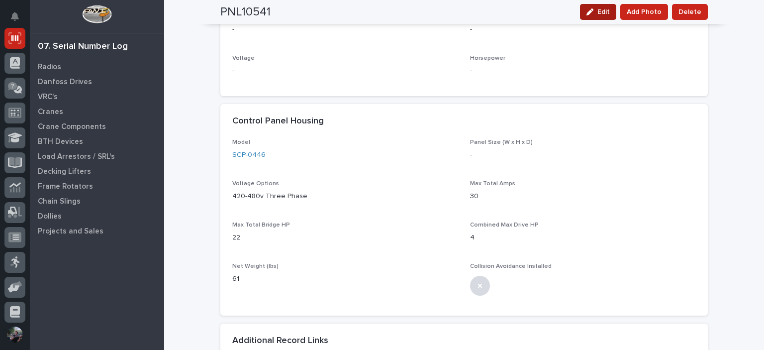
click at [601, 13] on span "Edit" at bounding box center [604, 11] width 12 height 9
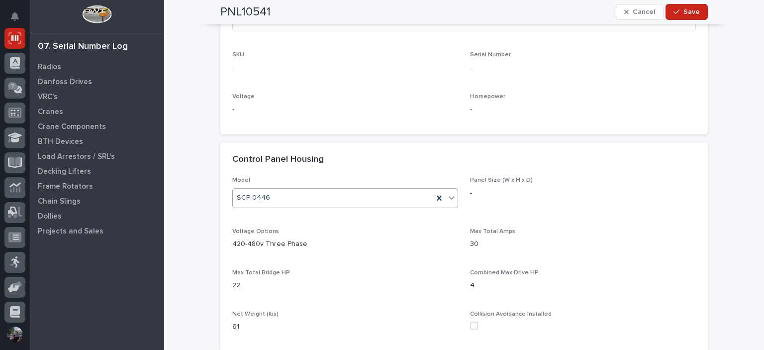
click at [311, 195] on div "SCP-0446" at bounding box center [333, 198] width 201 height 16
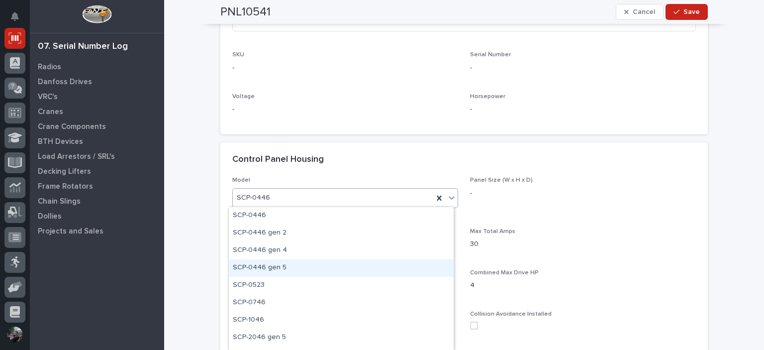
click at [308, 269] on div "SCP-0446 gen 5" at bounding box center [341, 267] width 225 height 17
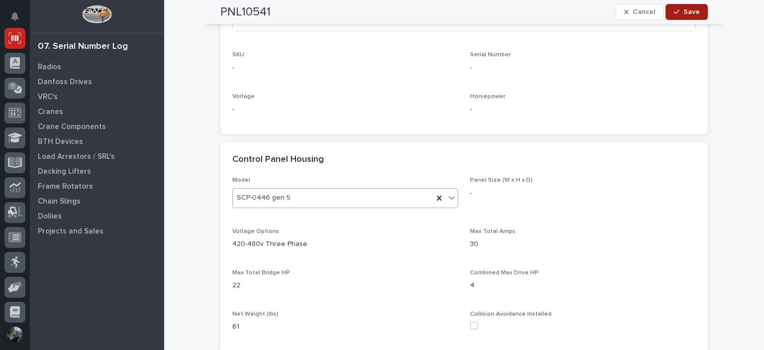
click at [684, 12] on span "Save" at bounding box center [692, 11] width 16 height 9
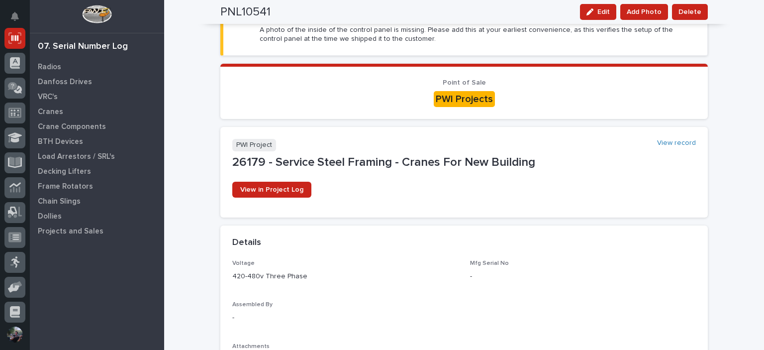
scroll to position [0, 0]
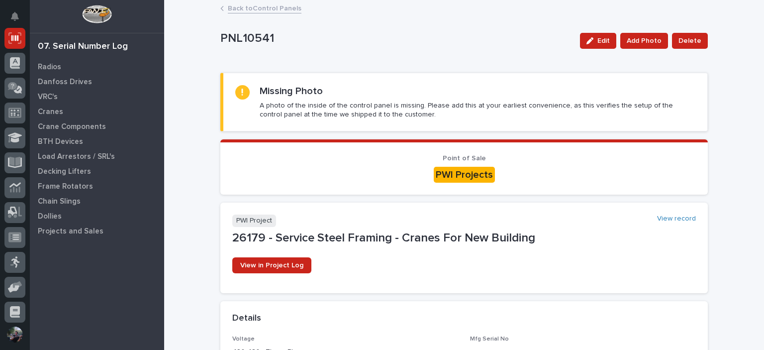
click at [280, 6] on link "Back to Control Panels" at bounding box center [265, 7] width 74 height 11
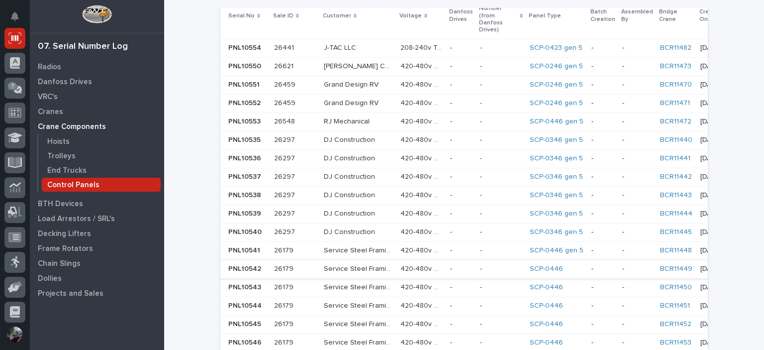
scroll to position [431, 0]
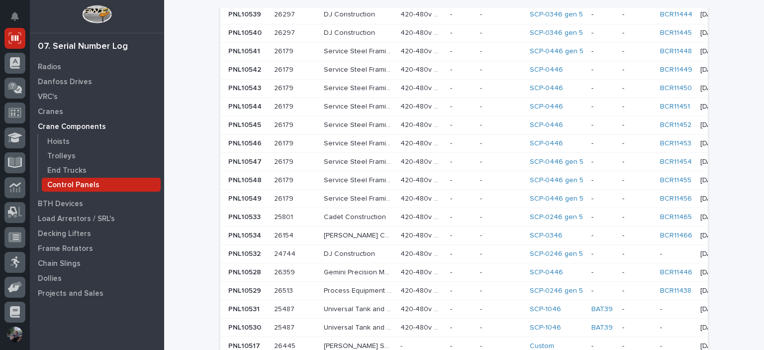
click at [544, 66] on div "SCP-0446" at bounding box center [557, 70] width 54 height 8
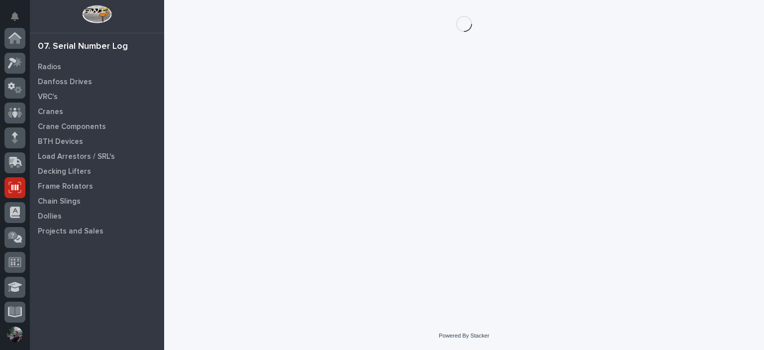
scroll to position [149, 0]
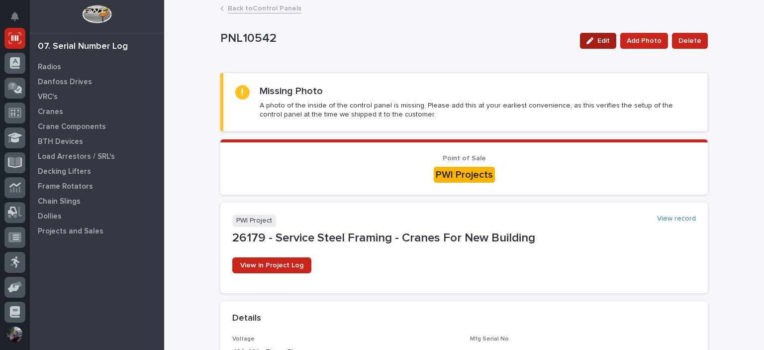
click at [600, 39] on span "Edit" at bounding box center [604, 40] width 12 height 9
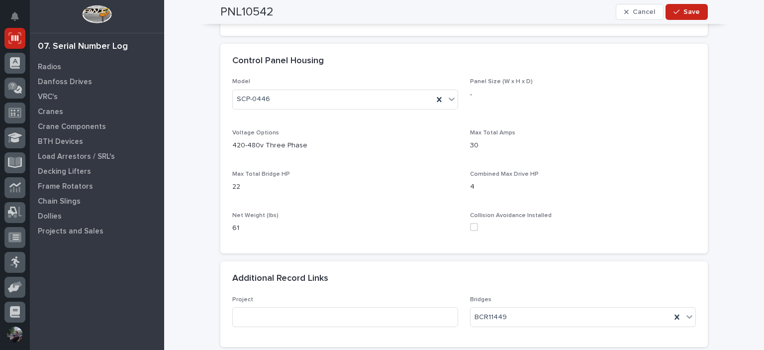
scroll to position [630, 0]
click at [304, 90] on div "SCP-0446" at bounding box center [333, 98] width 201 height 16
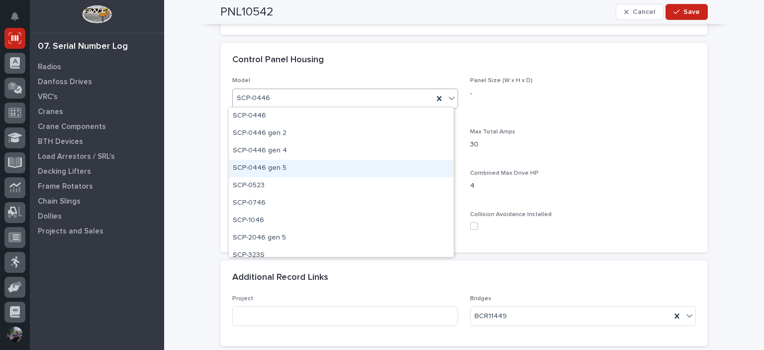
click at [304, 168] on div "SCP-0446 gen 5" at bounding box center [341, 168] width 225 height 17
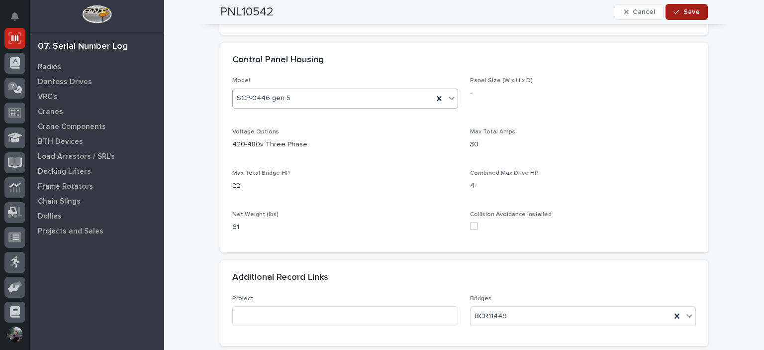
click at [695, 8] on span "Save" at bounding box center [692, 11] width 16 height 9
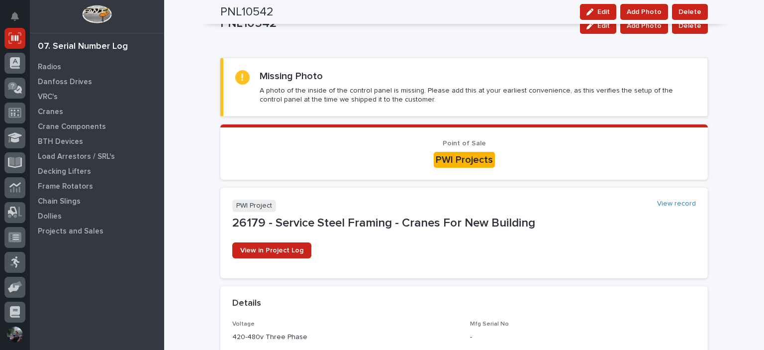
scroll to position [0, 0]
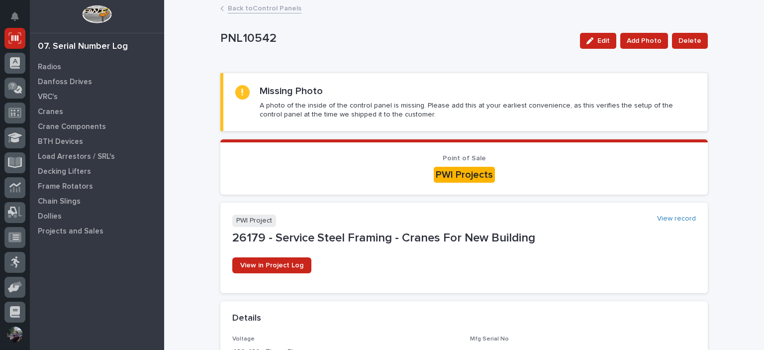
click at [260, 13] on div "Back to Control Panels" at bounding box center [464, 9] width 498 height 14
click at [260, 9] on link "Back to Control Panels" at bounding box center [265, 7] width 74 height 11
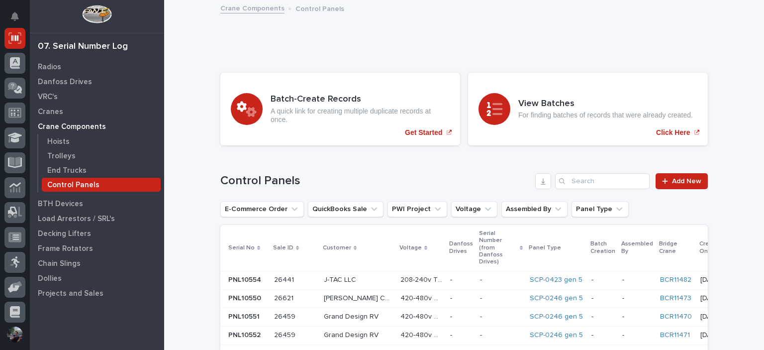
scroll to position [431, 0]
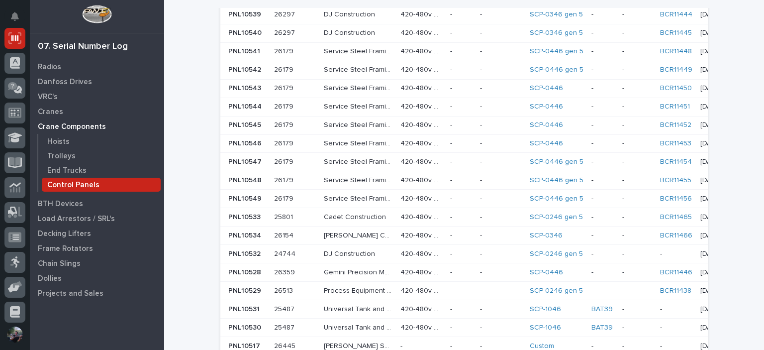
click at [481, 135] on div "- -" at bounding box center [501, 143] width 42 height 16
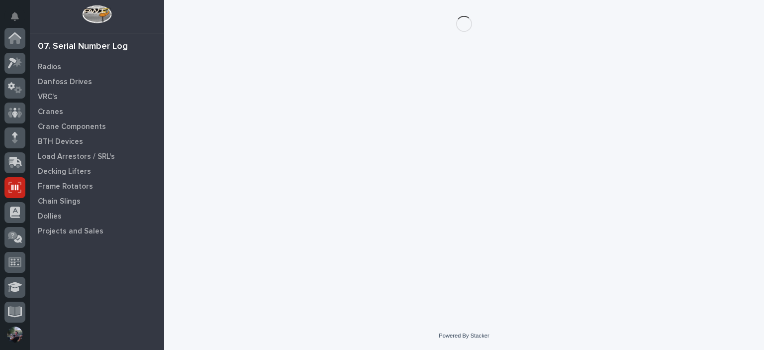
scroll to position [149, 0]
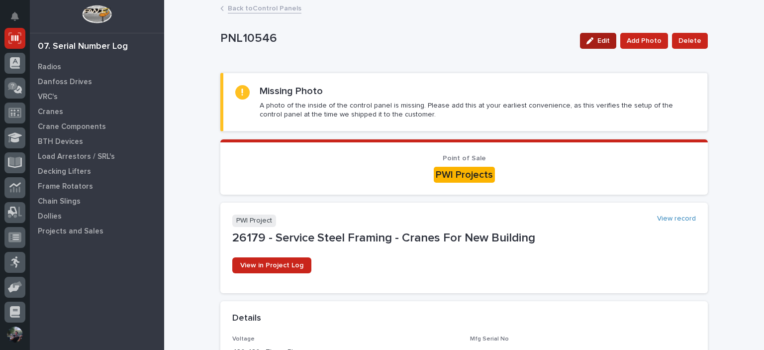
click at [583, 34] on button "Edit" at bounding box center [598, 41] width 36 height 16
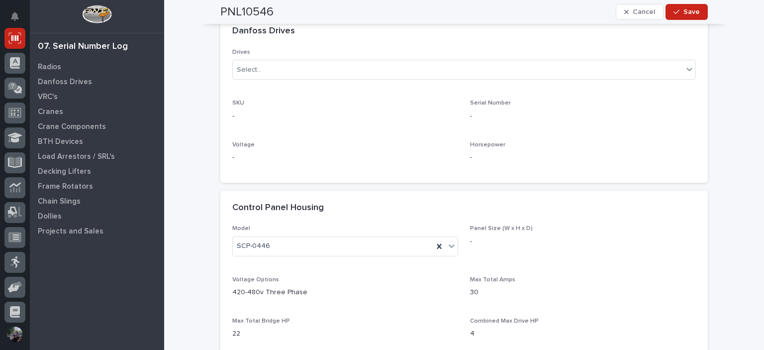
scroll to position [530, 0]
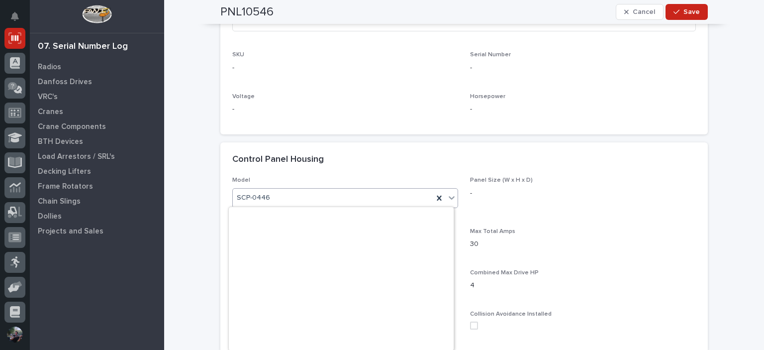
click at [280, 201] on div "SCP-0446" at bounding box center [333, 198] width 201 height 16
click at [674, 18] on button "Save" at bounding box center [687, 12] width 42 height 16
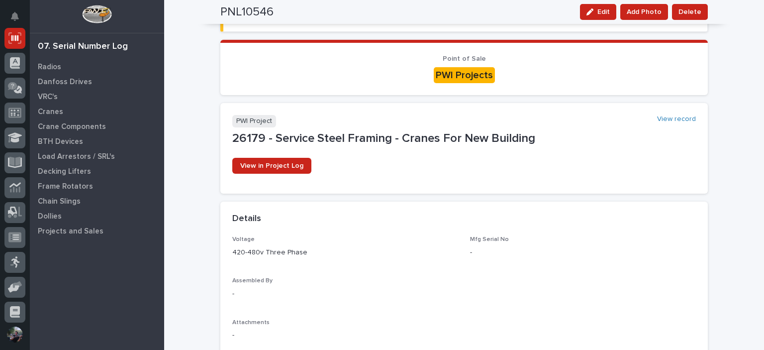
scroll to position [0, 0]
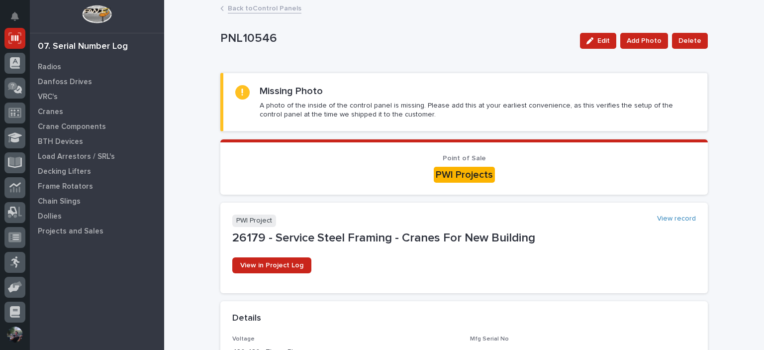
click at [262, 7] on link "Back to Control Panels" at bounding box center [265, 7] width 74 height 11
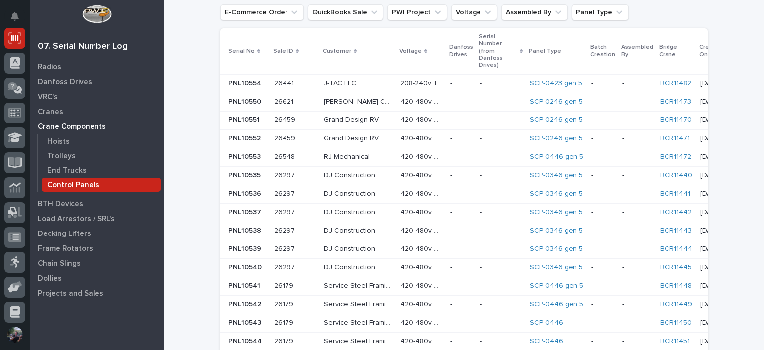
scroll to position [299, 0]
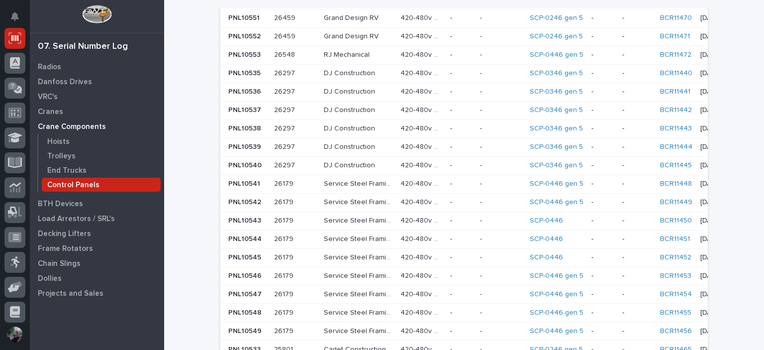
click at [480, 249] on div "- -" at bounding box center [501, 257] width 42 height 16
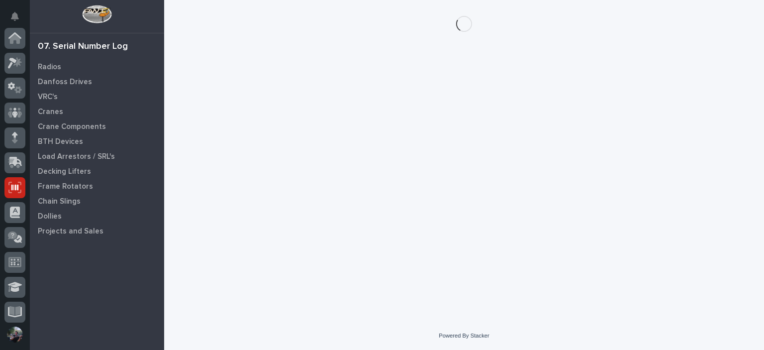
scroll to position [149, 0]
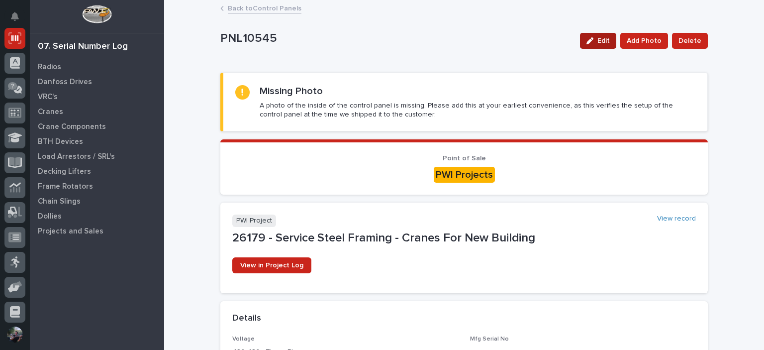
click at [604, 46] on button "Edit" at bounding box center [598, 41] width 36 height 16
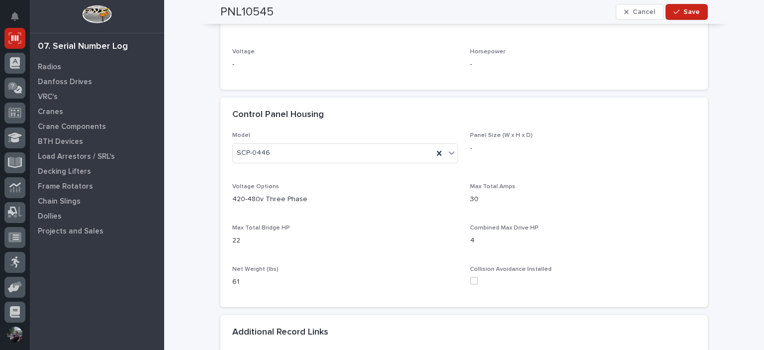
scroll to position [630, 0]
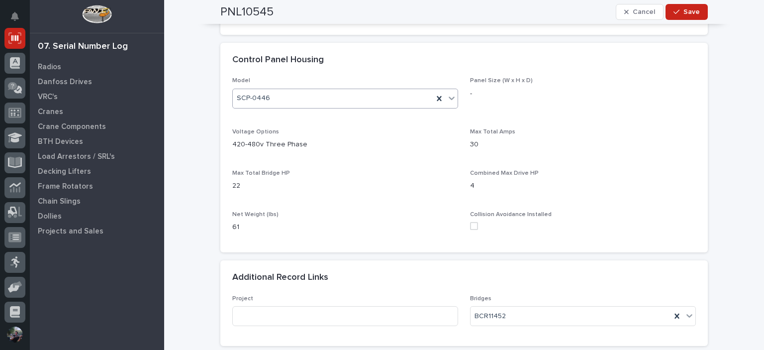
click at [304, 98] on div "SCP-0446" at bounding box center [333, 98] width 201 height 16
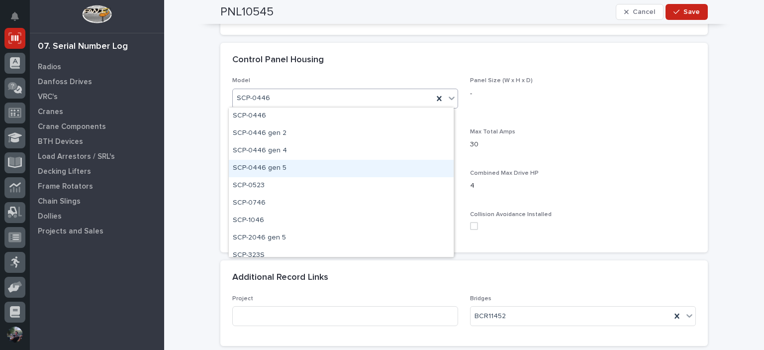
click at [280, 169] on div "SCP-0446 gen 5" at bounding box center [341, 168] width 225 height 17
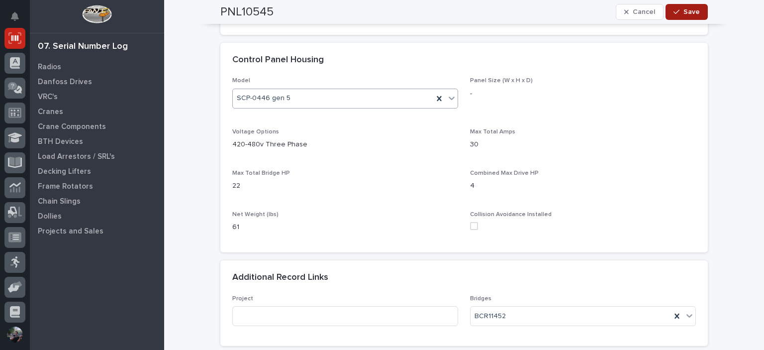
click at [680, 7] on button "Save" at bounding box center [687, 12] width 42 height 16
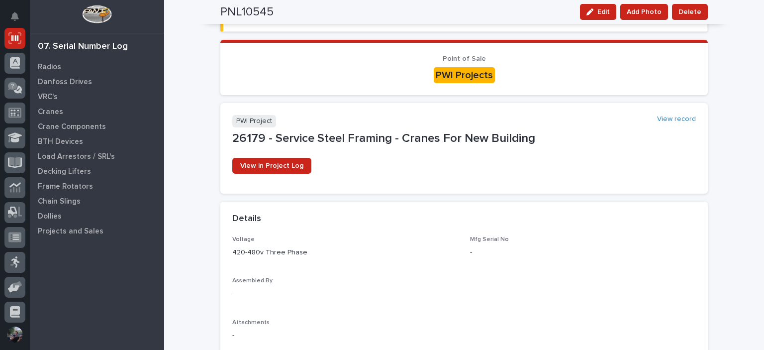
scroll to position [0, 0]
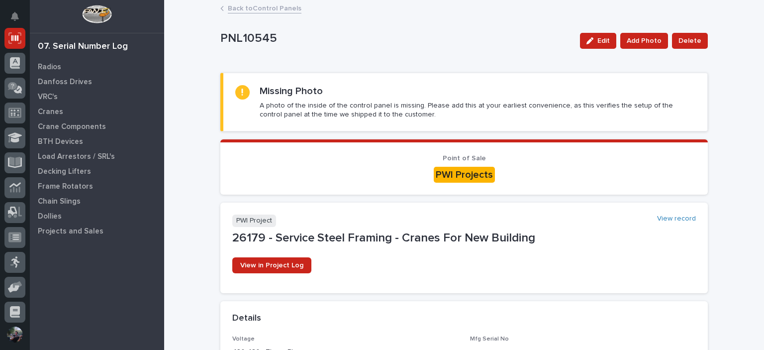
click at [269, 10] on link "Back to Control Panels" at bounding box center [265, 7] width 74 height 11
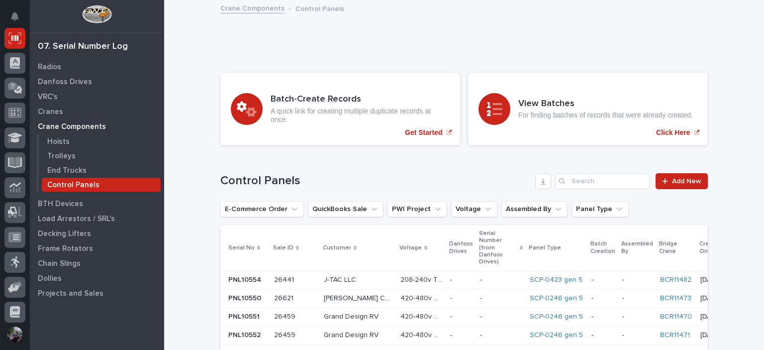
scroll to position [331, 0]
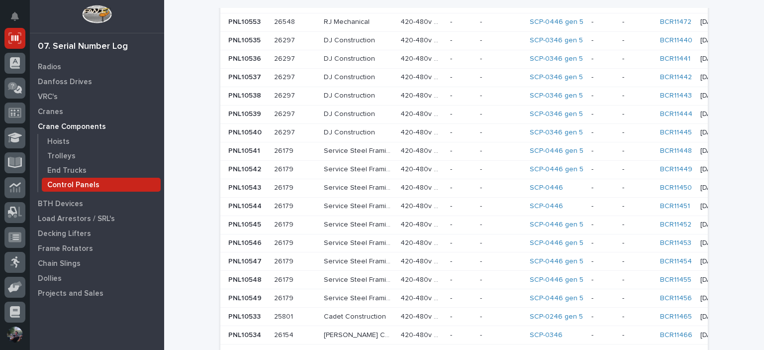
click at [480, 200] on p "-" at bounding box center [482, 205] width 4 height 10
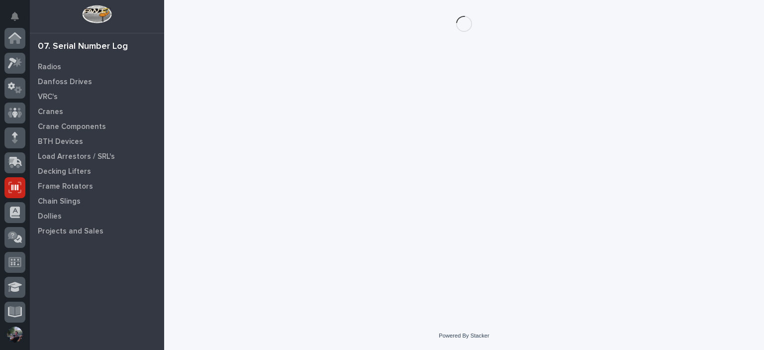
scroll to position [149, 0]
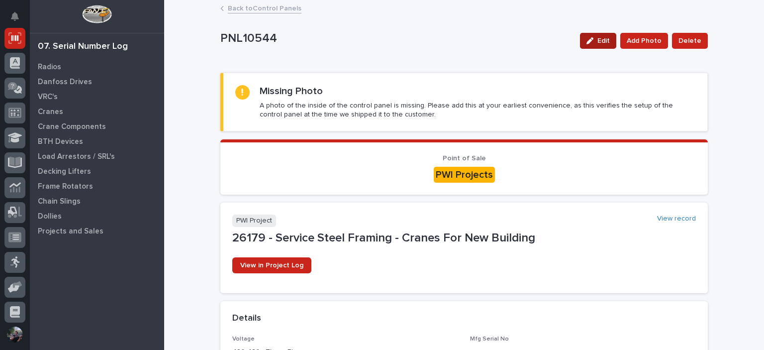
click at [606, 41] on span "Edit" at bounding box center [604, 40] width 12 height 9
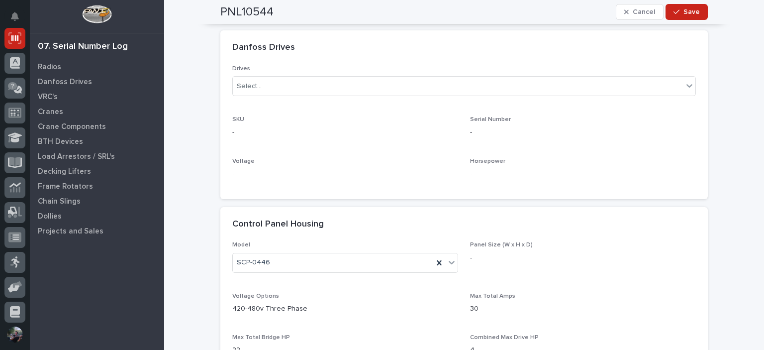
scroll to position [564, 0]
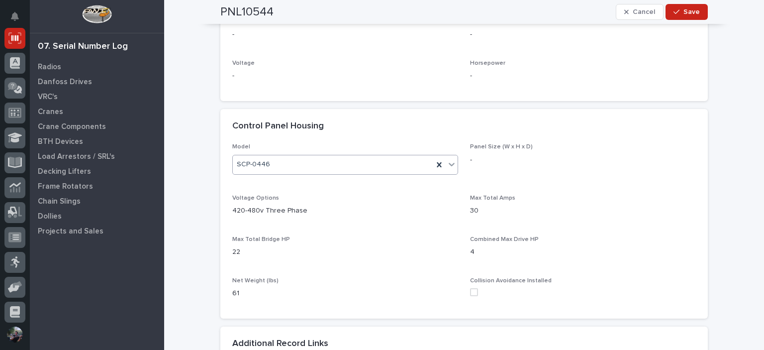
click at [289, 158] on div "SCP-0446" at bounding box center [333, 164] width 201 height 16
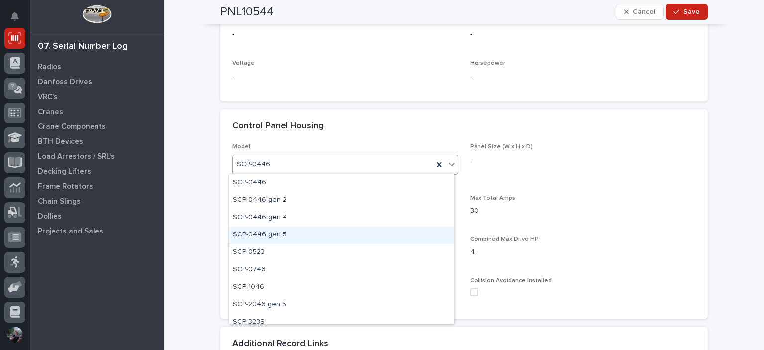
click at [278, 235] on div "SCP-0446 gen 5" at bounding box center [341, 234] width 225 height 17
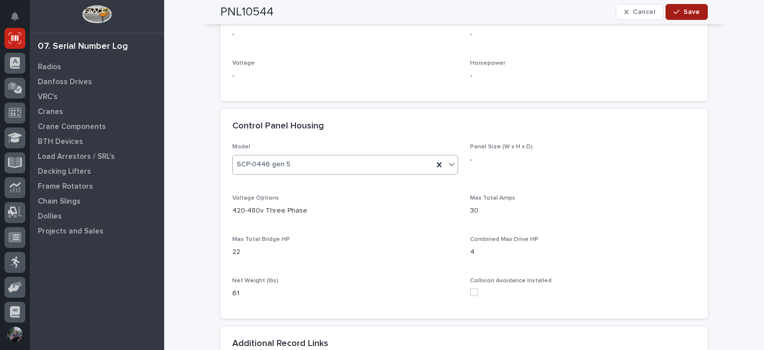
click at [670, 9] on button "Save" at bounding box center [687, 12] width 42 height 16
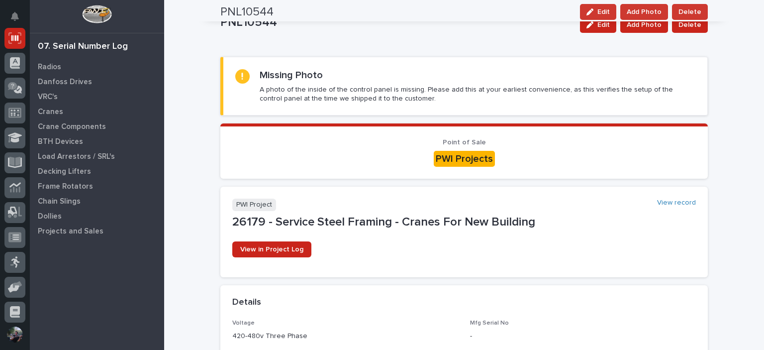
scroll to position [0, 0]
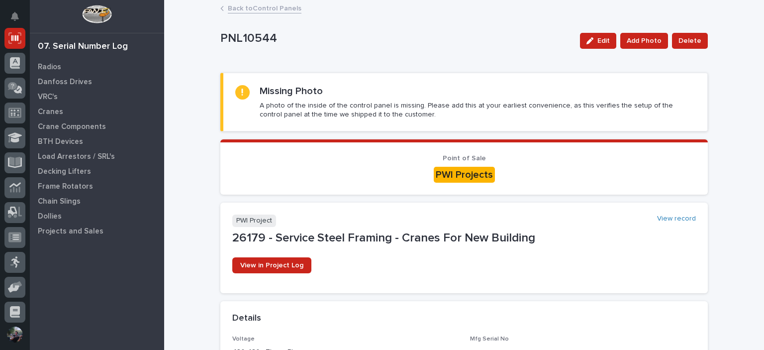
click at [256, 13] on div "Back to Control Panels" at bounding box center [464, 9] width 498 height 14
click at [261, 11] on link "Back to Control Panels" at bounding box center [265, 7] width 74 height 11
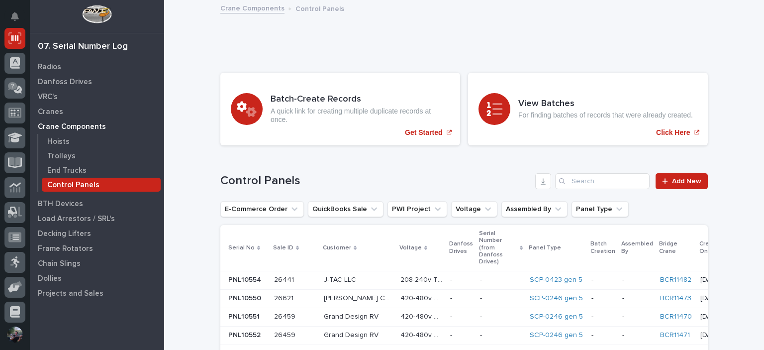
scroll to position [265, 0]
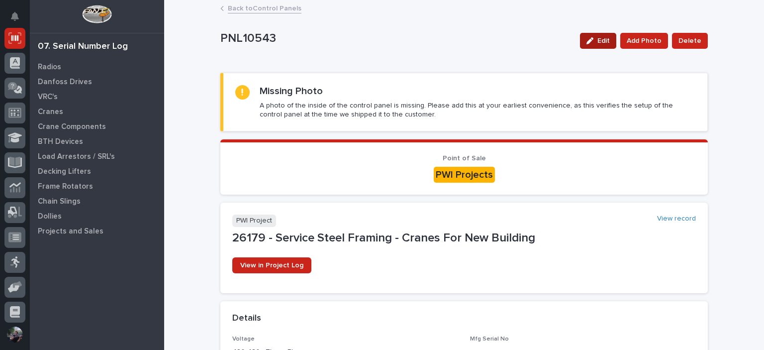
click at [596, 43] on div "button" at bounding box center [592, 40] width 11 height 7
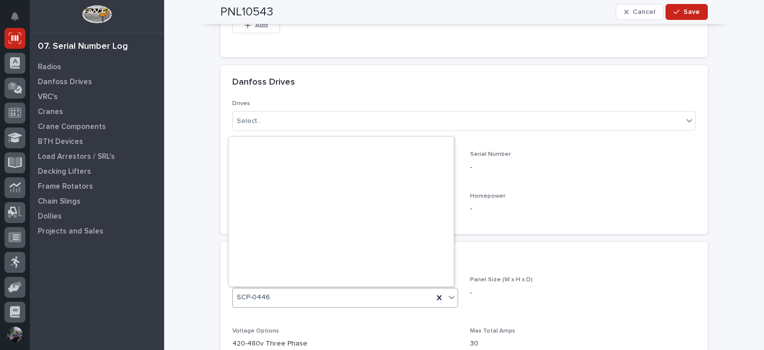
click at [277, 295] on div "SCP-0446" at bounding box center [333, 297] width 201 height 16
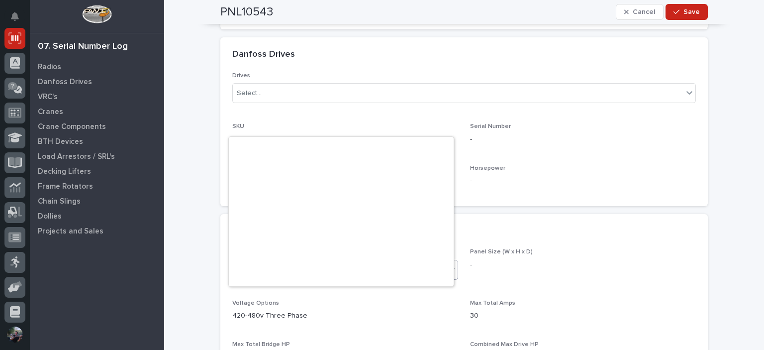
scroll to position [296, 0]
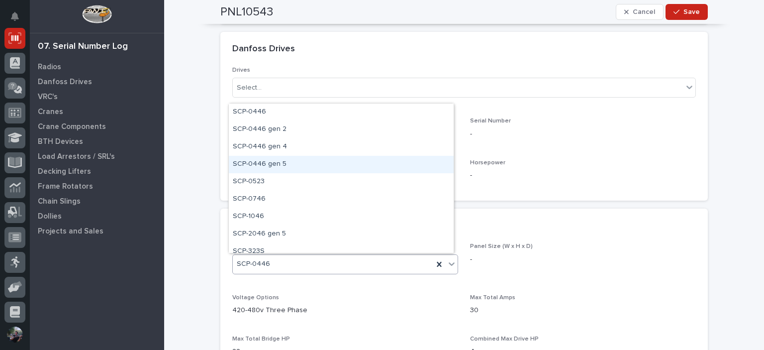
click at [287, 164] on div "SCP-0446 gen 5" at bounding box center [341, 164] width 225 height 17
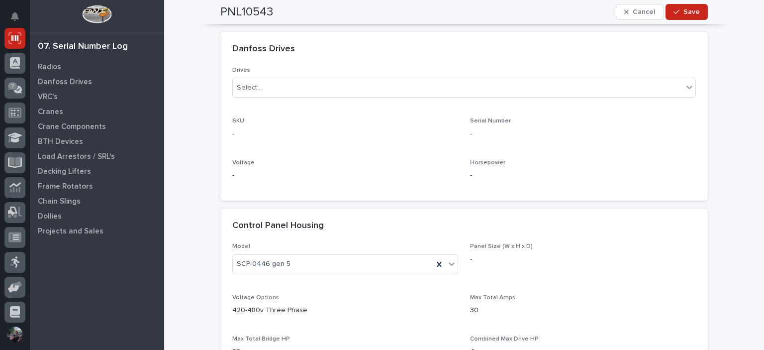
click at [690, 20] on div "PNL10543 Cancel Save" at bounding box center [464, 12] width 488 height 24
click at [689, 16] on span "Save" at bounding box center [692, 11] width 16 height 9
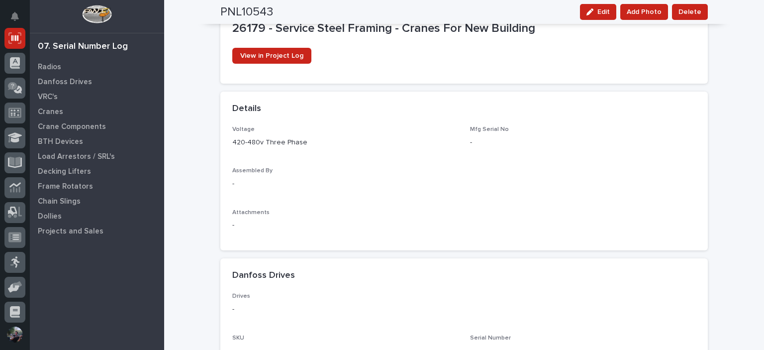
scroll to position [0, 0]
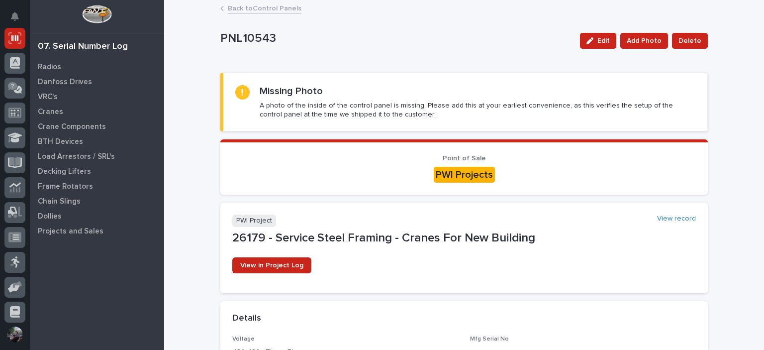
click at [261, 6] on link "Back to Control Panels" at bounding box center [265, 7] width 74 height 11
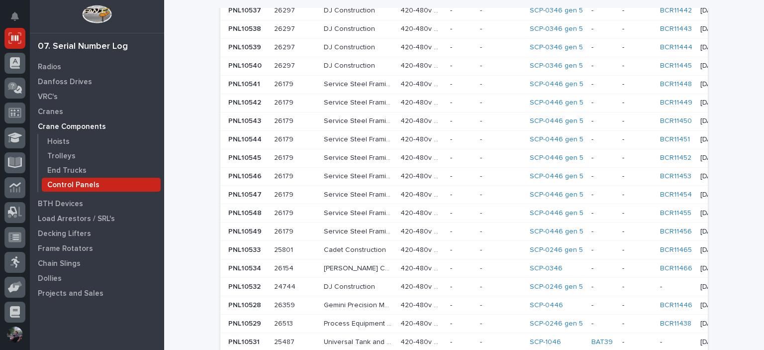
scroll to position [498, 0]
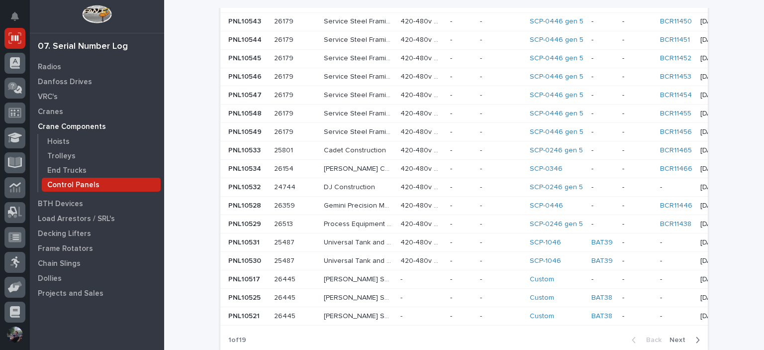
click at [480, 128] on p at bounding box center [501, 132] width 42 height 8
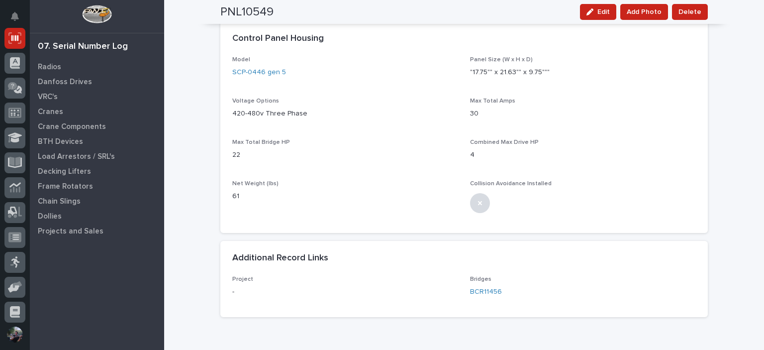
scroll to position [666, 0]
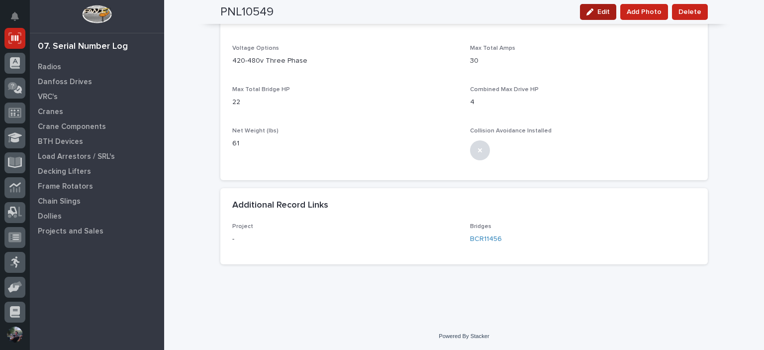
click at [598, 12] on div "button" at bounding box center [592, 11] width 11 height 7
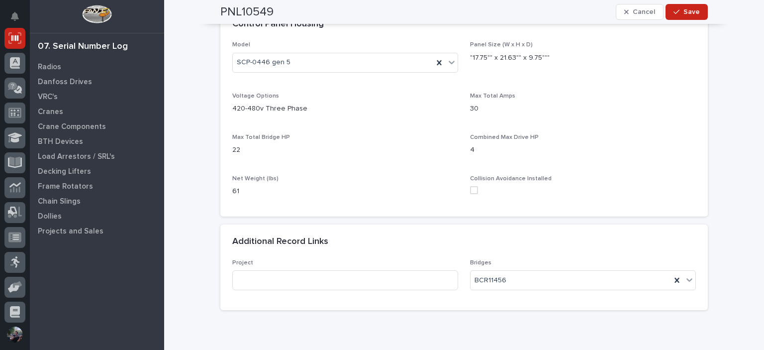
click at [472, 195] on div "Collision Avoidance Installed" at bounding box center [583, 188] width 226 height 27
click at [470, 191] on span at bounding box center [474, 190] width 8 height 8
click at [693, 14] on span "Save" at bounding box center [692, 11] width 16 height 9
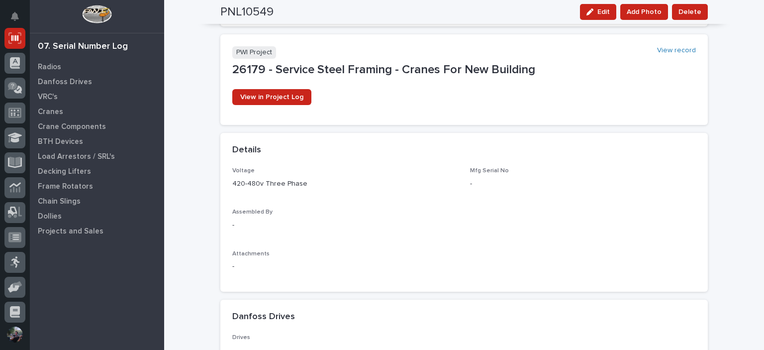
scroll to position [0, 0]
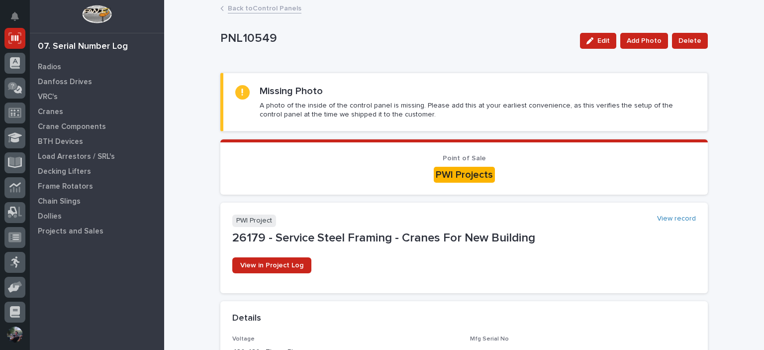
click at [245, 12] on link "Back to Control Panels" at bounding box center [265, 7] width 74 height 11
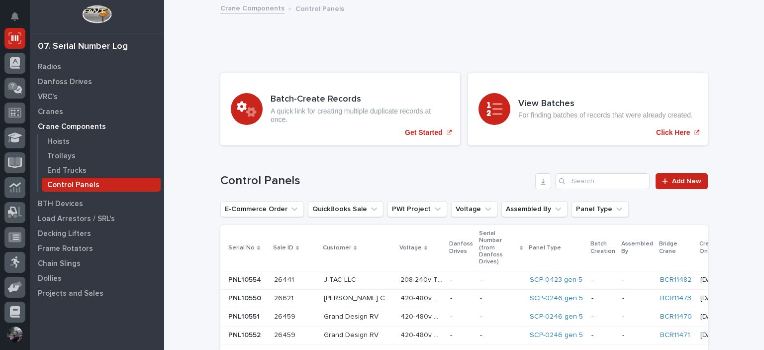
scroll to position [431, 0]
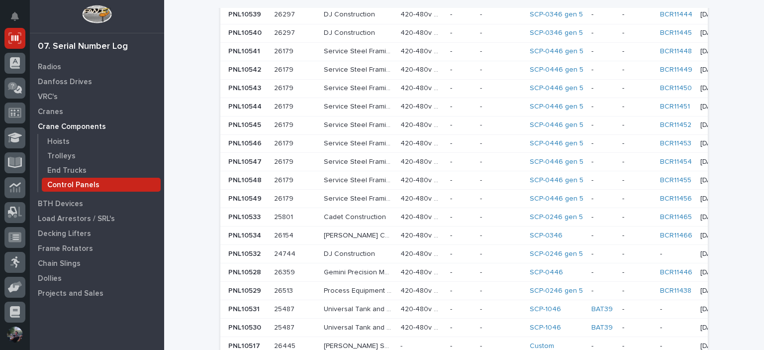
click at [480, 176] on p at bounding box center [501, 180] width 42 height 8
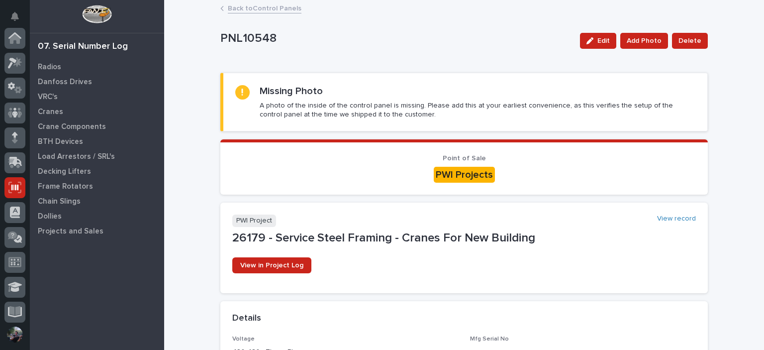
scroll to position [149, 0]
click at [606, 41] on span "Edit" at bounding box center [604, 40] width 12 height 9
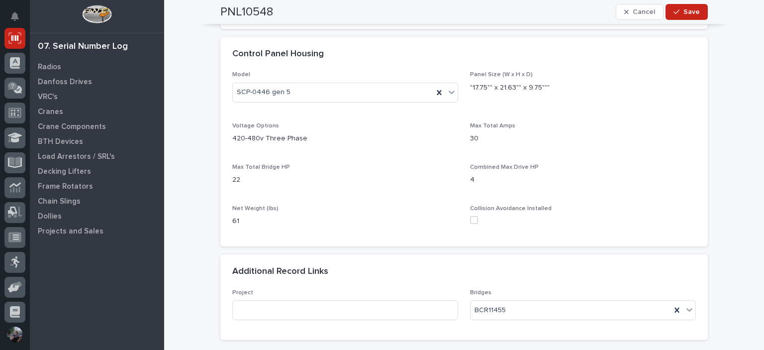
scroll to position [711, 0]
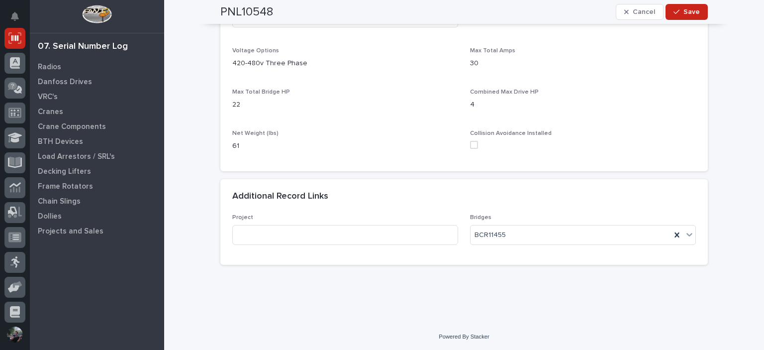
click at [470, 139] on div "Collision Avoidance Installed" at bounding box center [583, 143] width 226 height 27
click at [471, 143] on span at bounding box center [474, 145] width 8 height 8
click at [693, 8] on span "Save" at bounding box center [692, 11] width 16 height 9
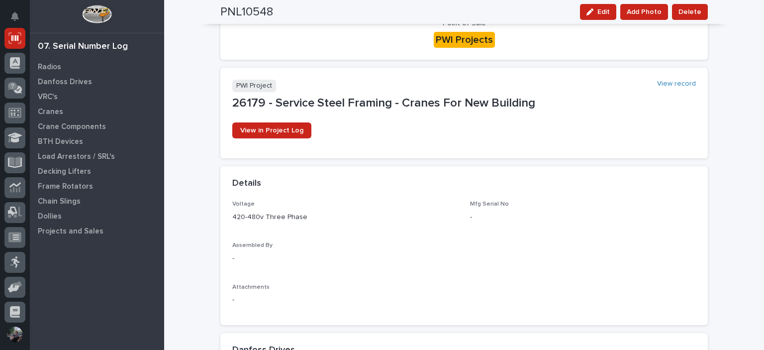
scroll to position [0, 0]
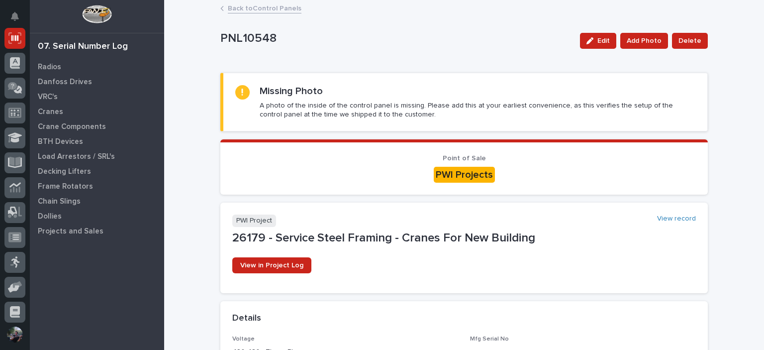
click at [268, 12] on link "Back to Control Panels" at bounding box center [265, 7] width 74 height 11
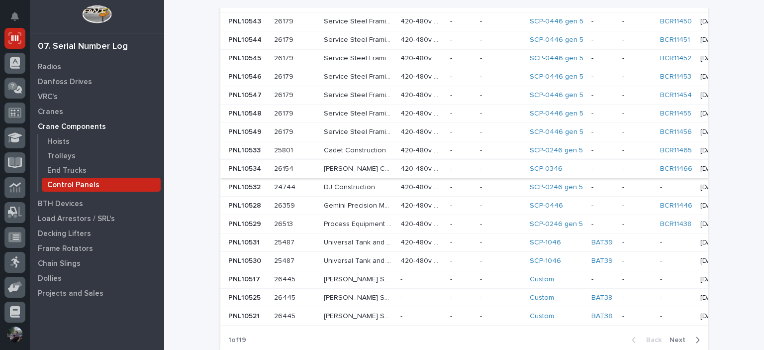
scroll to position [464, 0]
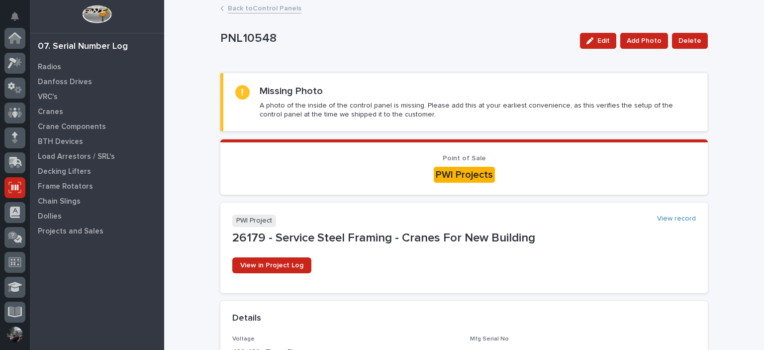
scroll to position [149, 0]
click at [586, 45] on button "Edit" at bounding box center [598, 41] width 36 height 16
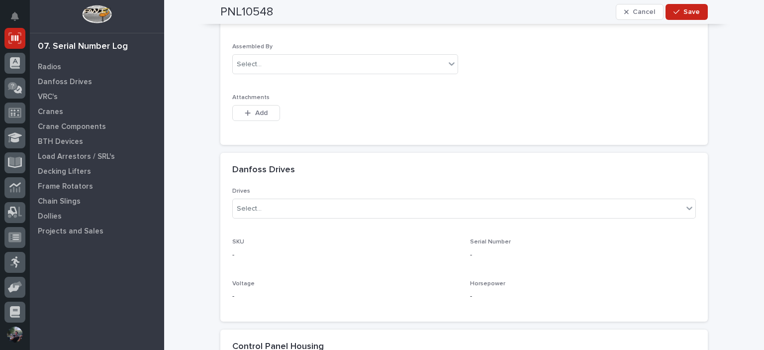
scroll to position [313, 0]
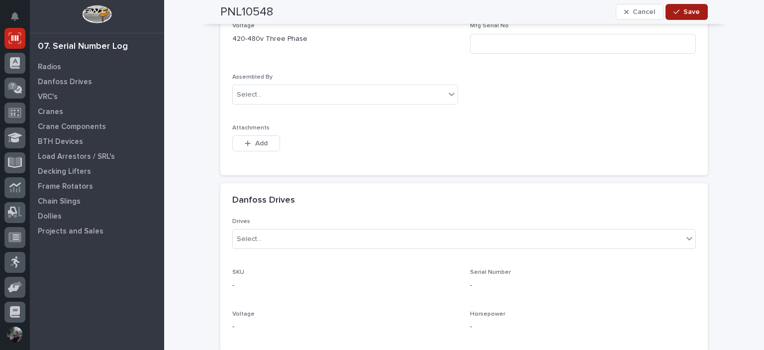
click at [674, 17] on button "Save" at bounding box center [687, 12] width 42 height 16
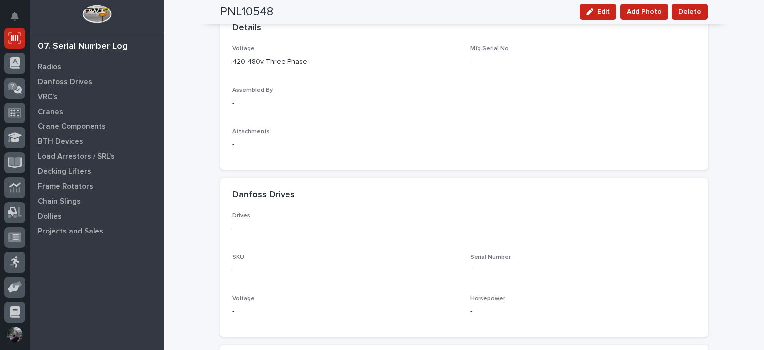
scroll to position [0, 0]
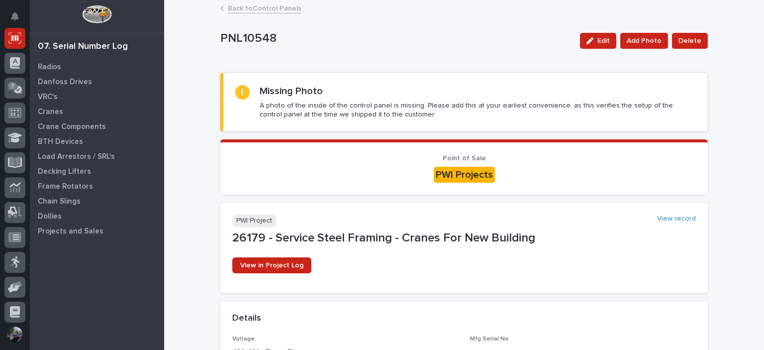
click at [251, 3] on link "Back to Control Panels" at bounding box center [265, 7] width 74 height 11
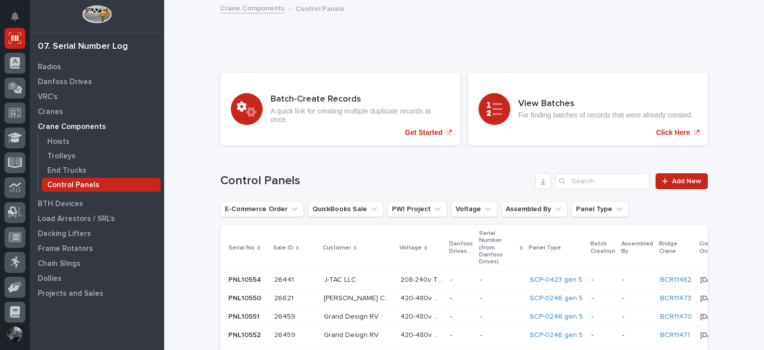
scroll to position [530, 0]
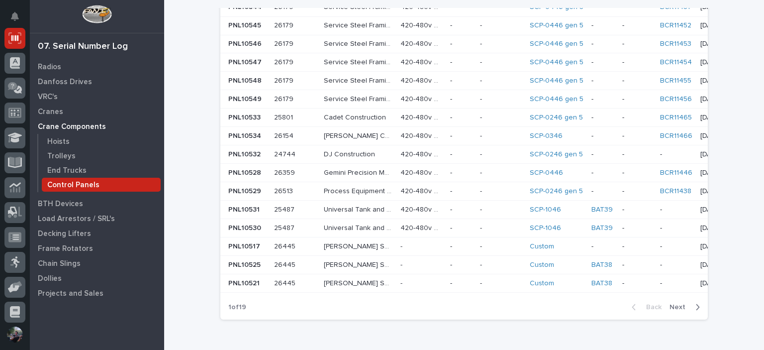
click at [480, 58] on p at bounding box center [501, 62] width 42 height 8
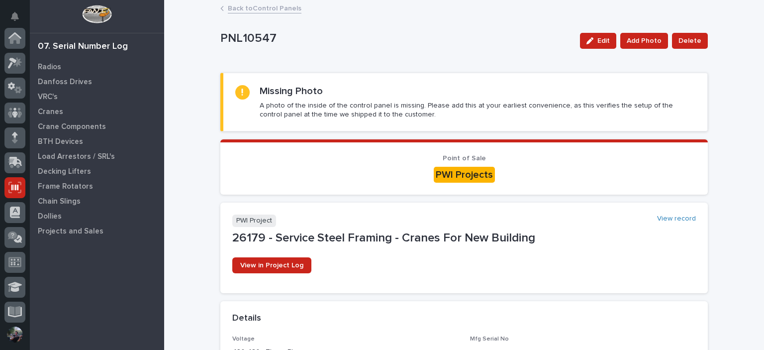
scroll to position [149, 0]
click at [610, 42] on span "Edit" at bounding box center [604, 40] width 12 height 9
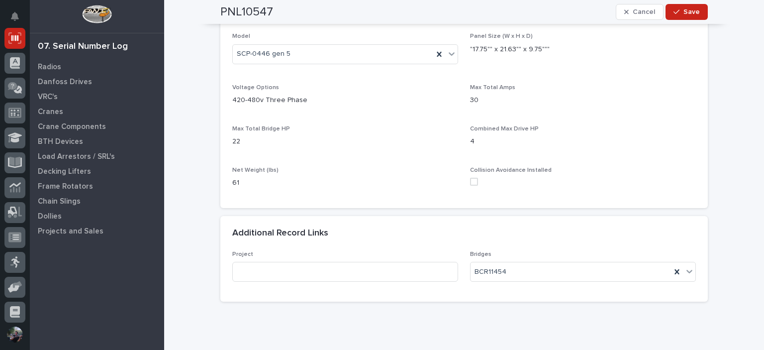
scroll to position [711, 0]
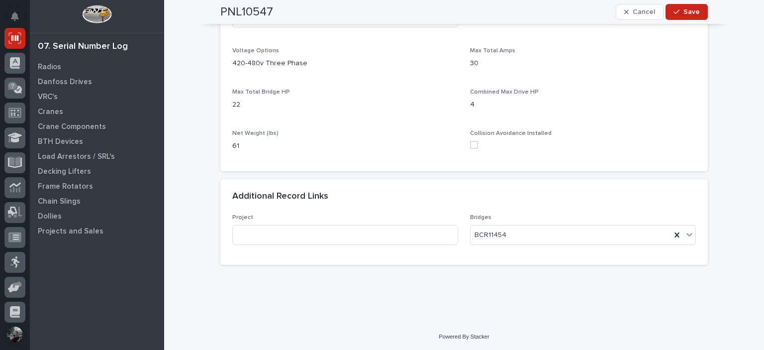
click at [470, 146] on span at bounding box center [474, 145] width 8 height 8
click at [687, 10] on span "Save" at bounding box center [692, 11] width 16 height 9
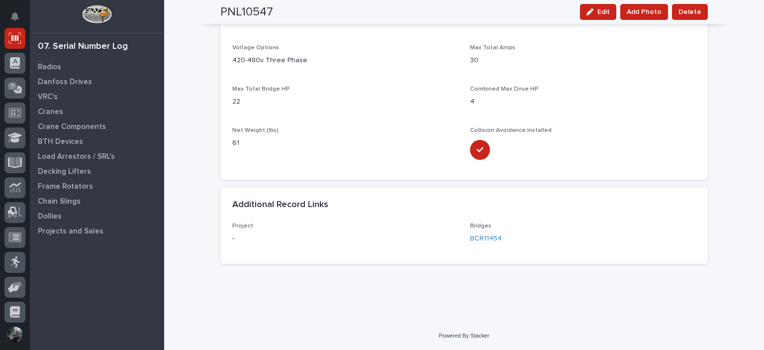
scroll to position [666, 0]
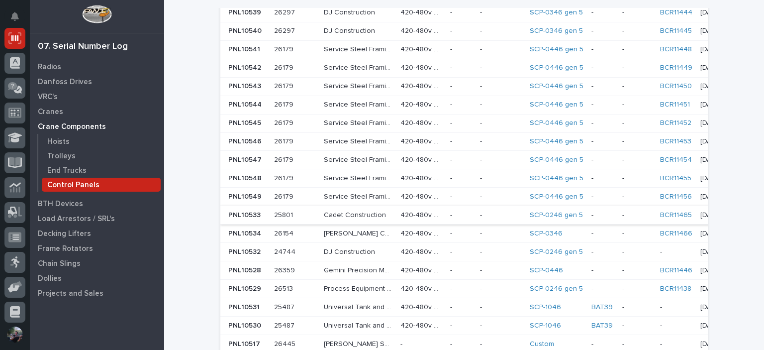
scroll to position [431, 0]
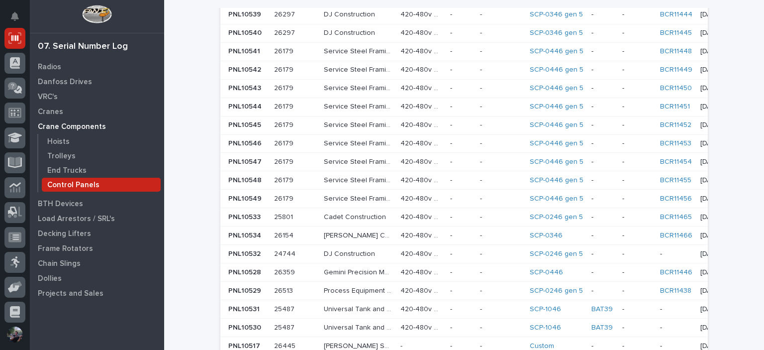
click at [446, 134] on td "-" at bounding box center [461, 143] width 30 height 18
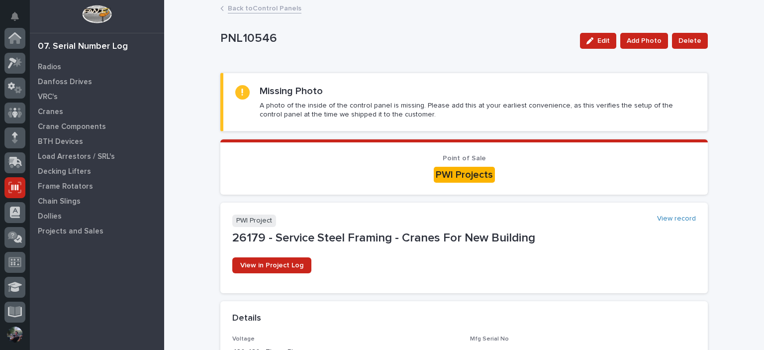
scroll to position [149, 0]
click at [593, 38] on icon "button" at bounding box center [590, 40] width 7 height 7
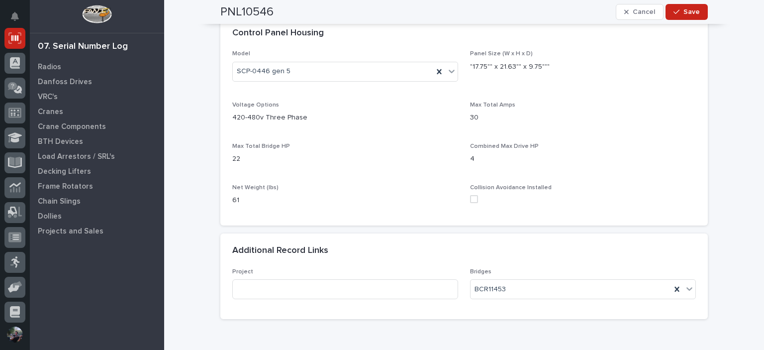
scroll to position [711, 0]
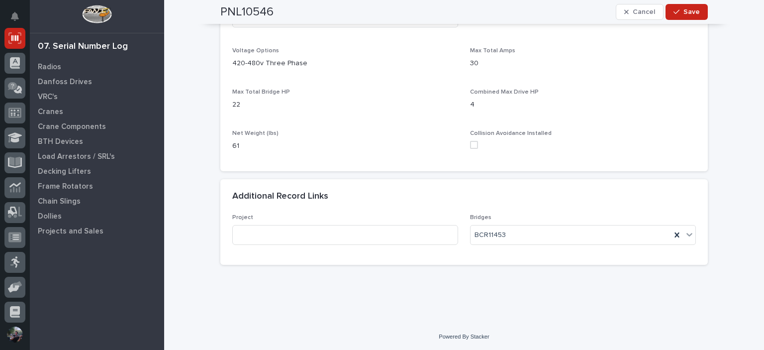
click at [470, 145] on span at bounding box center [474, 145] width 8 height 8
click at [684, 7] on span "Save" at bounding box center [692, 11] width 16 height 9
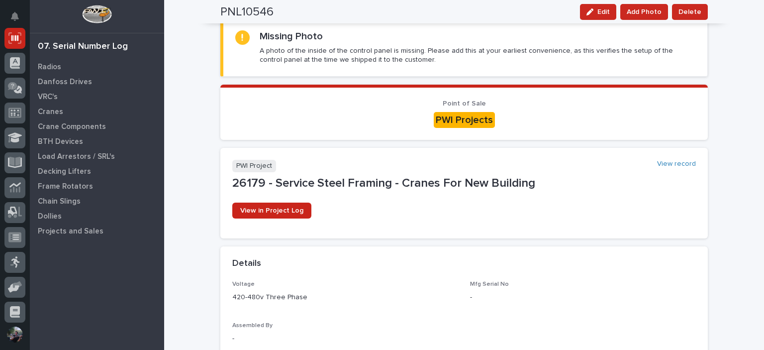
scroll to position [0, 0]
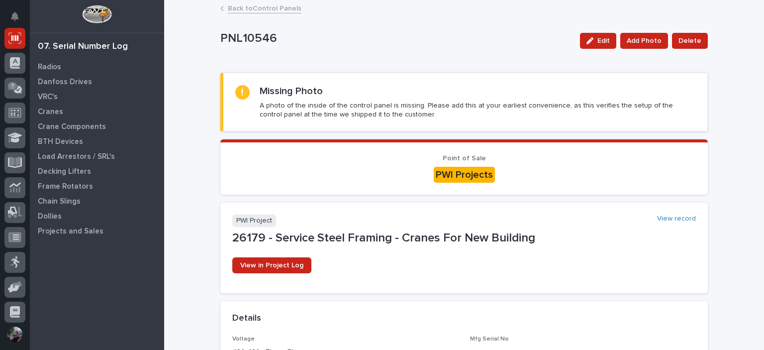
click at [255, 10] on link "Back to Control Panels" at bounding box center [265, 7] width 74 height 11
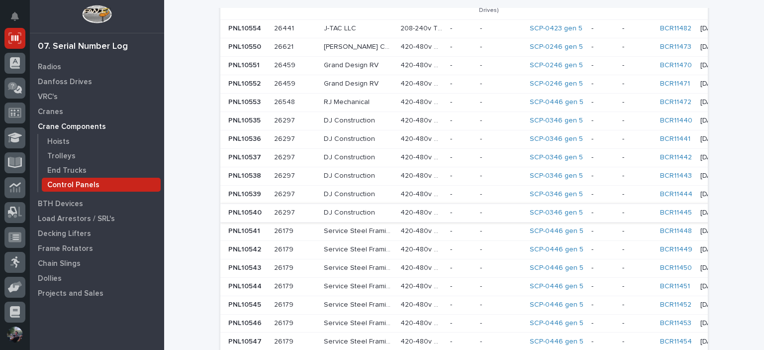
scroll to position [331, 0]
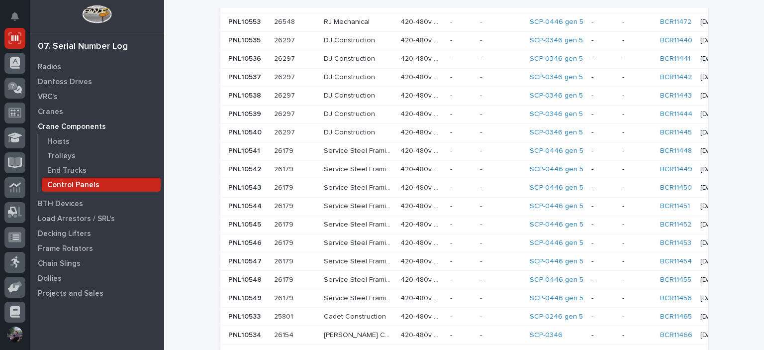
click at [257, 218] on p "PNL10545" at bounding box center [245, 223] width 35 height 10
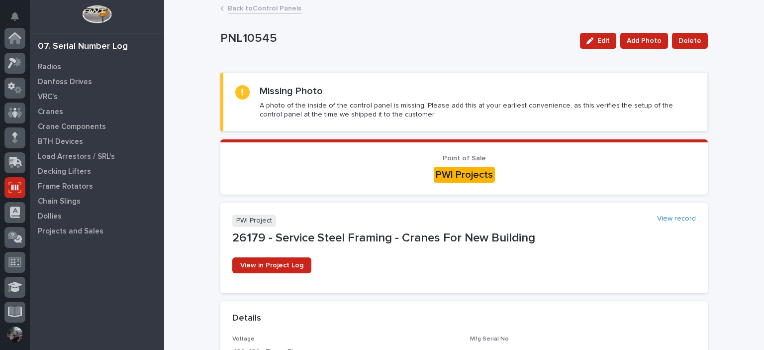
scroll to position [149, 0]
click at [589, 40] on icon "button" at bounding box center [590, 40] width 7 height 7
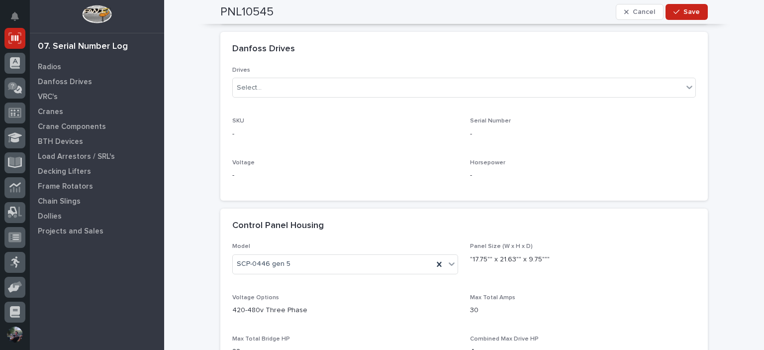
scroll to position [663, 0]
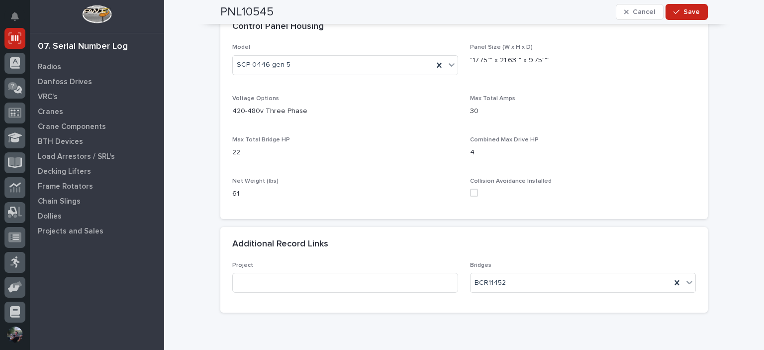
click at [472, 192] on span at bounding box center [474, 193] width 8 height 8
click at [683, 17] on button "Save" at bounding box center [687, 12] width 42 height 16
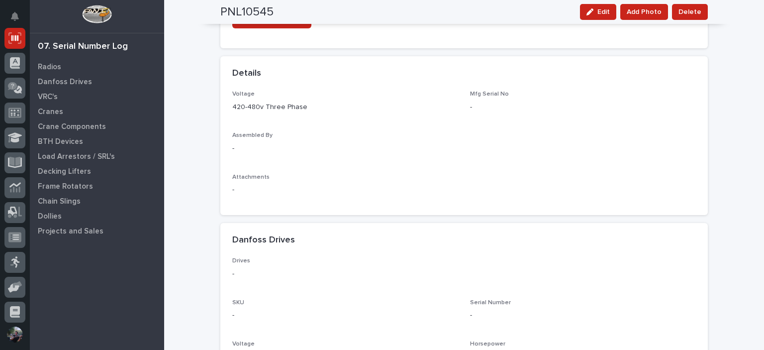
scroll to position [166, 0]
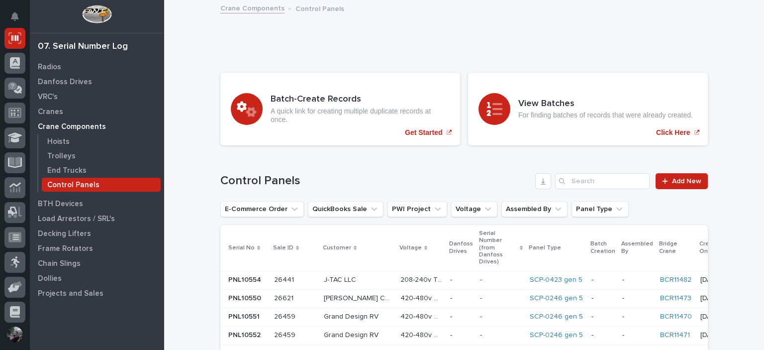
scroll to position [431, 0]
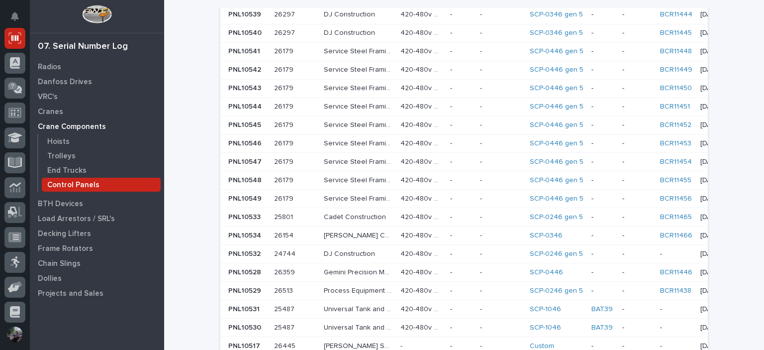
click at [306, 103] on p at bounding box center [295, 107] width 42 height 8
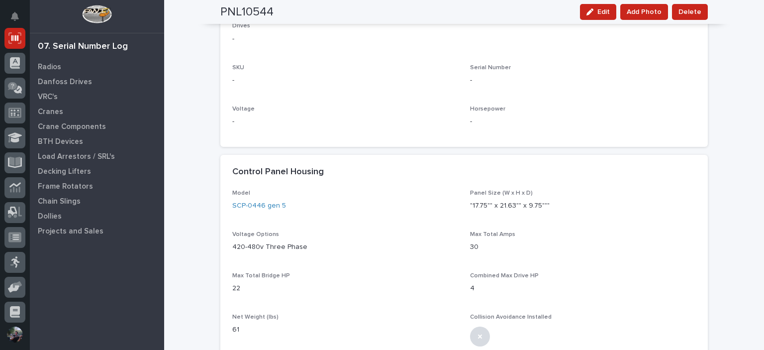
scroll to position [564, 0]
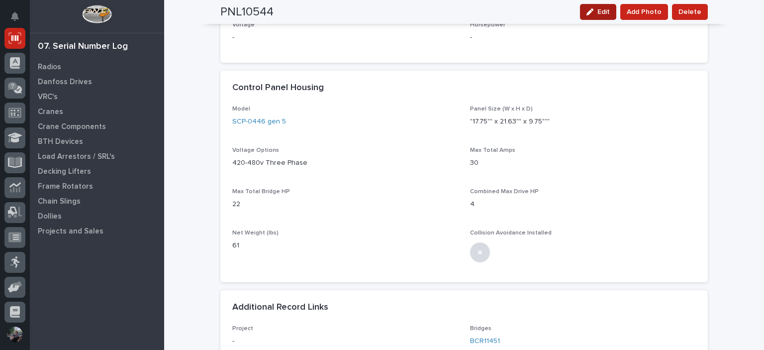
click at [609, 8] on span "Edit" at bounding box center [604, 11] width 12 height 9
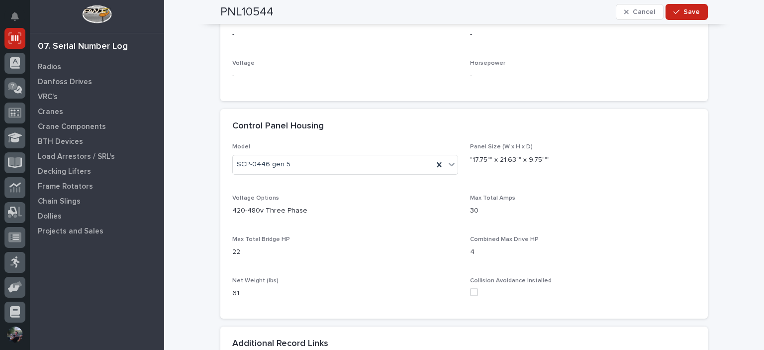
click at [473, 292] on span at bounding box center [474, 292] width 8 height 8
click at [693, 6] on button "Save" at bounding box center [687, 12] width 42 height 16
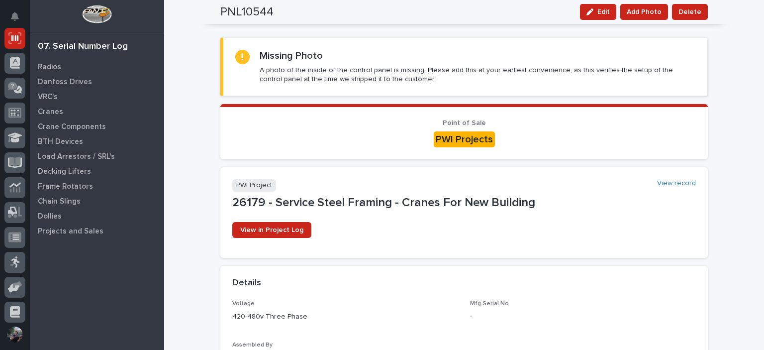
scroll to position [0, 0]
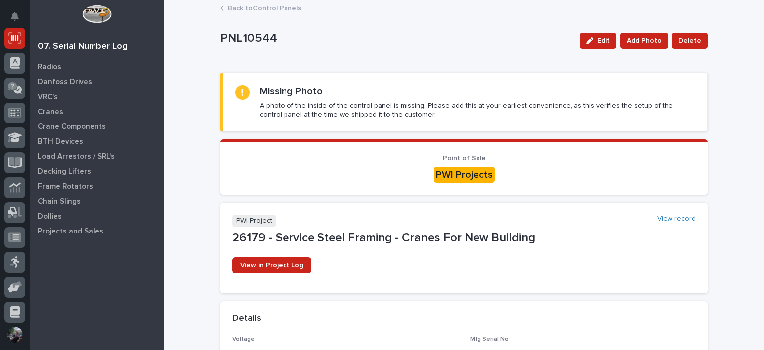
click at [228, 9] on link "Back to Control Panels" at bounding box center [265, 7] width 74 height 11
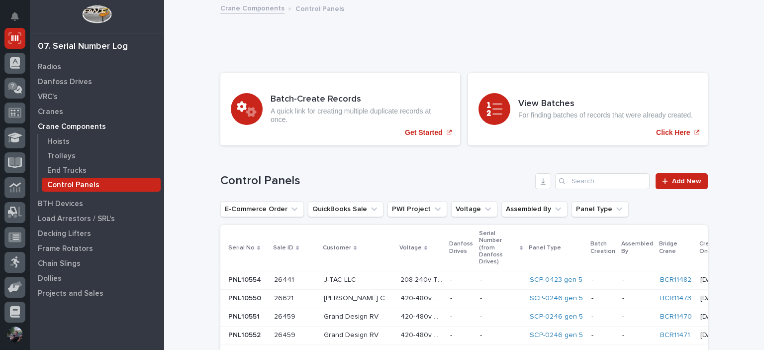
scroll to position [365, 0]
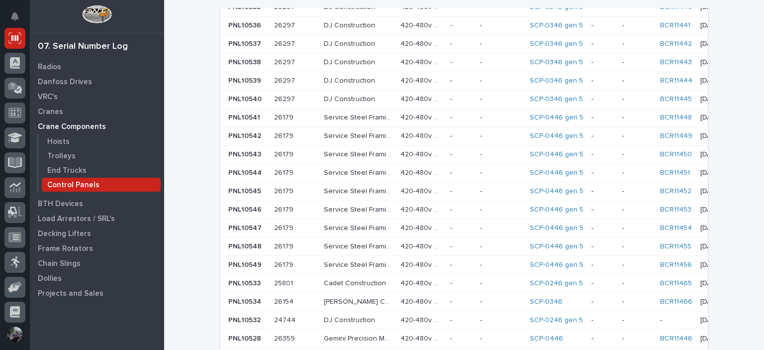
click at [260, 150] on p at bounding box center [247, 154] width 38 height 8
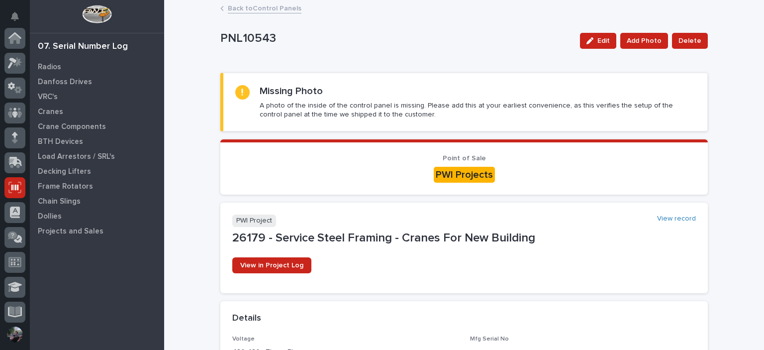
scroll to position [149, 0]
click at [596, 42] on div "button" at bounding box center [592, 40] width 11 height 7
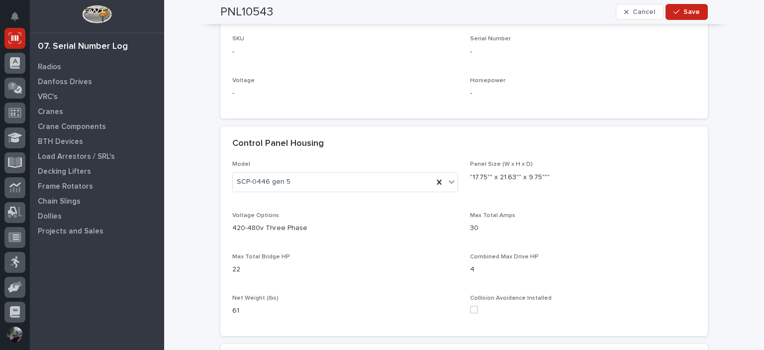
scroll to position [630, 0]
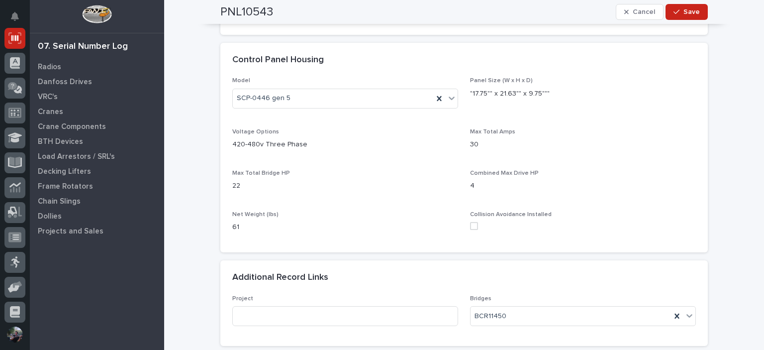
click at [471, 228] on span at bounding box center [474, 226] width 8 height 8
click at [684, 14] on span "Save" at bounding box center [692, 11] width 16 height 9
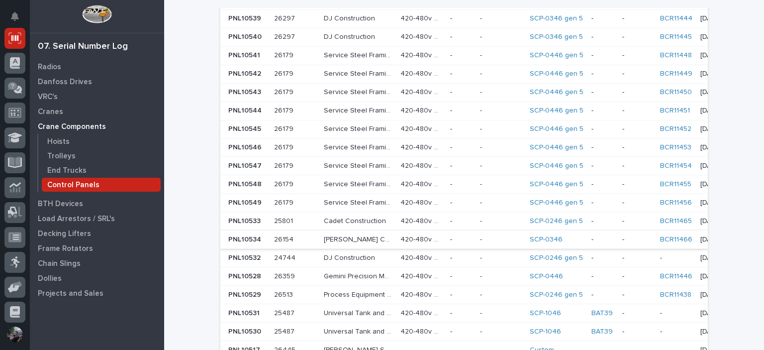
scroll to position [431, 0]
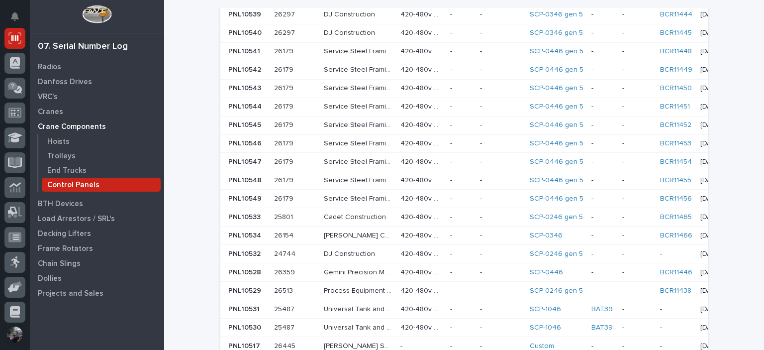
click at [357, 43] on div "Service Steel Framing Service Steel Framing" at bounding box center [358, 51] width 69 height 16
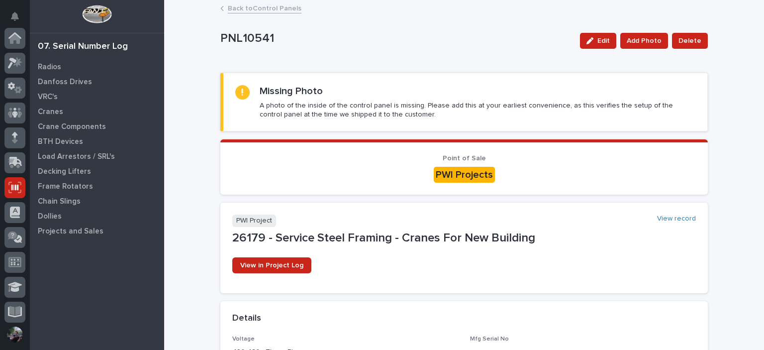
scroll to position [149, 0]
click at [598, 55] on div "Edit Add Photo Delete" at bounding box center [642, 41] width 132 height 40
click at [600, 39] on span "Edit" at bounding box center [604, 40] width 12 height 9
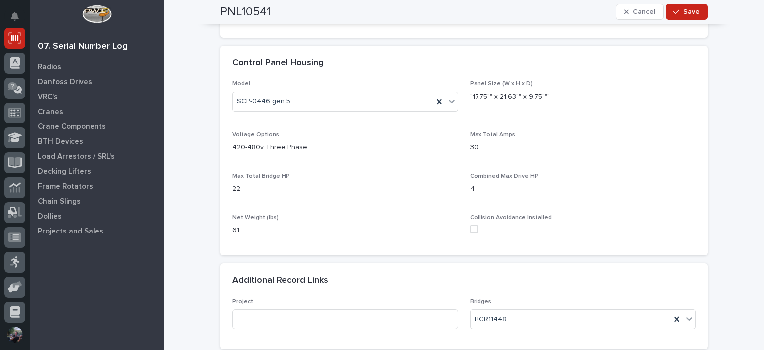
scroll to position [624, 0]
click at [470, 228] on span at bounding box center [474, 231] width 8 height 8
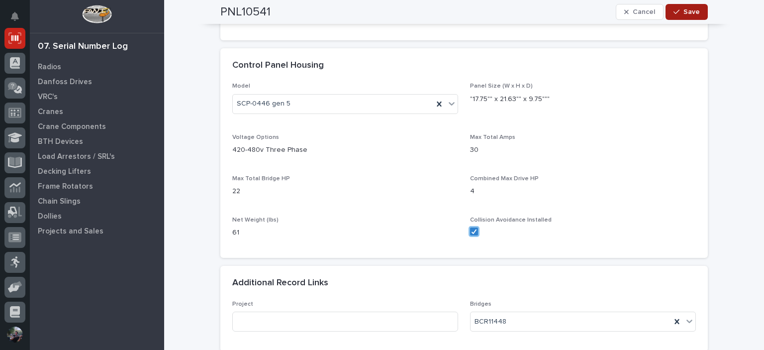
click at [687, 6] on button "Save" at bounding box center [687, 12] width 42 height 16
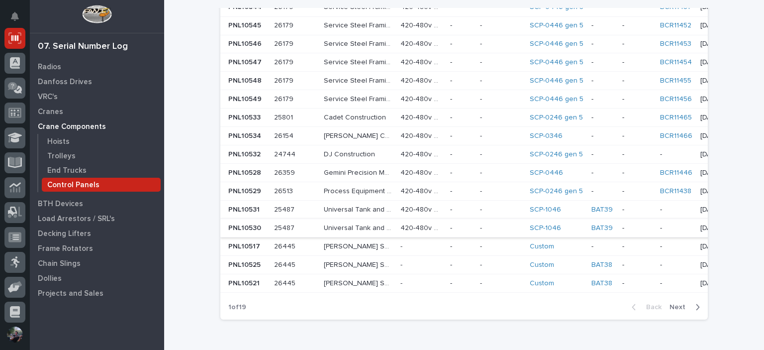
scroll to position [530, 0]
click at [588, 127] on td "-" at bounding box center [603, 136] width 31 height 18
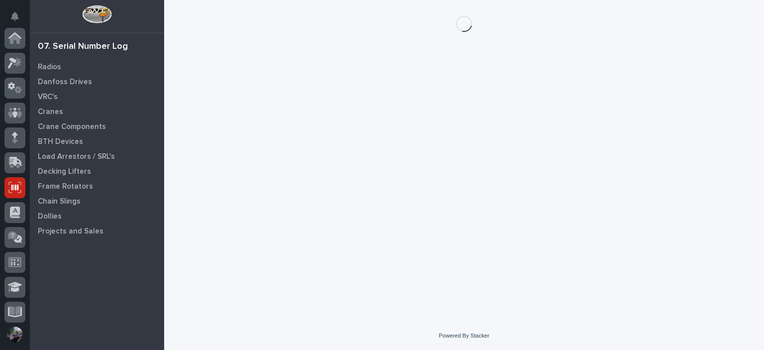
scroll to position [149, 0]
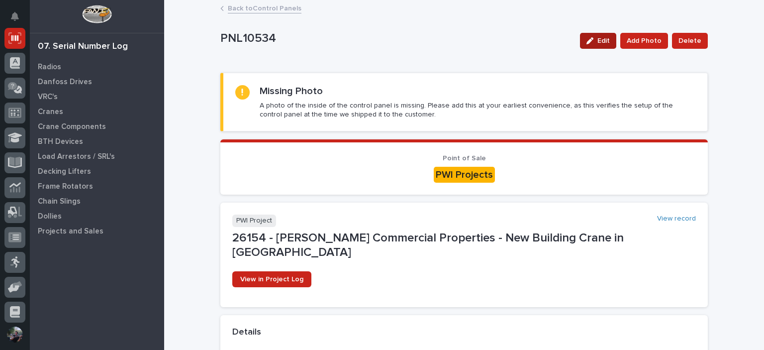
click at [602, 41] on span "Edit" at bounding box center [604, 40] width 12 height 9
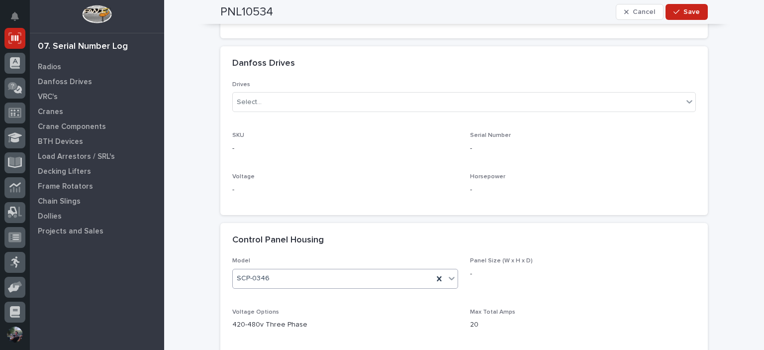
scroll to position [597, 0]
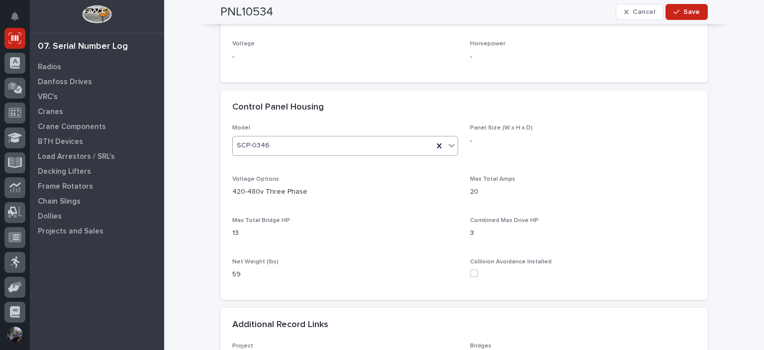
click at [361, 139] on div "SCP-0346" at bounding box center [345, 146] width 226 height 20
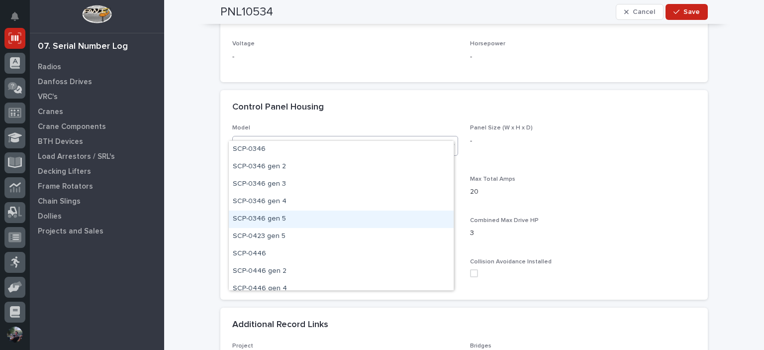
click at [305, 221] on div "SCP-0346 gen 5" at bounding box center [341, 218] width 225 height 17
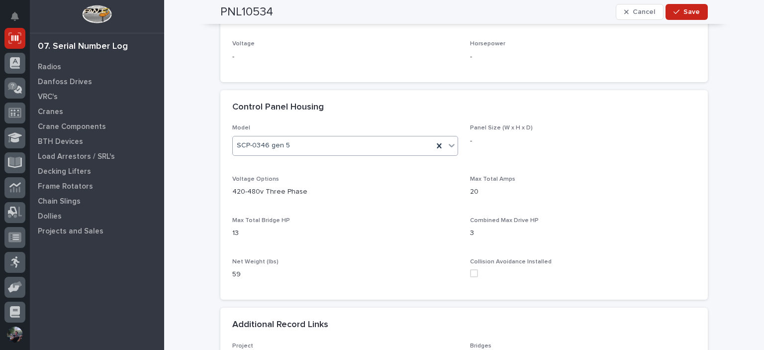
click at [673, 3] on div "PNL10534 Cancel Save" at bounding box center [464, 12] width 488 height 24
click at [678, 8] on button "Save" at bounding box center [687, 12] width 42 height 16
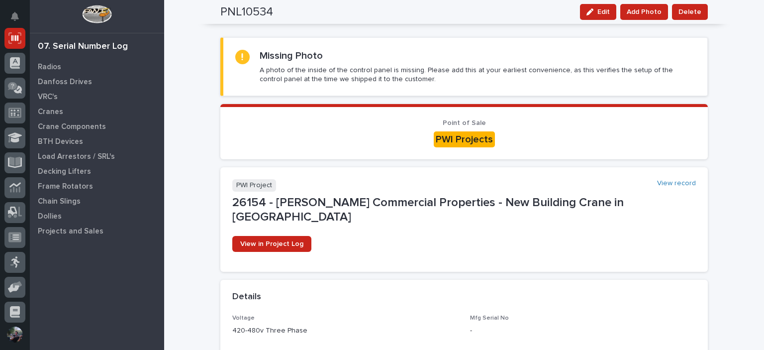
scroll to position [0, 0]
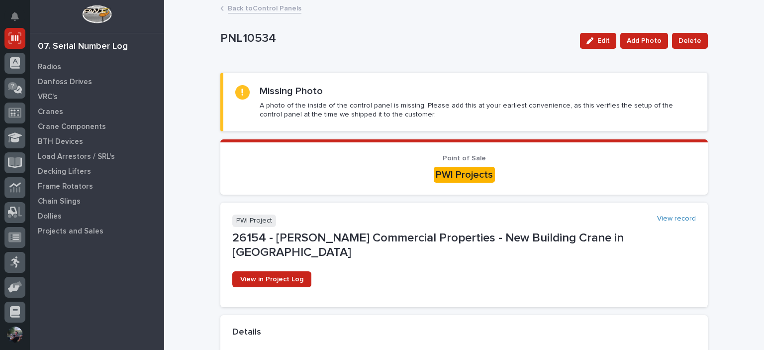
click at [265, 9] on link "Back to Control Panels" at bounding box center [265, 7] width 74 height 11
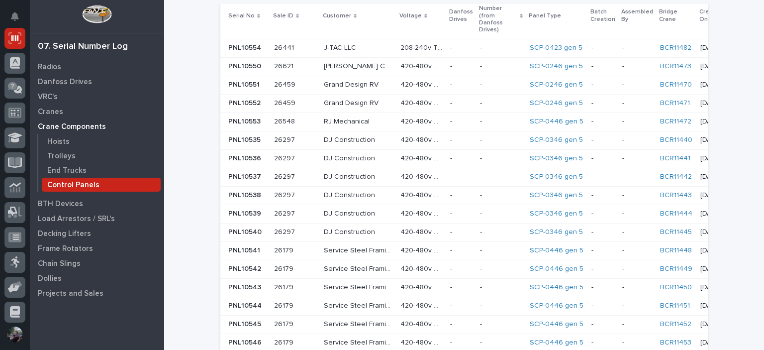
scroll to position [477, 0]
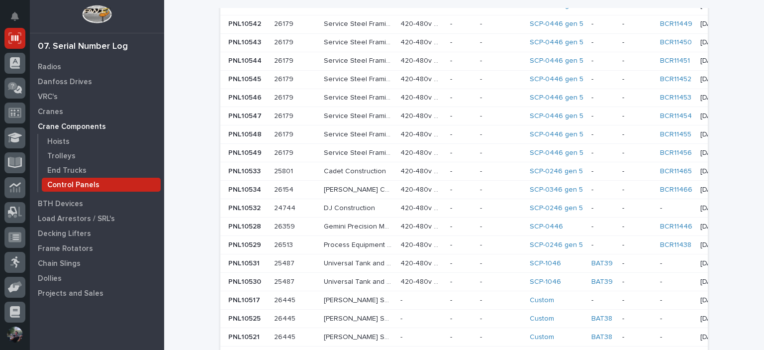
click at [358, 220] on p "Gemini Precision Machining Inc" at bounding box center [359, 225] width 71 height 10
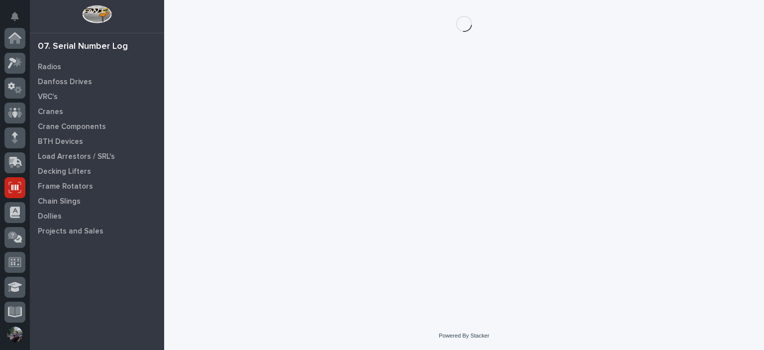
scroll to position [149, 0]
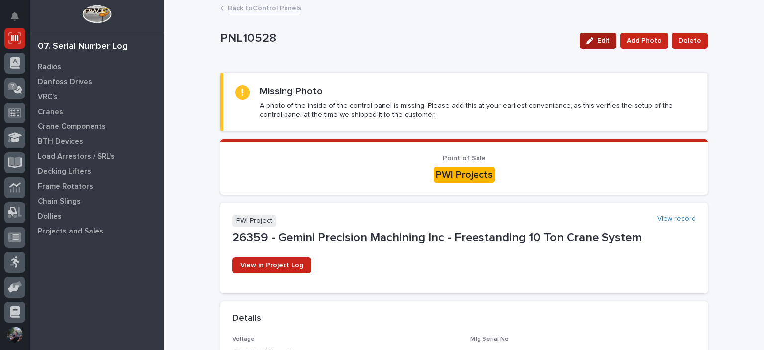
click at [609, 47] on button "Edit" at bounding box center [598, 41] width 36 height 16
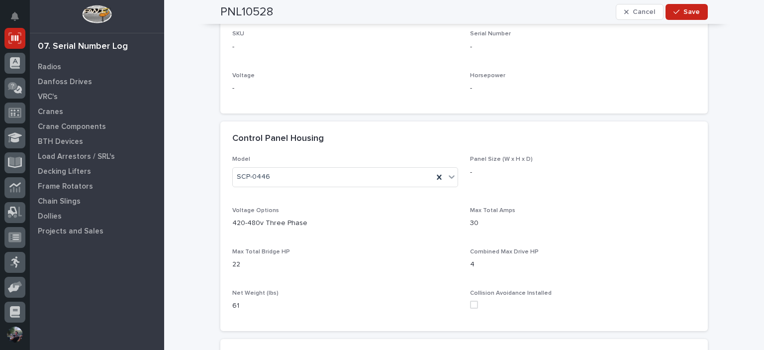
scroll to position [630, 0]
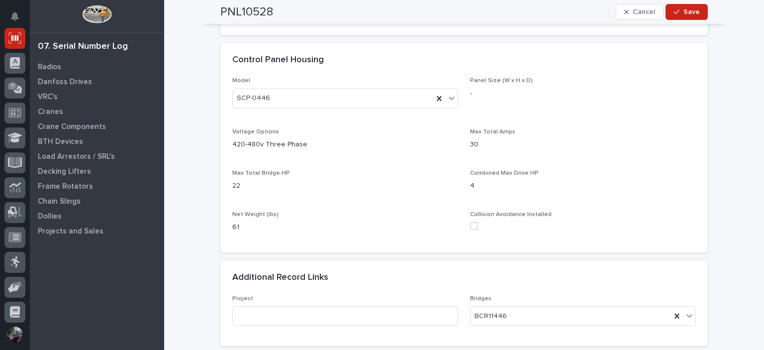
click at [472, 227] on span at bounding box center [474, 226] width 8 height 8
click at [331, 102] on div "SCP-0446" at bounding box center [333, 98] width 201 height 16
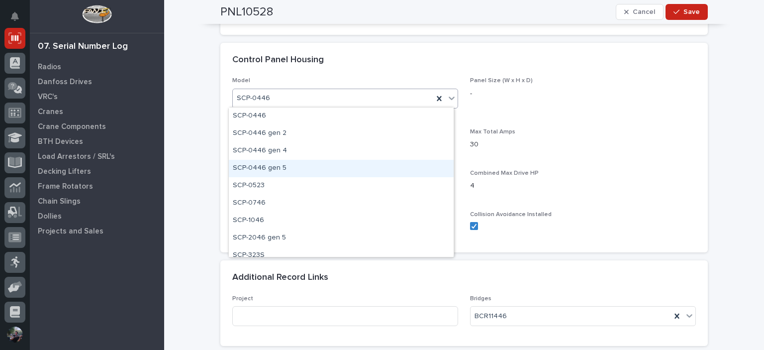
click at [298, 167] on div "SCP-0446 gen 5" at bounding box center [341, 168] width 225 height 17
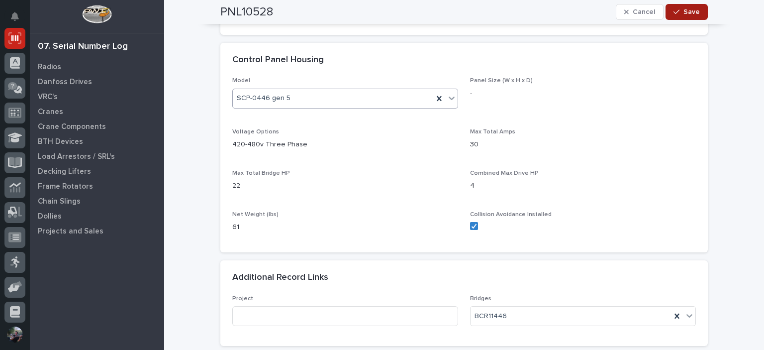
click at [687, 16] on button "Save" at bounding box center [687, 12] width 42 height 16
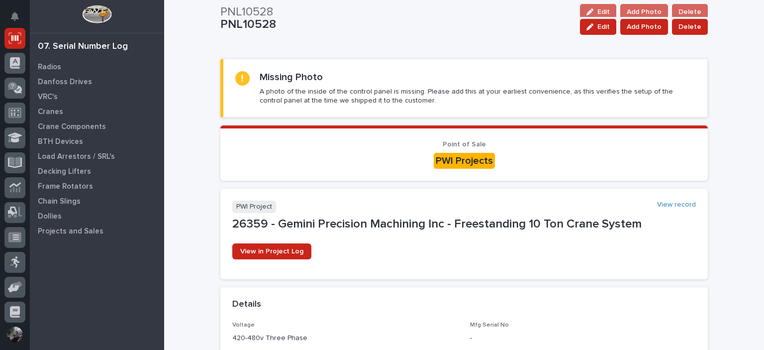
scroll to position [0, 0]
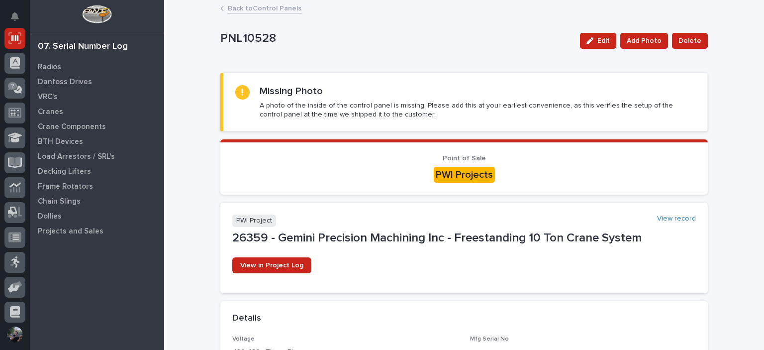
click at [245, 7] on link "Back to Control Panels" at bounding box center [265, 7] width 74 height 11
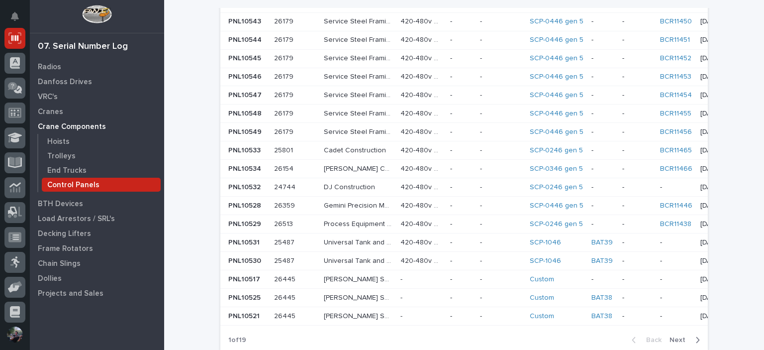
scroll to position [0, 7]
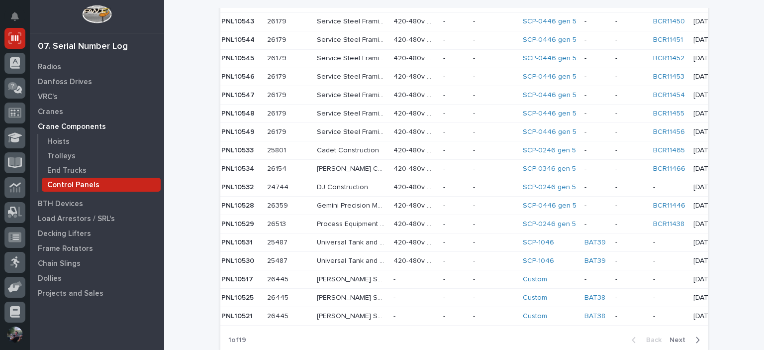
click at [677, 335] on span "Next" at bounding box center [681, 339] width 22 height 9
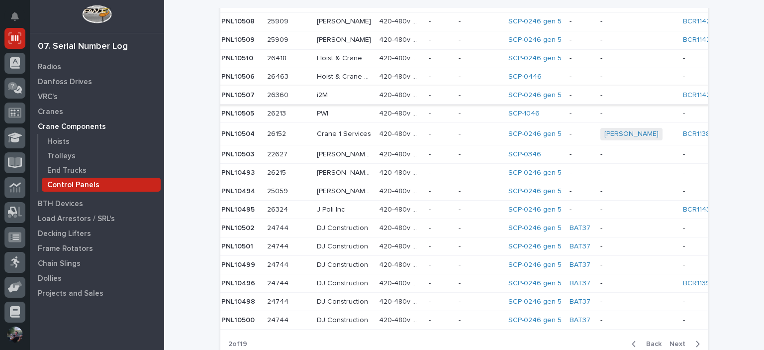
scroll to position [431, 0]
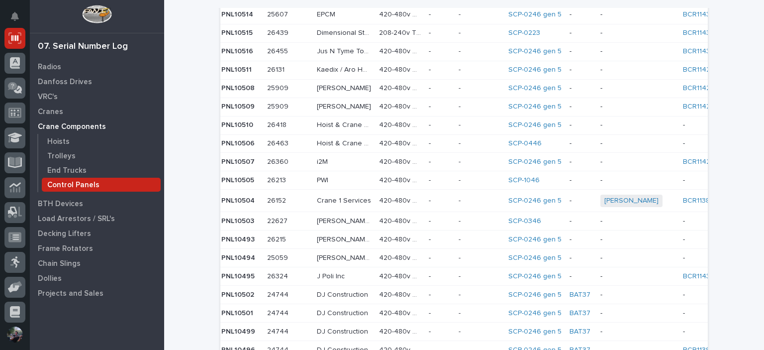
click at [531, 139] on div "SCP-0446" at bounding box center [535, 143] width 53 height 8
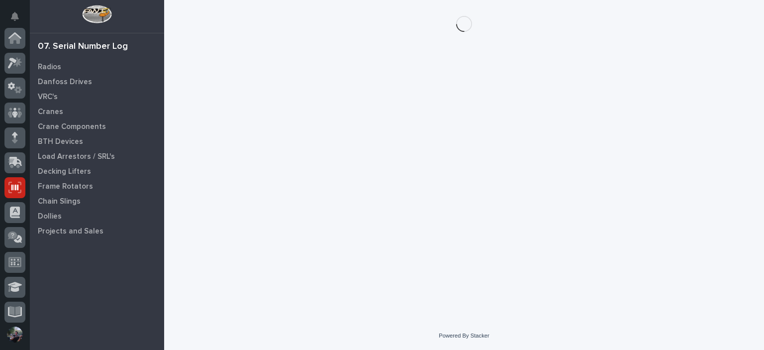
scroll to position [149, 0]
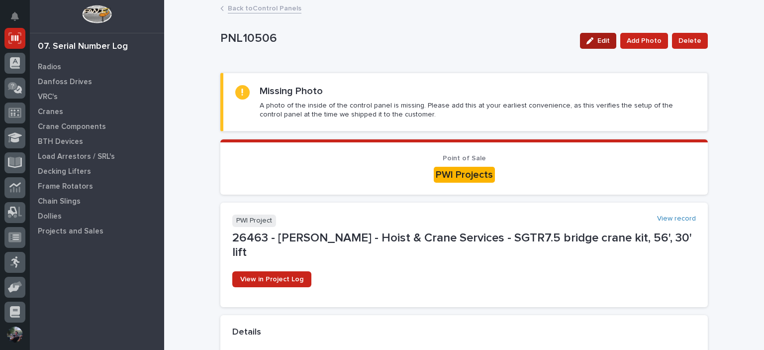
click at [601, 46] on button "Edit" at bounding box center [598, 41] width 36 height 16
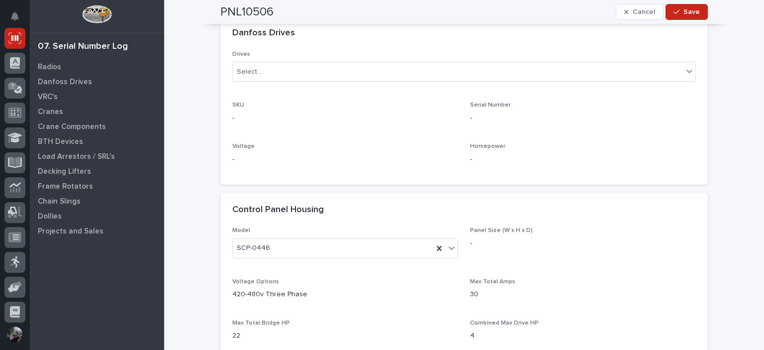
scroll to position [564, 0]
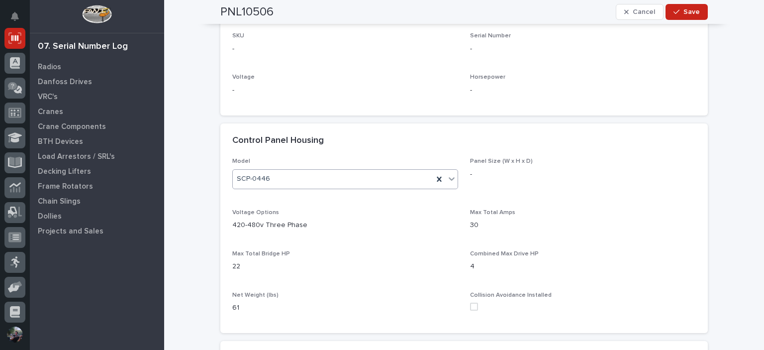
click at [294, 171] on div "SCP-0446" at bounding box center [333, 179] width 201 height 16
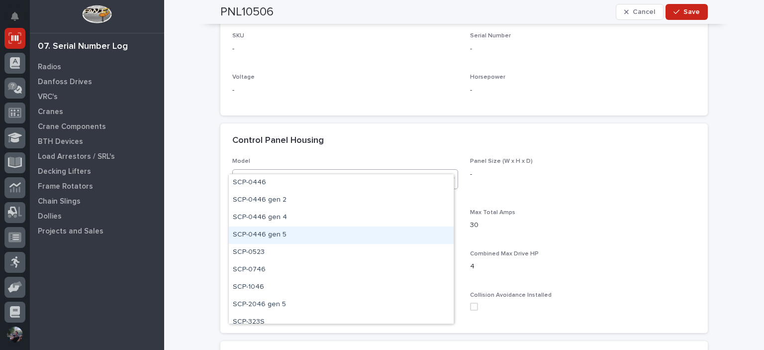
click at [295, 238] on div "SCP-0446 gen 5" at bounding box center [341, 234] width 225 height 17
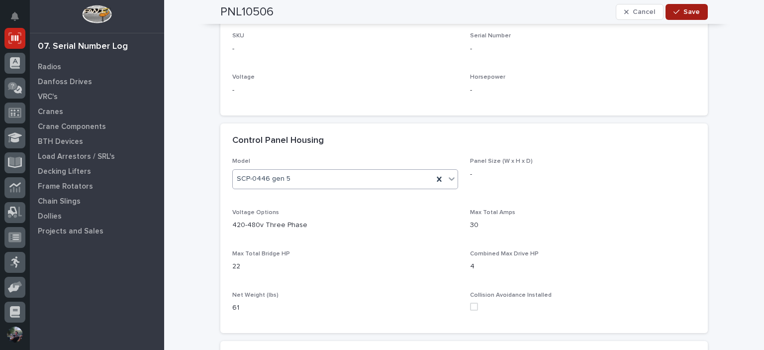
click at [692, 16] on button "Save" at bounding box center [687, 12] width 42 height 16
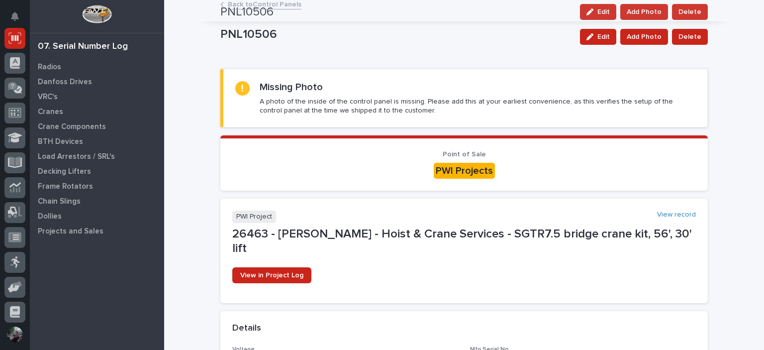
scroll to position [0, 0]
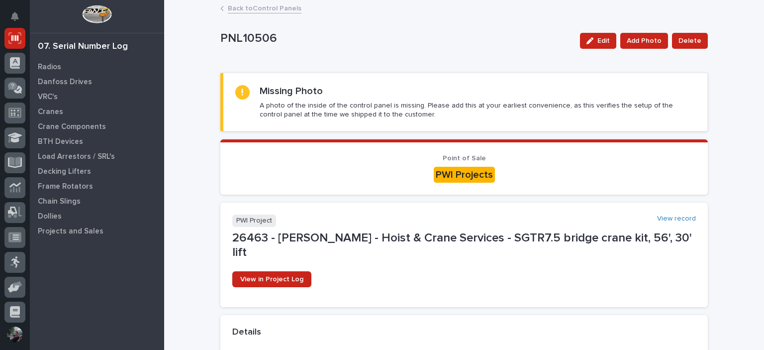
click at [279, 13] on div "Back to Control Panels" at bounding box center [464, 9] width 498 height 14
click at [280, 9] on link "Back to Control Panels" at bounding box center [265, 7] width 74 height 11
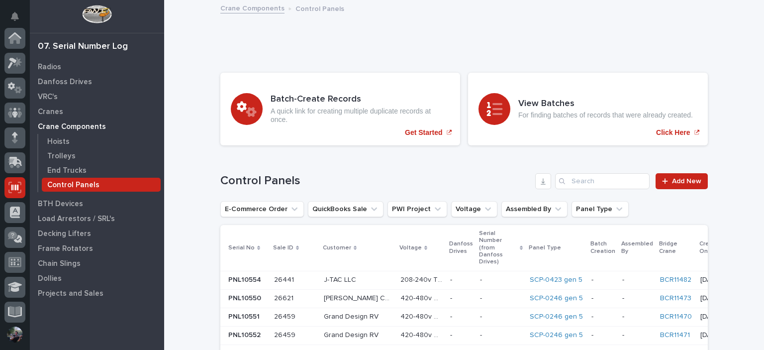
scroll to position [149, 0]
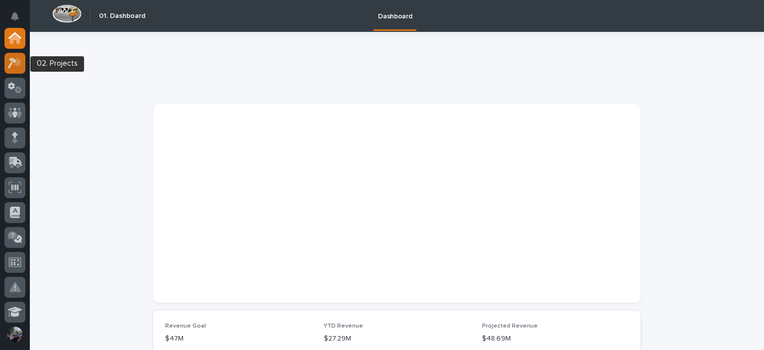
click at [23, 57] on div at bounding box center [14, 63] width 21 height 21
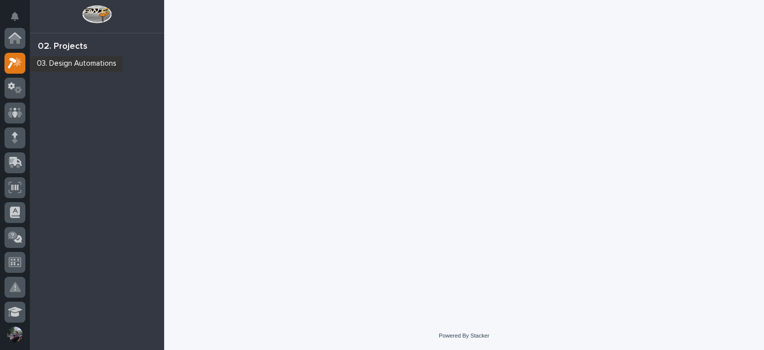
scroll to position [25, 0]
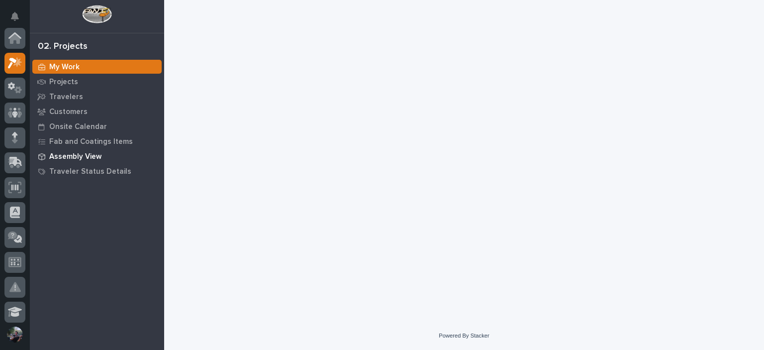
scroll to position [25, 0]
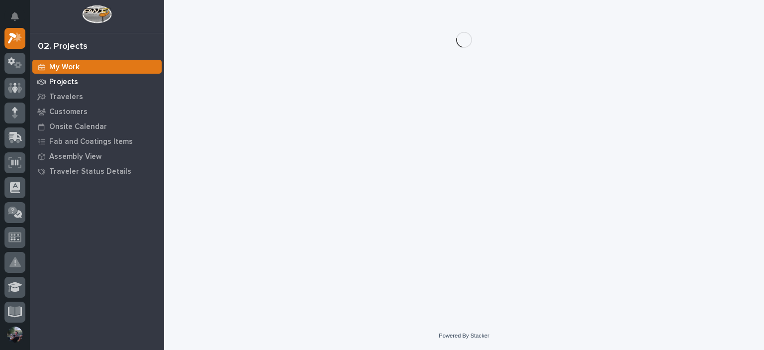
click at [61, 80] on p "Projects" at bounding box center [63, 82] width 29 height 9
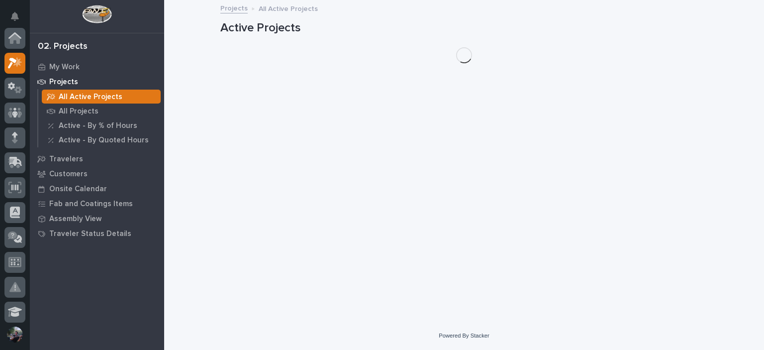
scroll to position [25, 0]
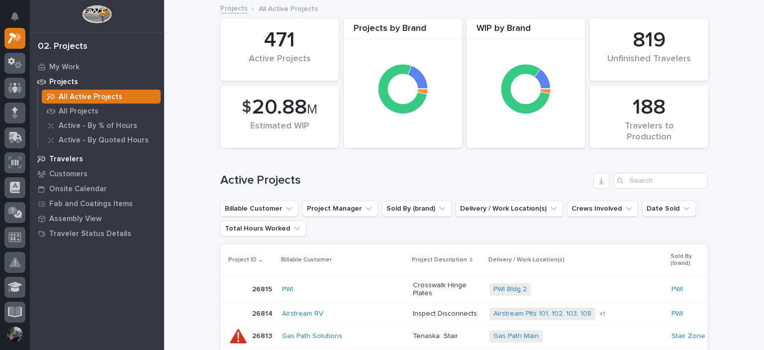
click at [57, 156] on p "Travelers" at bounding box center [66, 159] width 34 height 9
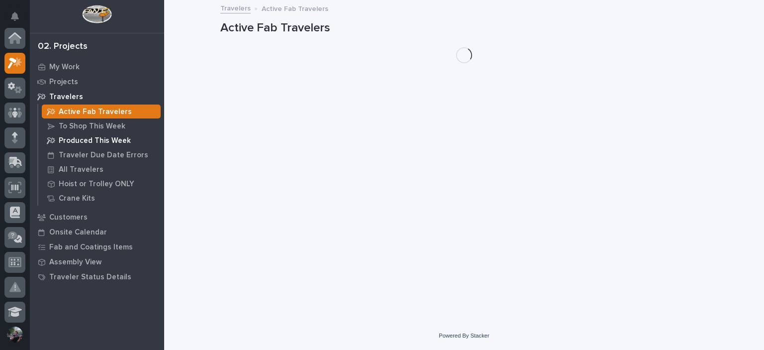
scroll to position [25, 0]
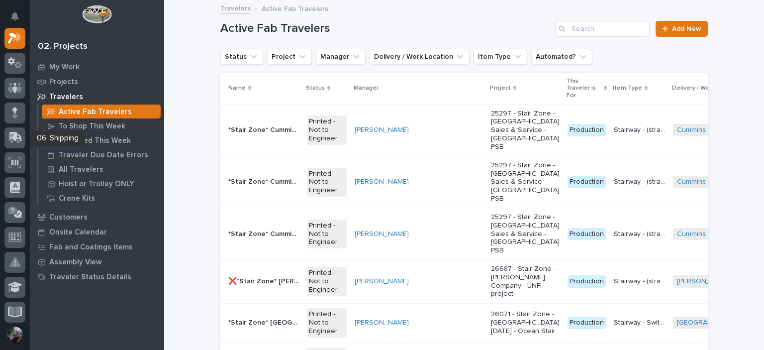
click at [8, 151] on div at bounding box center [14, 139] width 21 height 25
click at [11, 157] on icon at bounding box center [14, 162] width 13 height 11
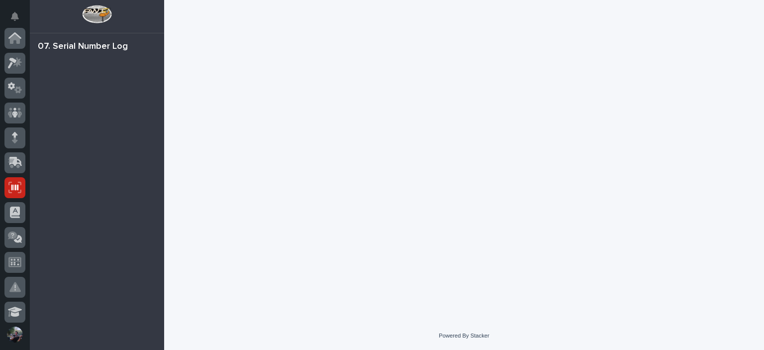
scroll to position [149, 0]
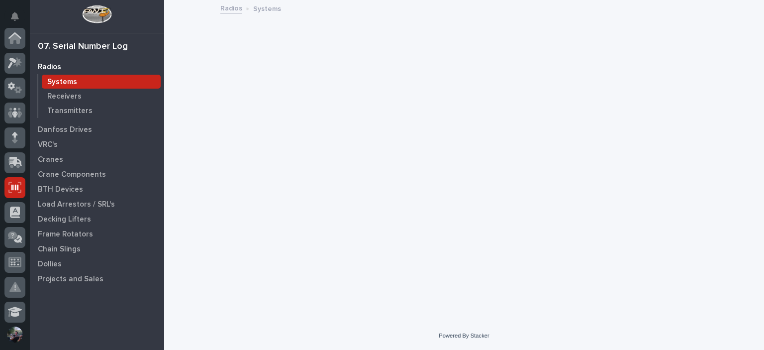
scroll to position [149, 0]
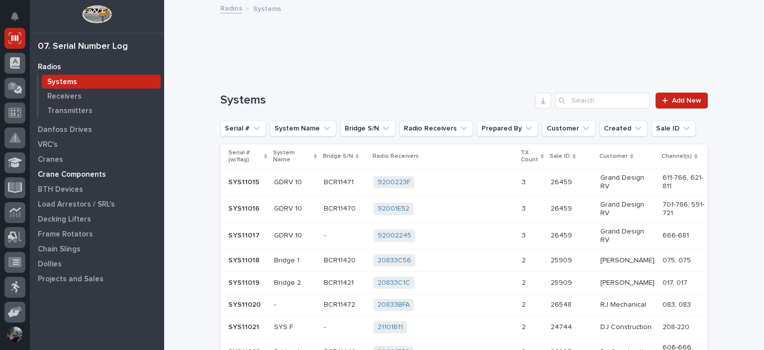
click at [48, 169] on div "Crane Components" at bounding box center [96, 174] width 129 height 14
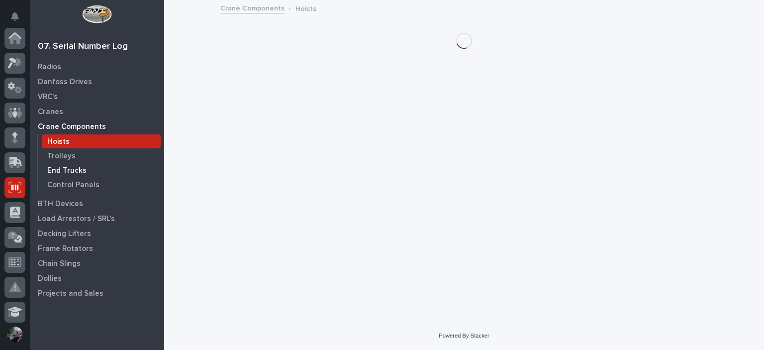
scroll to position [149, 0]
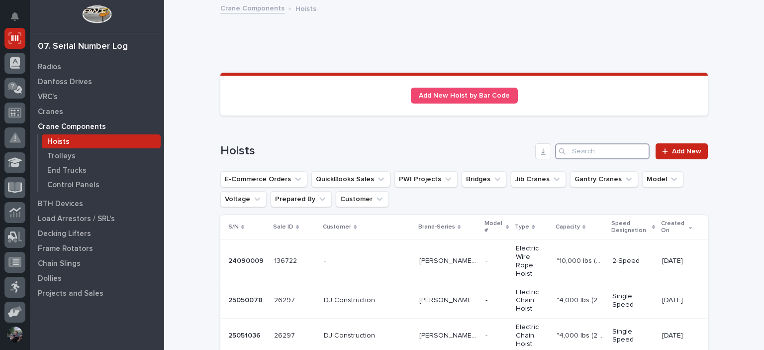
click at [603, 152] on input "Search" at bounding box center [602, 151] width 95 height 16
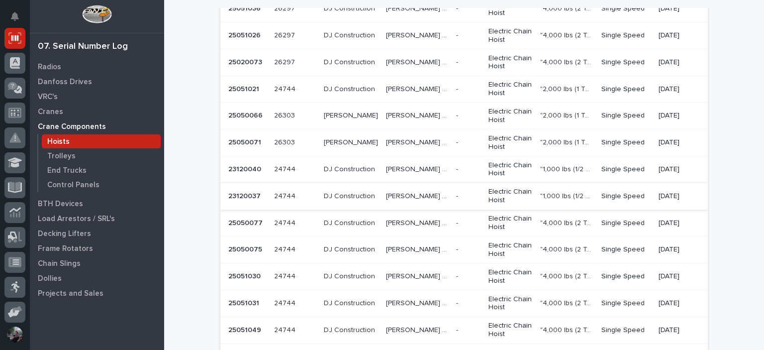
scroll to position [331, 0]
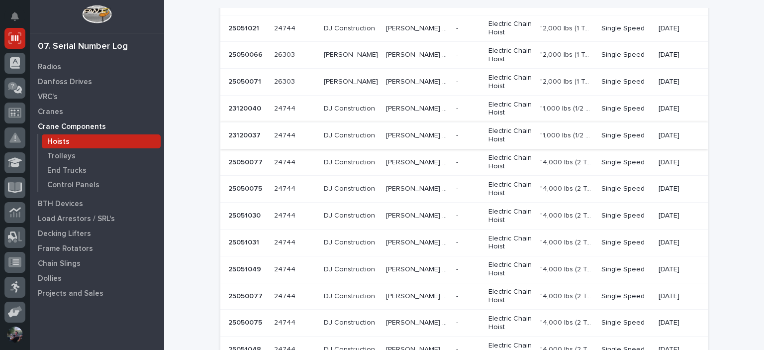
type input "[PERSON_NAME]"
click at [551, 131] on p ""1,000 lbs (1/2 Ton)"" at bounding box center [567, 134] width 55 height 10
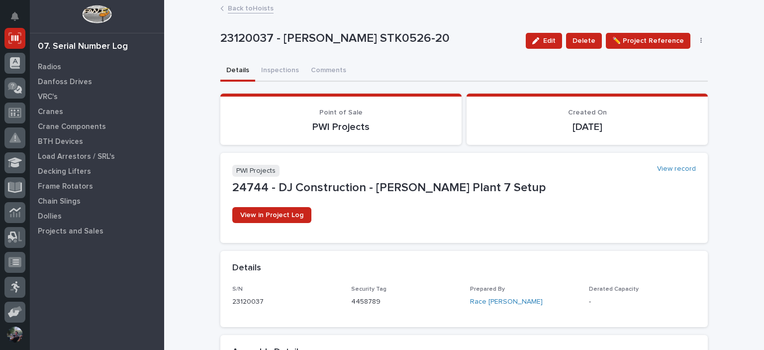
click at [241, 6] on link "Back to Hoists" at bounding box center [251, 7] width 46 height 11
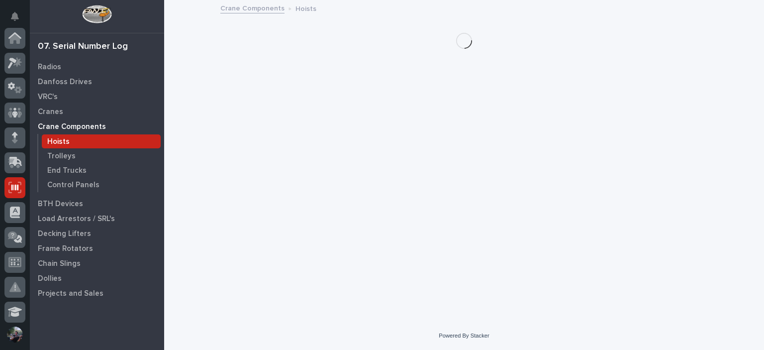
scroll to position [149, 0]
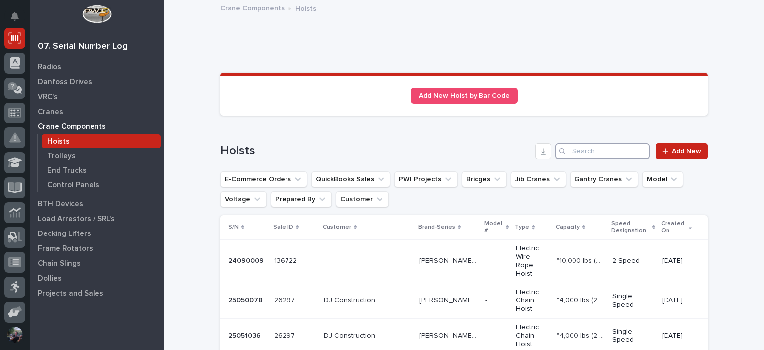
click at [595, 148] on input "Search" at bounding box center [602, 151] width 95 height 16
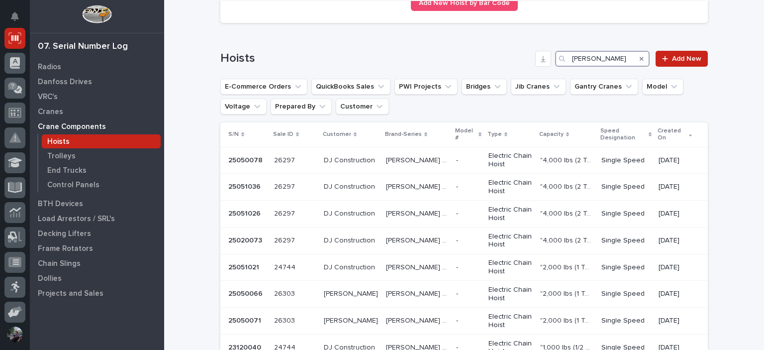
scroll to position [470, 0]
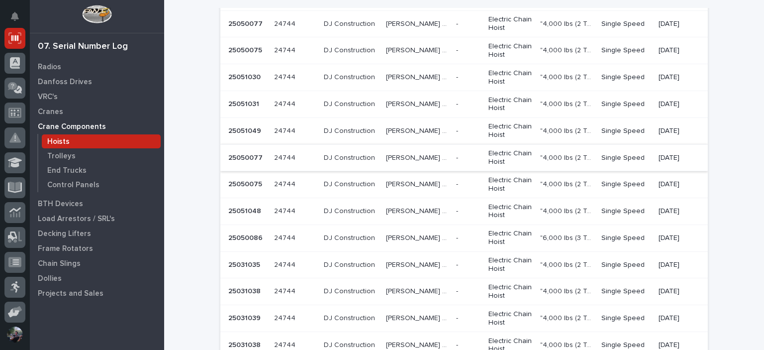
type input "[PERSON_NAME]"
click at [540, 158] on p ""4,000 lbs (2 Tons)"" at bounding box center [567, 157] width 55 height 10
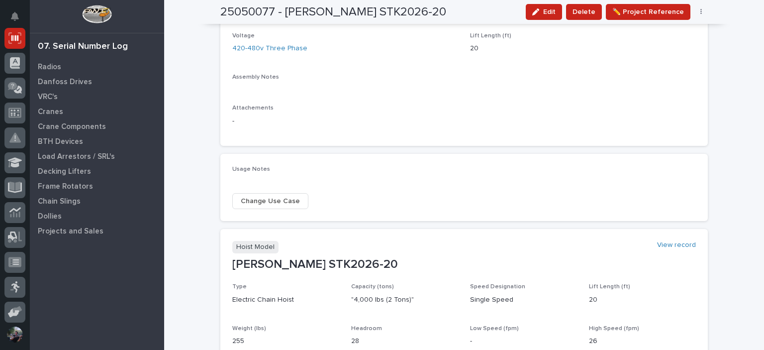
scroll to position [193, 0]
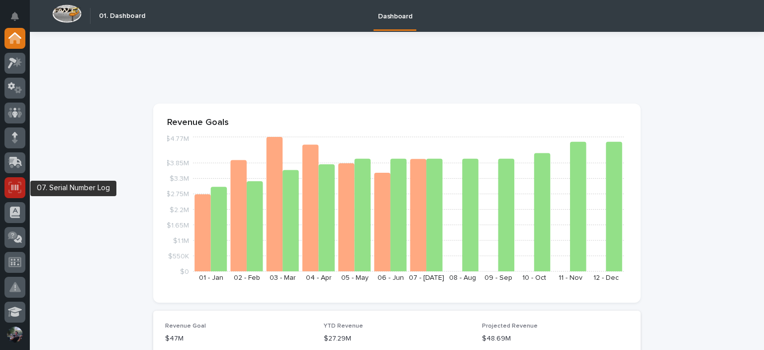
click at [13, 190] on icon at bounding box center [14, 187] width 13 height 11
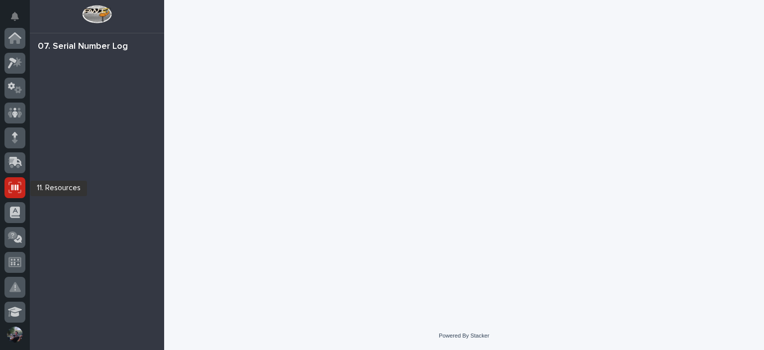
scroll to position [149, 0]
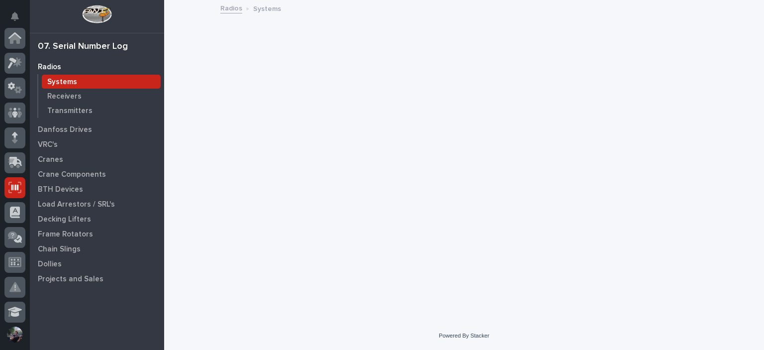
scroll to position [149, 0]
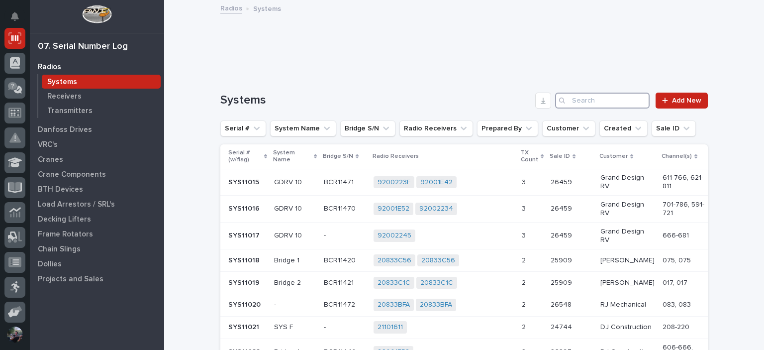
click at [615, 99] on input "Search" at bounding box center [602, 101] width 95 height 16
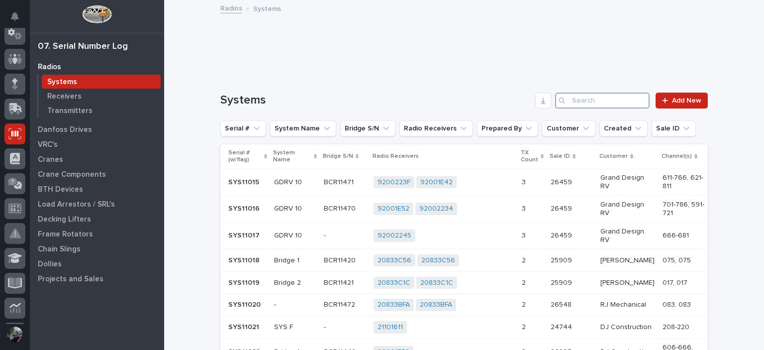
scroll to position [0, 0]
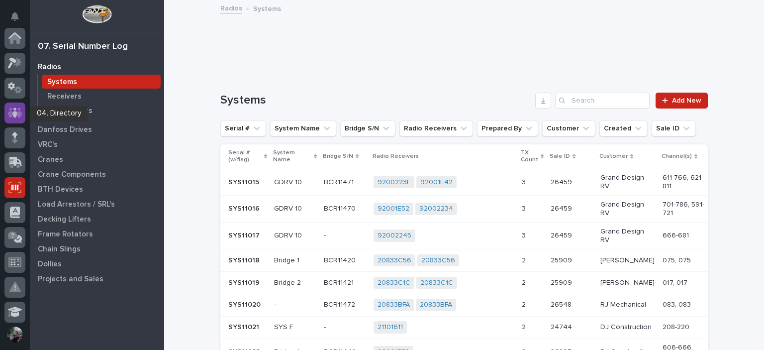
click at [17, 112] on icon at bounding box center [15, 112] width 14 height 11
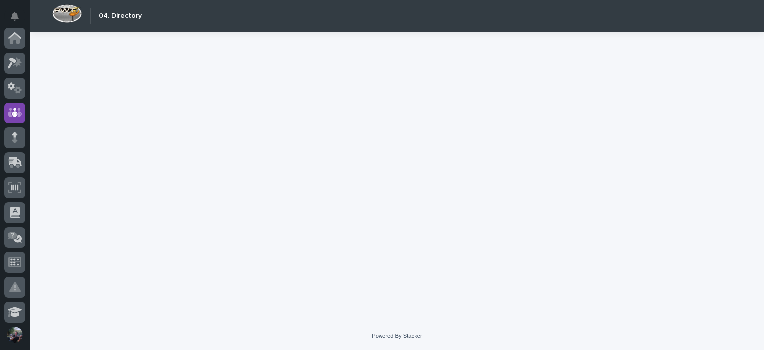
scroll to position [75, 0]
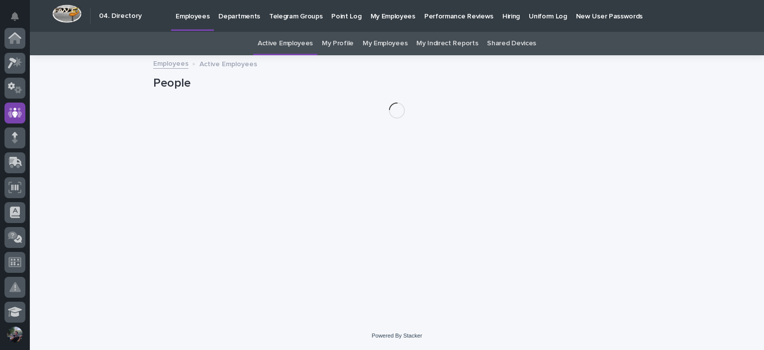
scroll to position [75, 0]
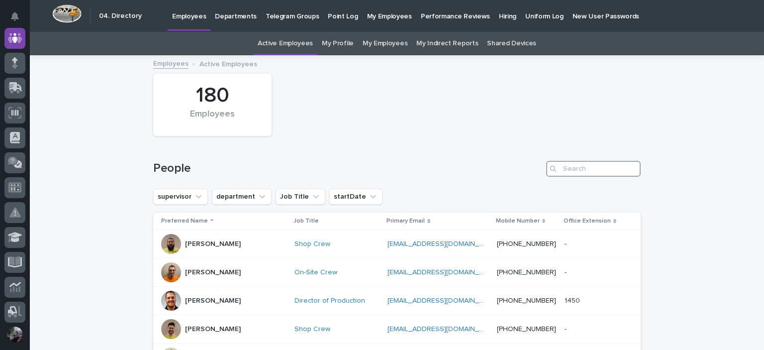
click at [582, 172] on input "Search" at bounding box center [593, 169] width 95 height 16
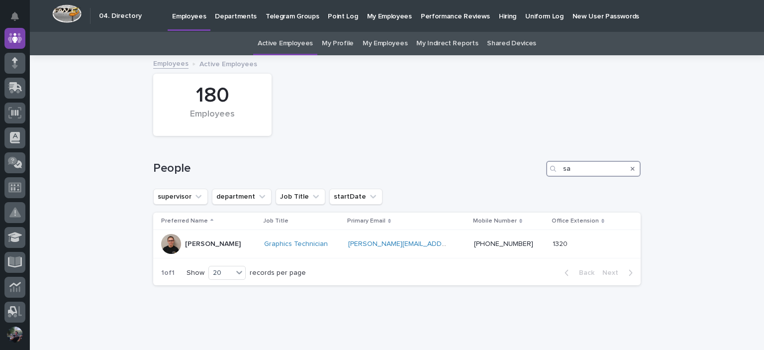
type input "s"
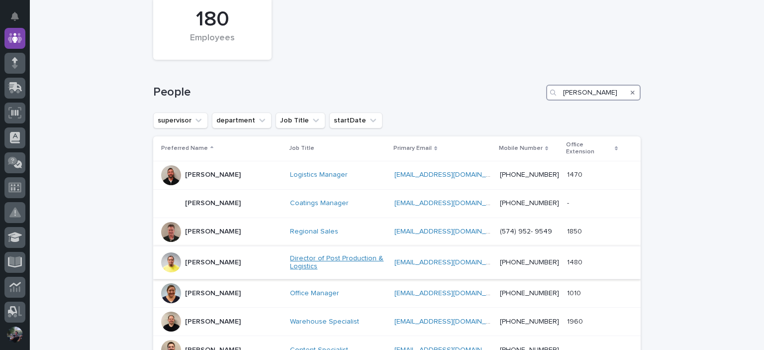
scroll to position [77, 0]
type input "ken"
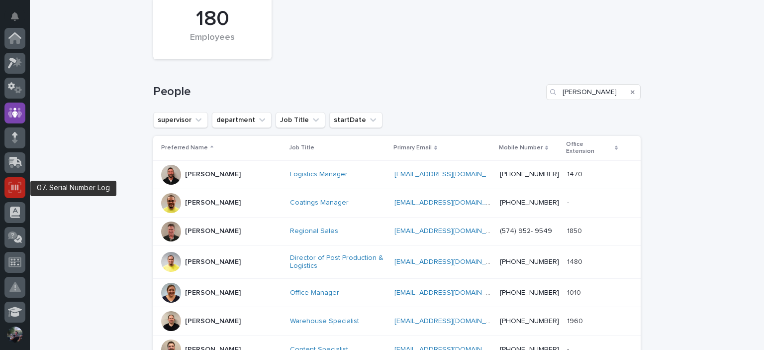
click at [14, 186] on icon at bounding box center [14, 187] width 7 height 6
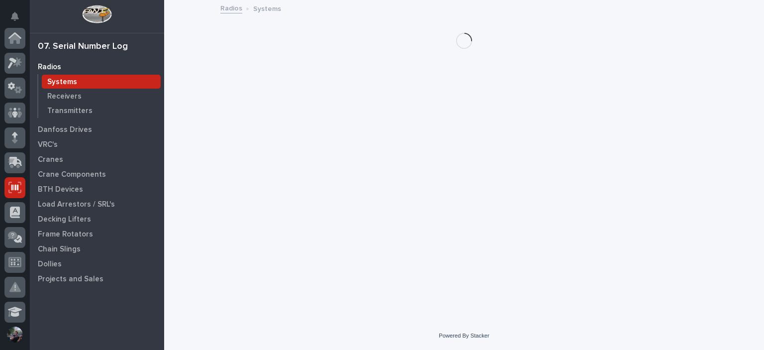
scroll to position [149, 0]
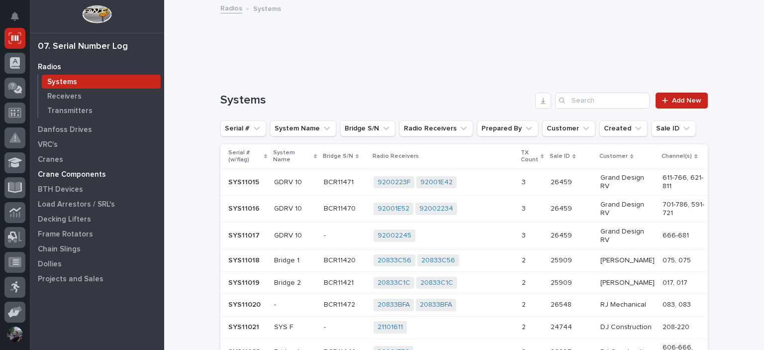
click at [53, 171] on p "Crane Components" at bounding box center [72, 174] width 68 height 9
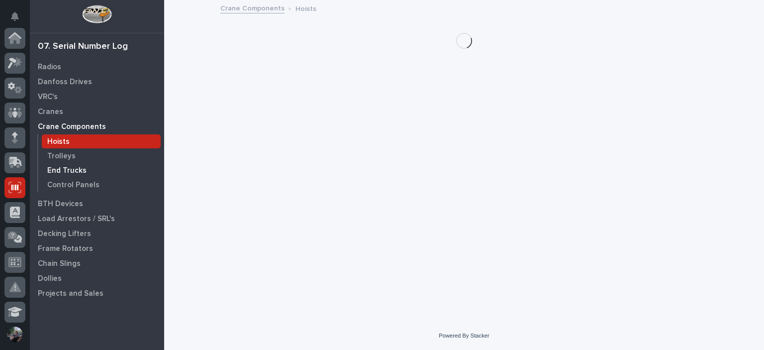
scroll to position [149, 0]
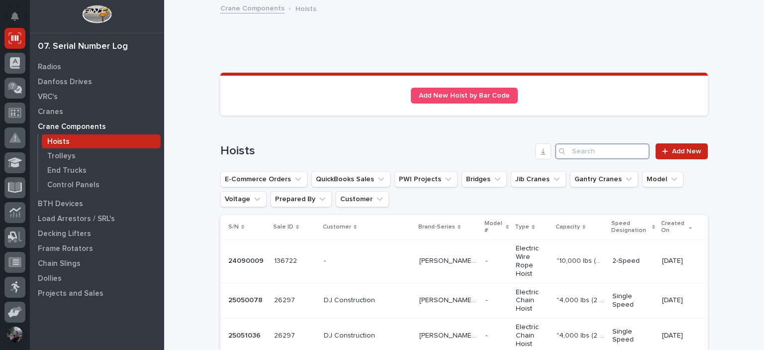
click at [599, 150] on input "Search" at bounding box center [602, 151] width 95 height 16
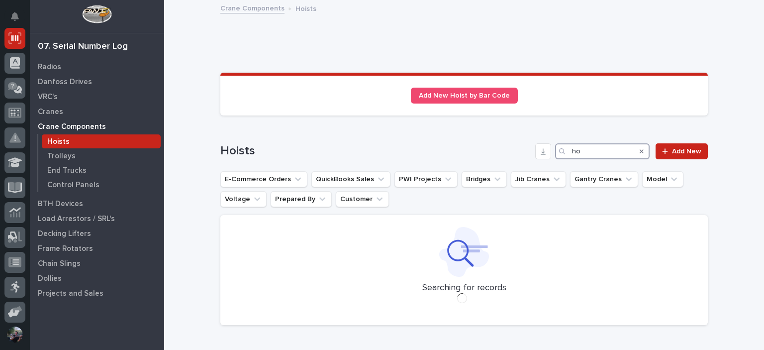
type input "h"
type input "1"
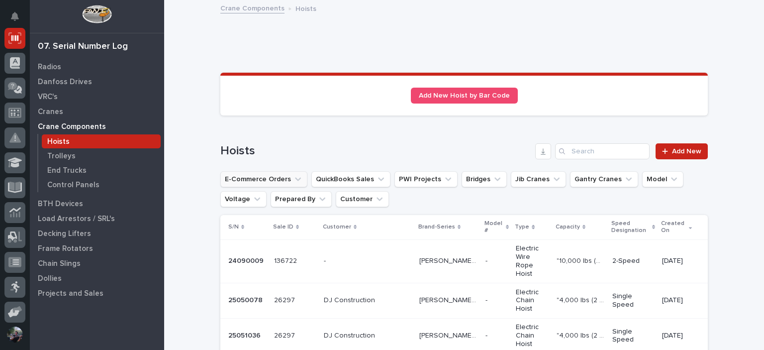
click at [270, 182] on button "E-Commerce Orders" at bounding box center [263, 179] width 87 height 16
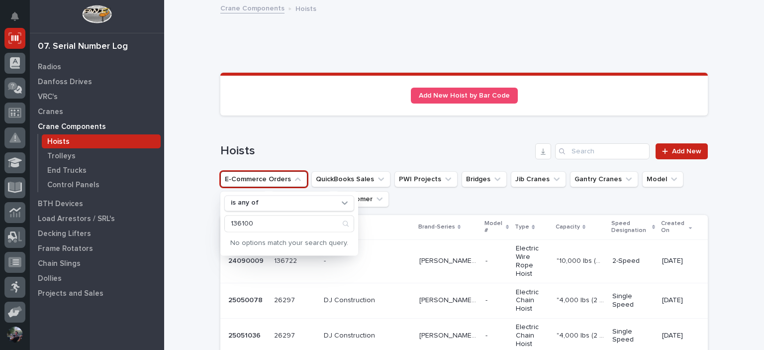
type input "136100"
click at [274, 148] on h1 "Hoists" at bounding box center [375, 151] width 311 height 14
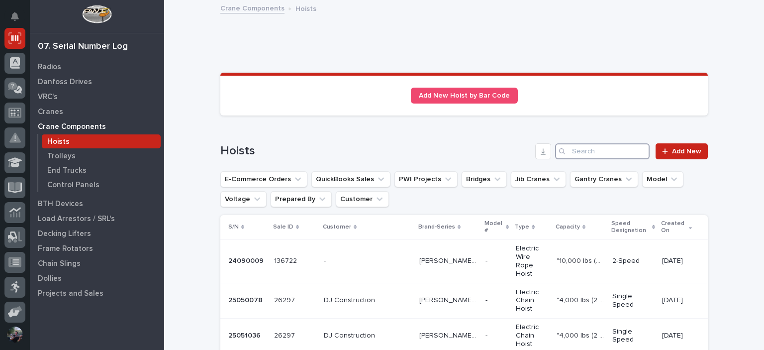
click at [576, 144] on input "Search" at bounding box center [602, 151] width 95 height 16
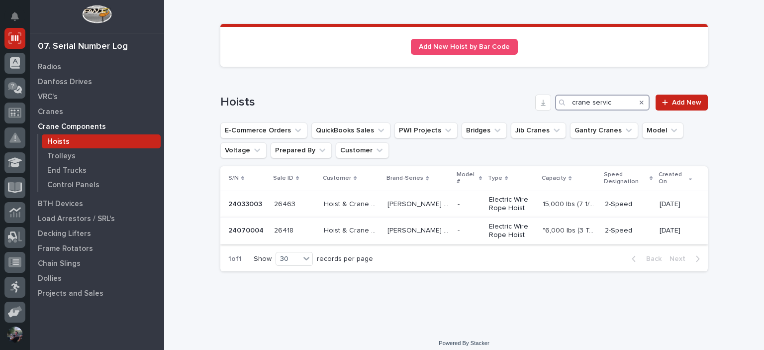
scroll to position [56, 0]
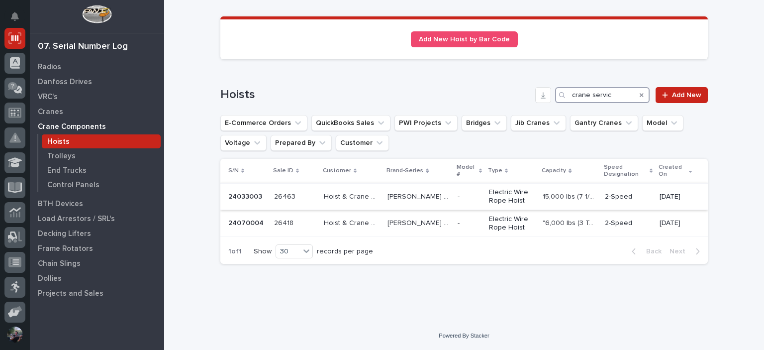
type input "crane servic"
click at [567, 198] on p "15,000 lbs (7 1/2 Tons)" at bounding box center [571, 196] width 56 height 10
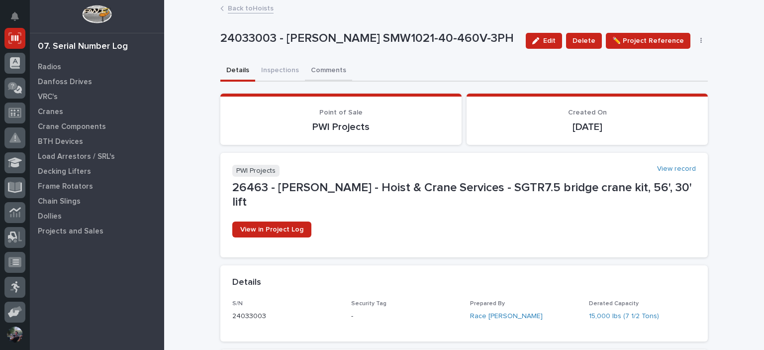
click at [311, 61] on button "Comments" at bounding box center [328, 71] width 47 height 21
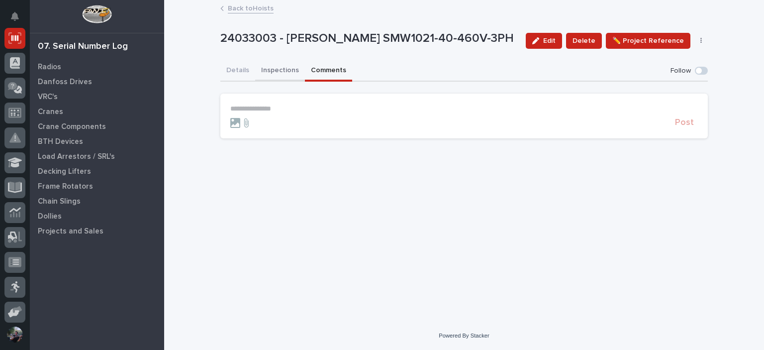
click at [278, 66] on button "Inspections" at bounding box center [280, 71] width 50 height 21
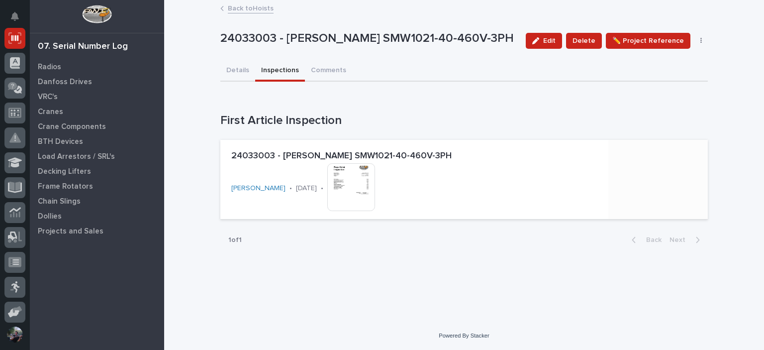
click at [349, 191] on img at bounding box center [351, 187] width 48 height 48
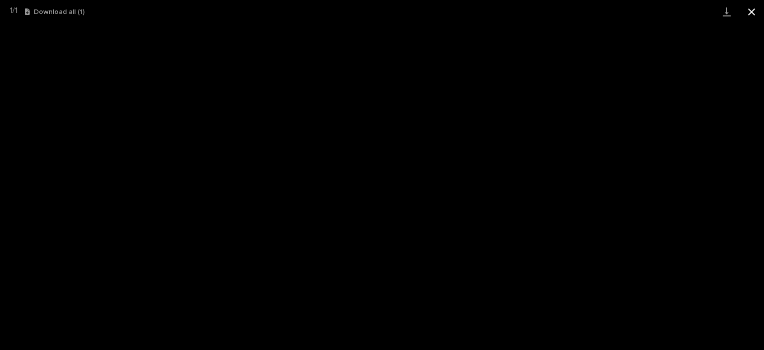
click at [751, 17] on button "Close gallery" at bounding box center [751, 11] width 25 height 23
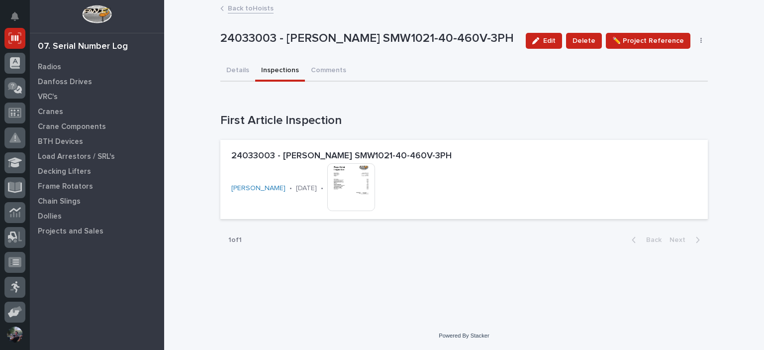
click at [239, 10] on link "Back to Hoists" at bounding box center [251, 7] width 46 height 11
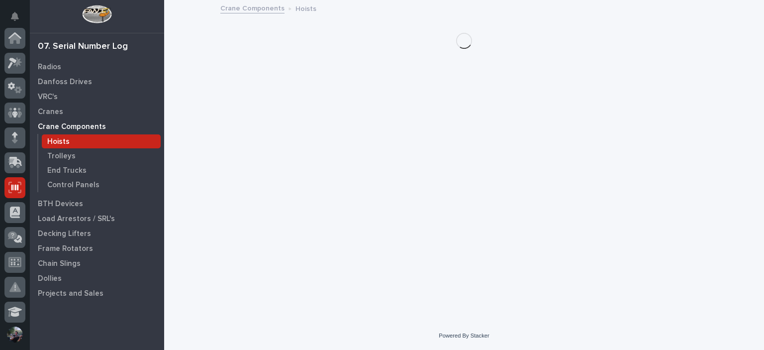
scroll to position [149, 0]
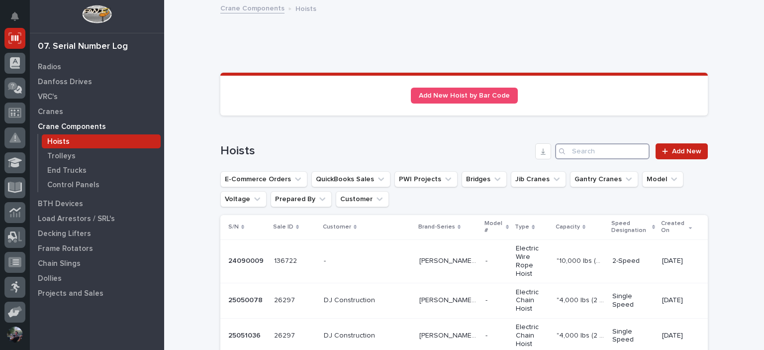
click at [601, 156] on input "Search" at bounding box center [602, 151] width 95 height 16
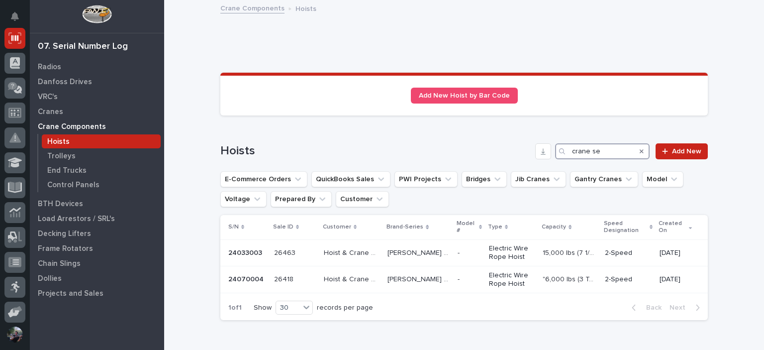
scroll to position [0, 0]
type input "crane se"
click at [58, 67] on p "Radios" at bounding box center [49, 67] width 23 height 9
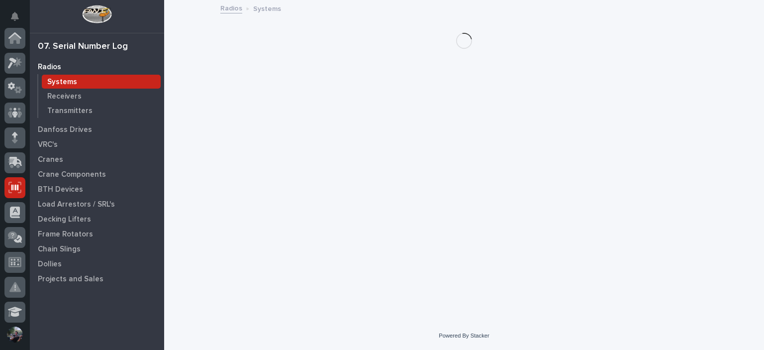
scroll to position [149, 0]
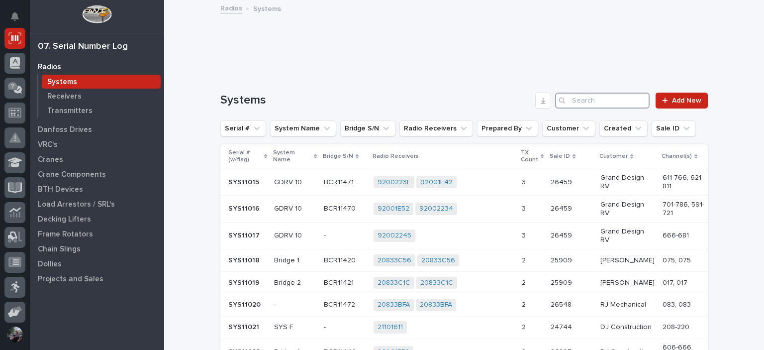
click at [581, 98] on input "Search" at bounding box center [602, 101] width 95 height 16
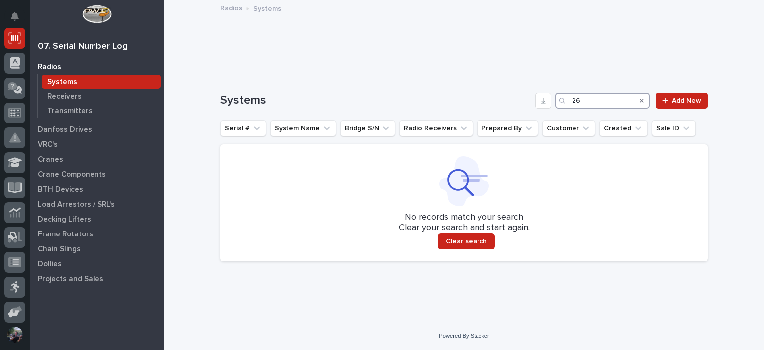
type input "2"
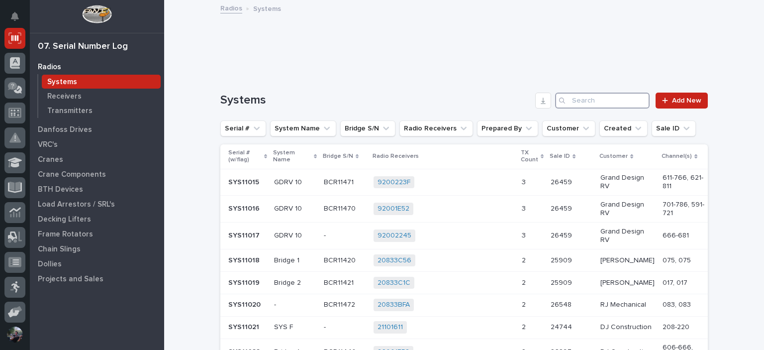
type input "h"
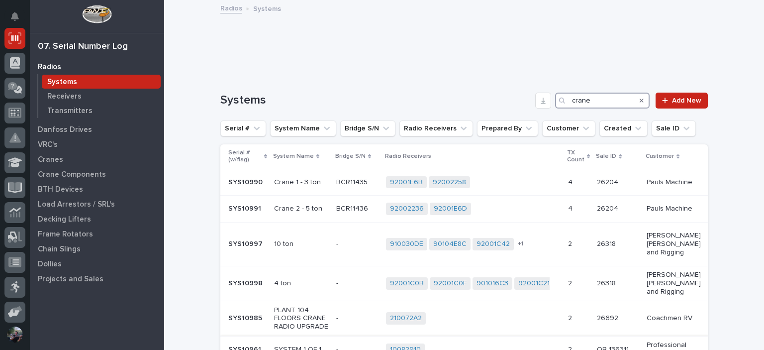
type input "crane"
